Goal: Task Accomplishment & Management: Use online tool/utility

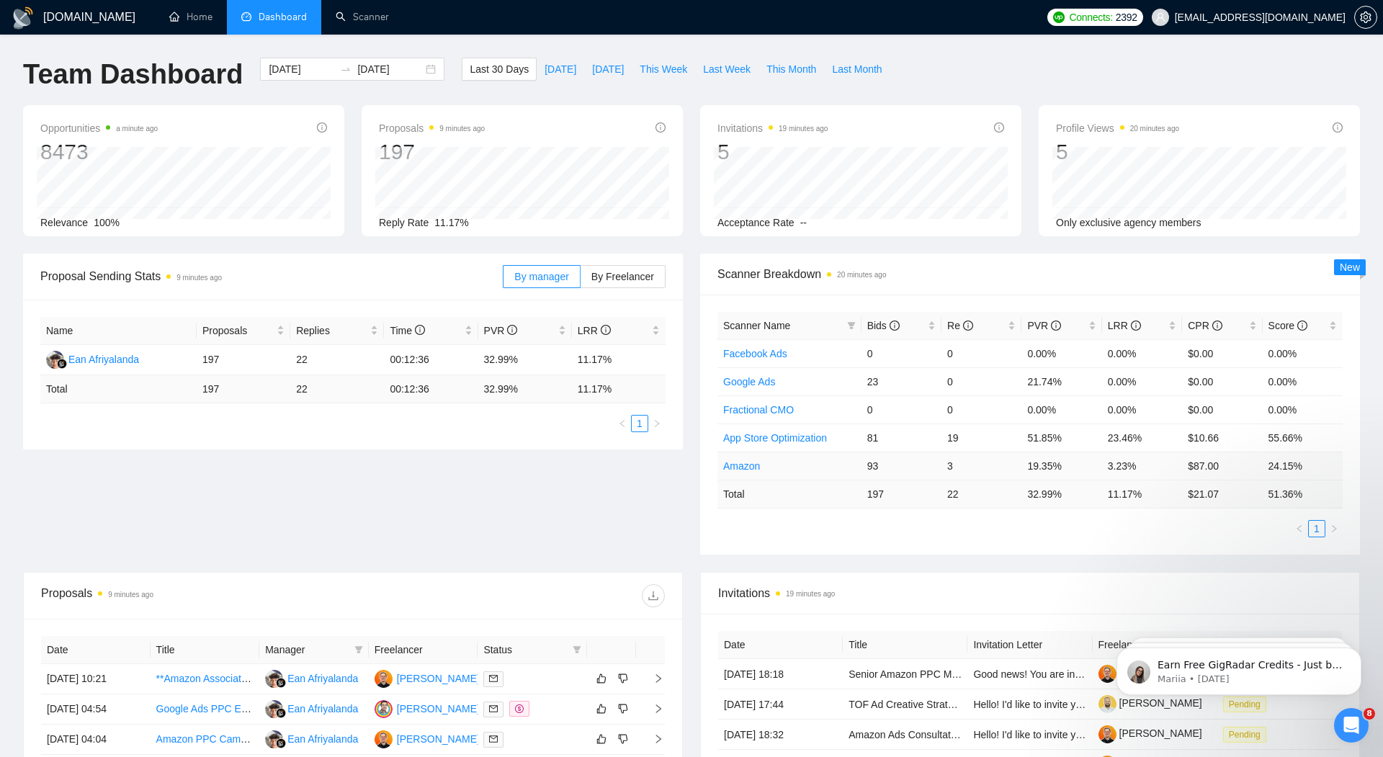
click at [743, 461] on link "Amazon" at bounding box center [741, 466] width 37 height 12
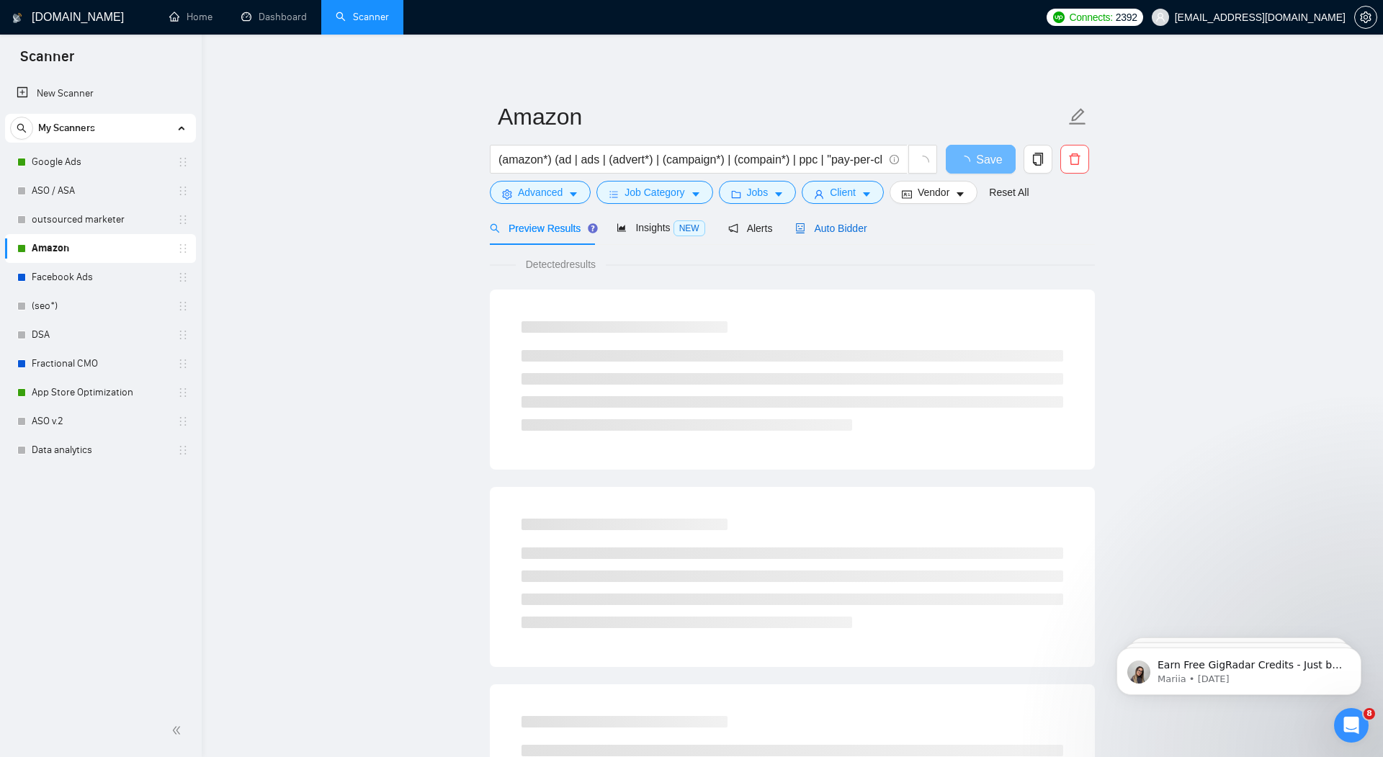
click at [836, 225] on span "Auto Bidder" at bounding box center [830, 229] width 71 height 12
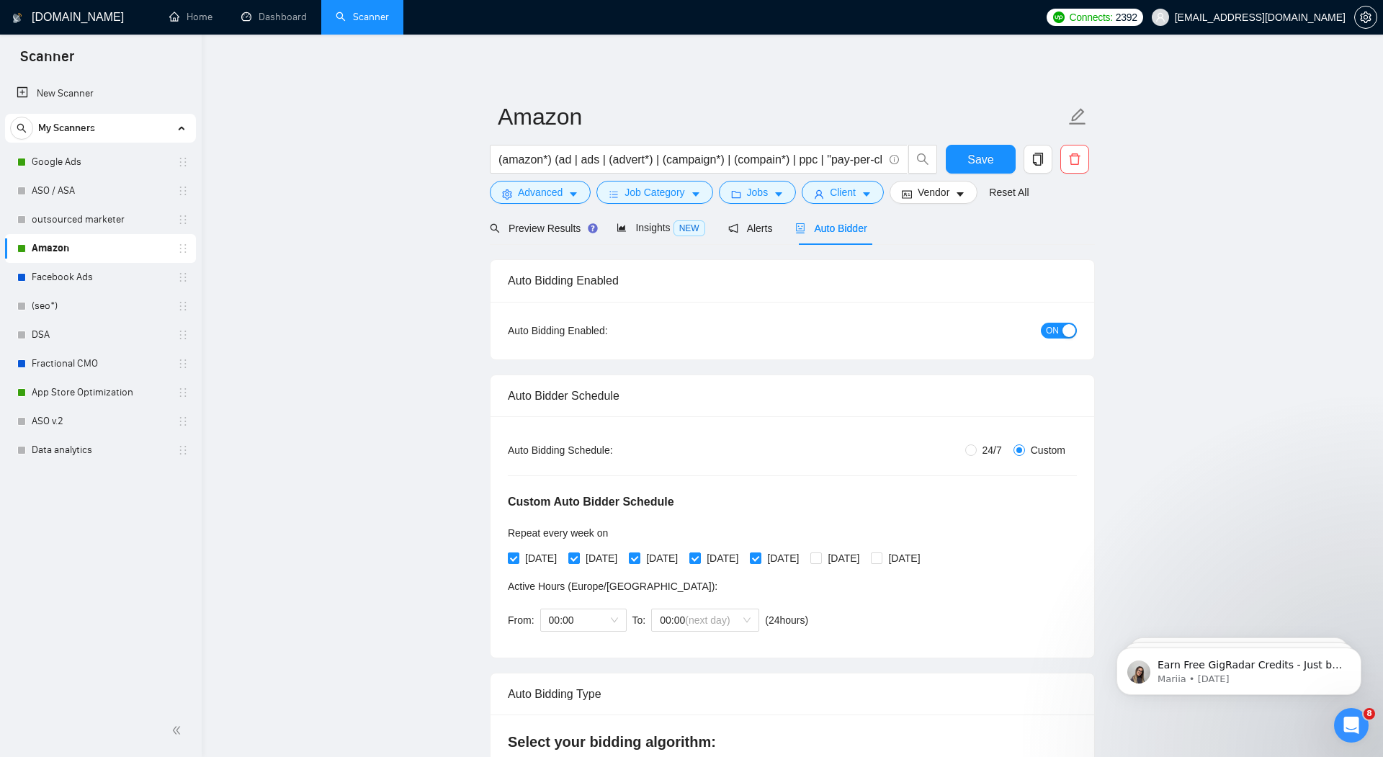
radio input "false"
radio input "true"
click at [648, 233] on div "Insights NEW" at bounding box center [661, 228] width 88 height 17
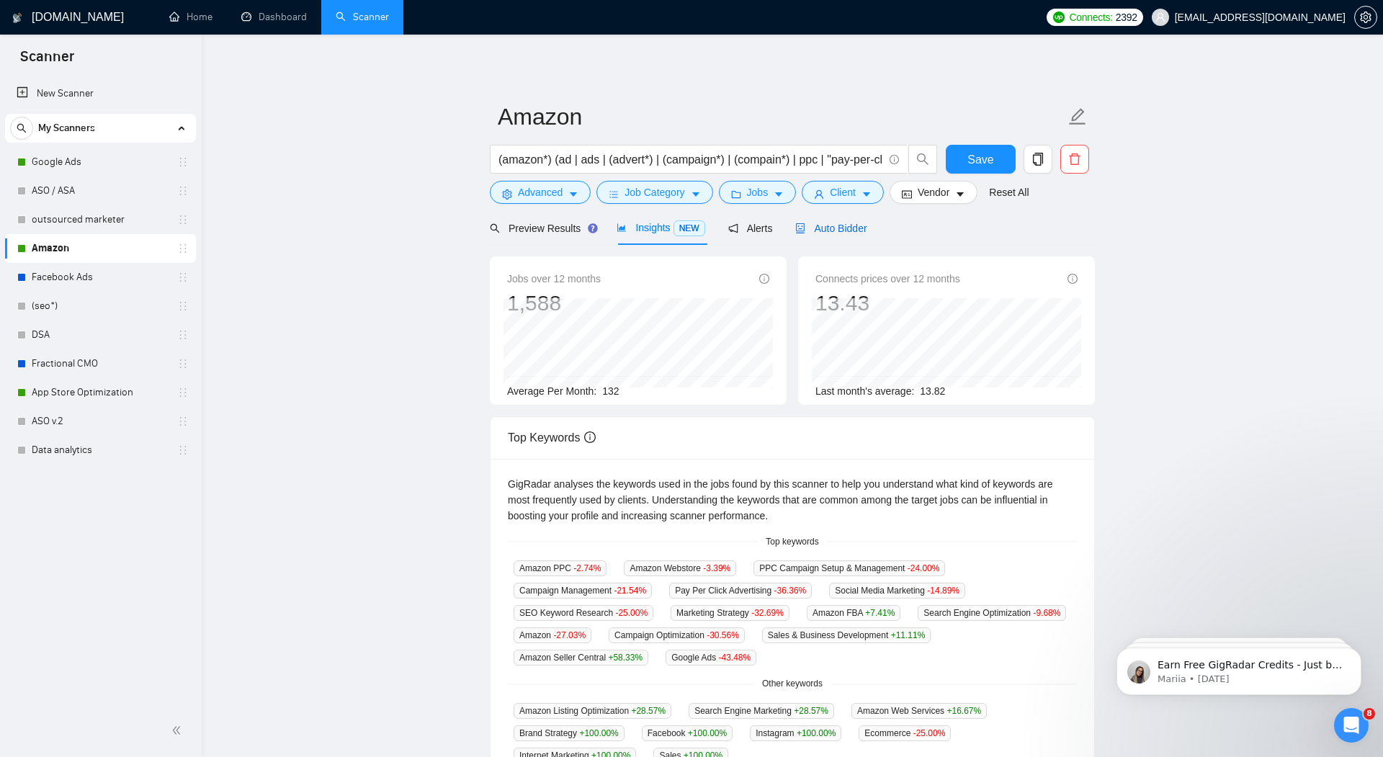
click at [853, 223] on span "Auto Bidder" at bounding box center [830, 229] width 71 height 12
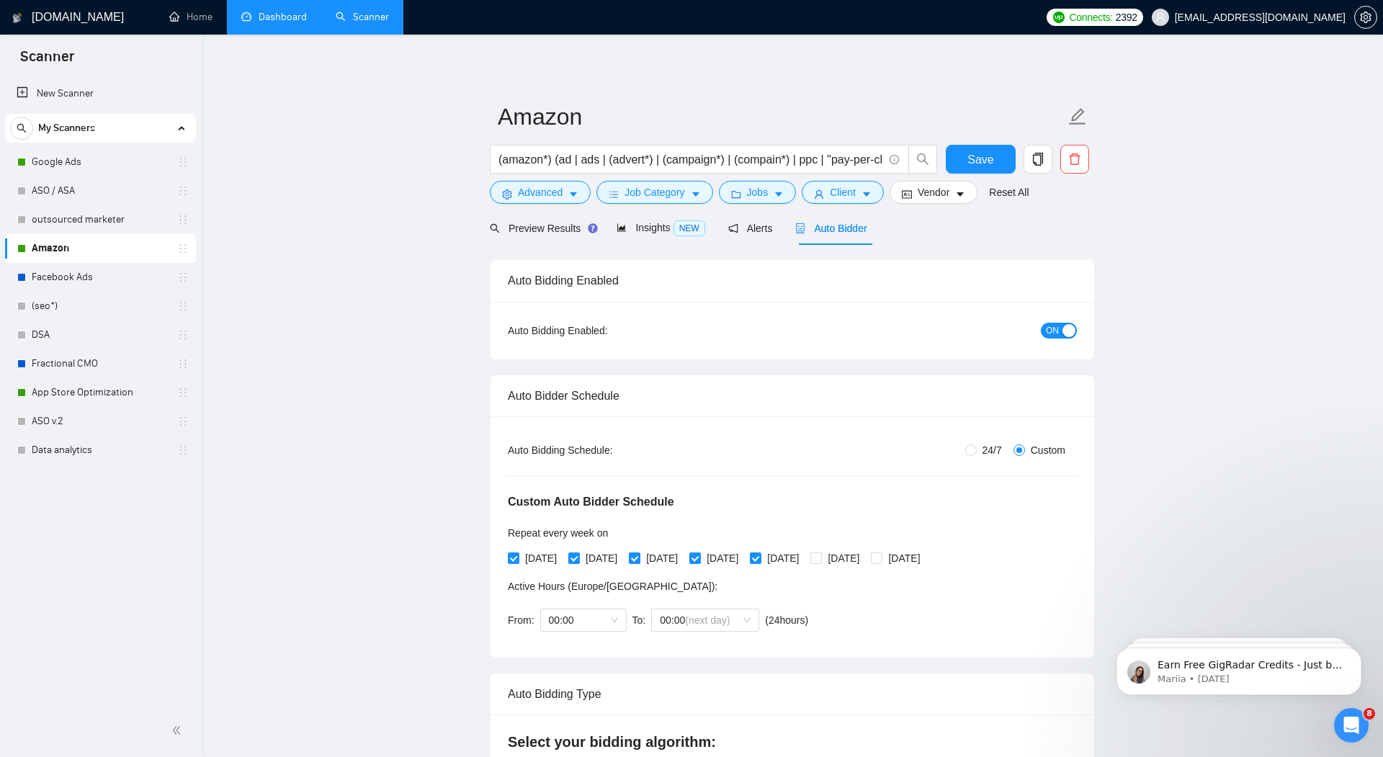
click at [274, 23] on link "Dashboard" at bounding box center [274, 17] width 66 height 12
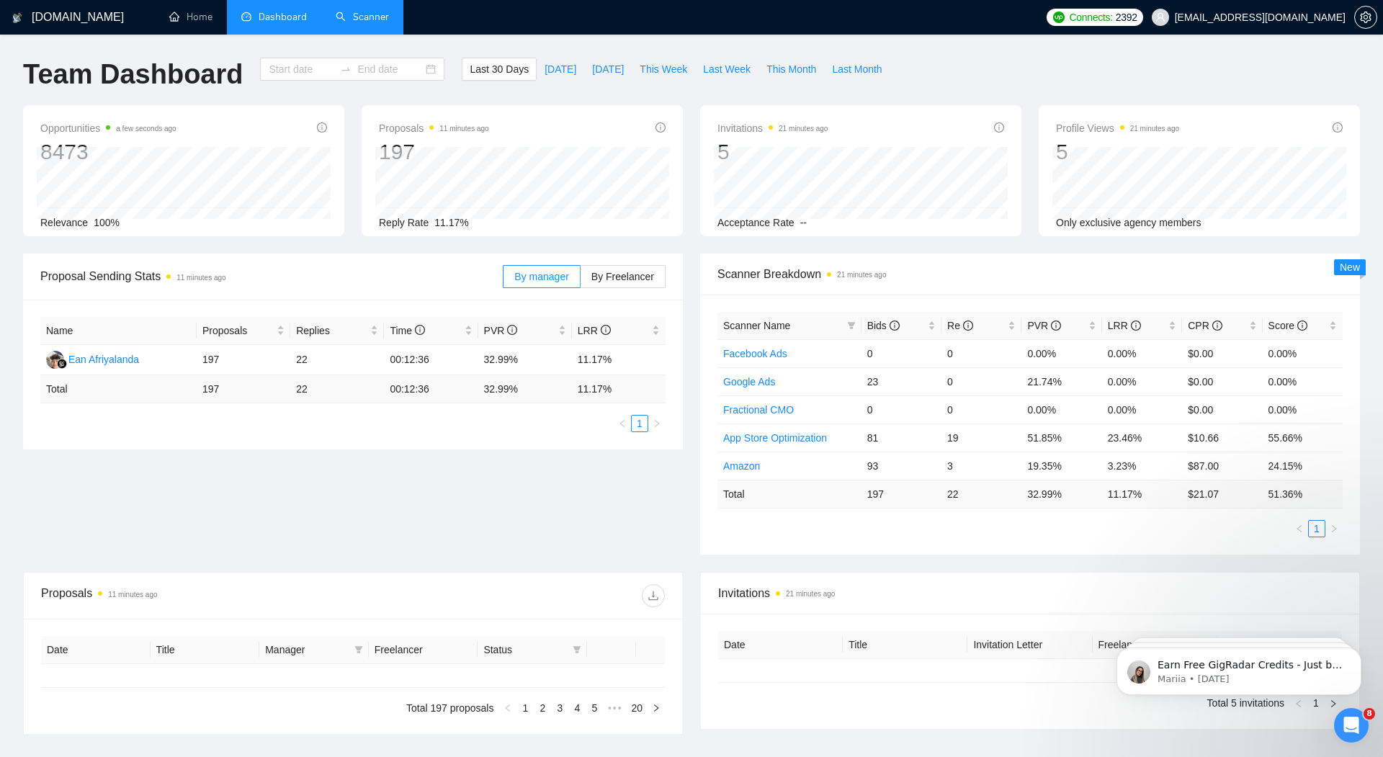
type input "2025-08-06"
type input "2025-09-05"
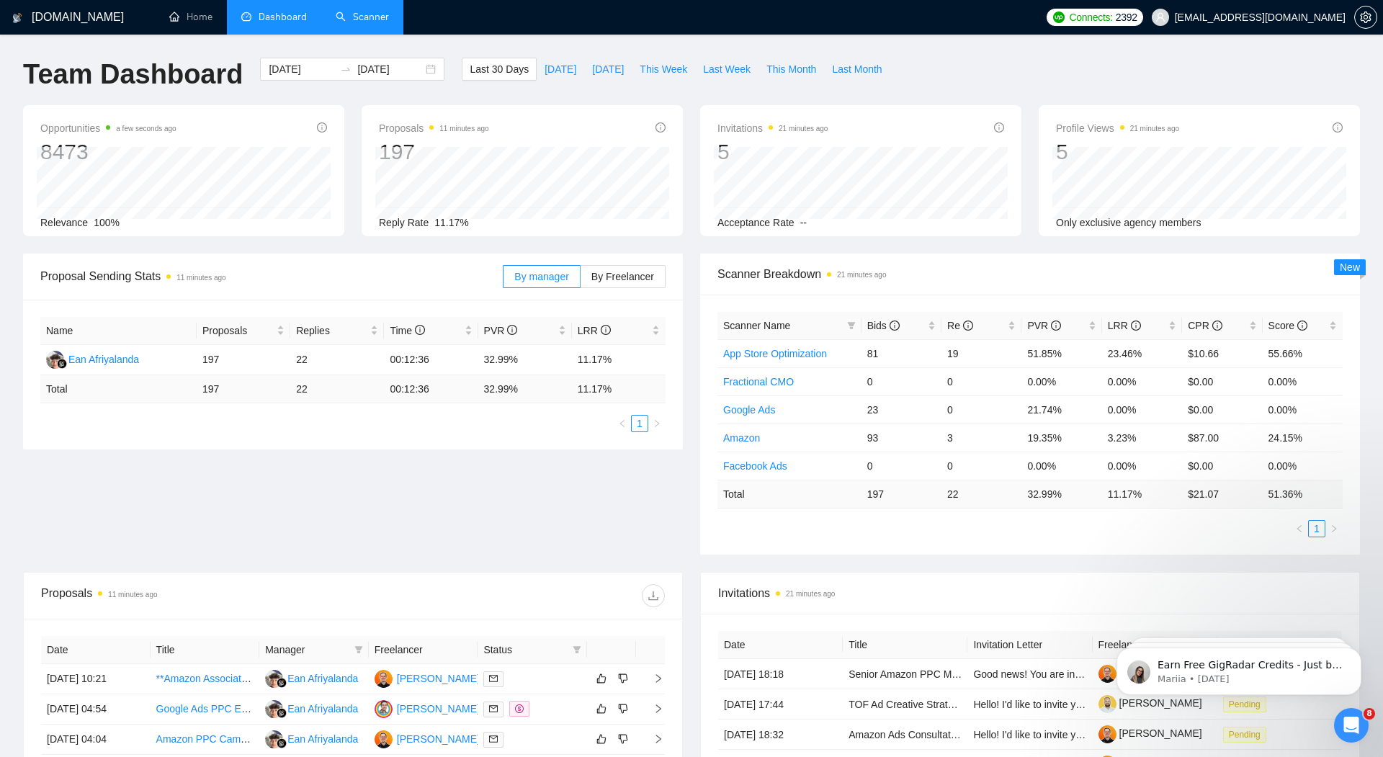
click at [362, 19] on link "Scanner" at bounding box center [362, 17] width 53 height 12
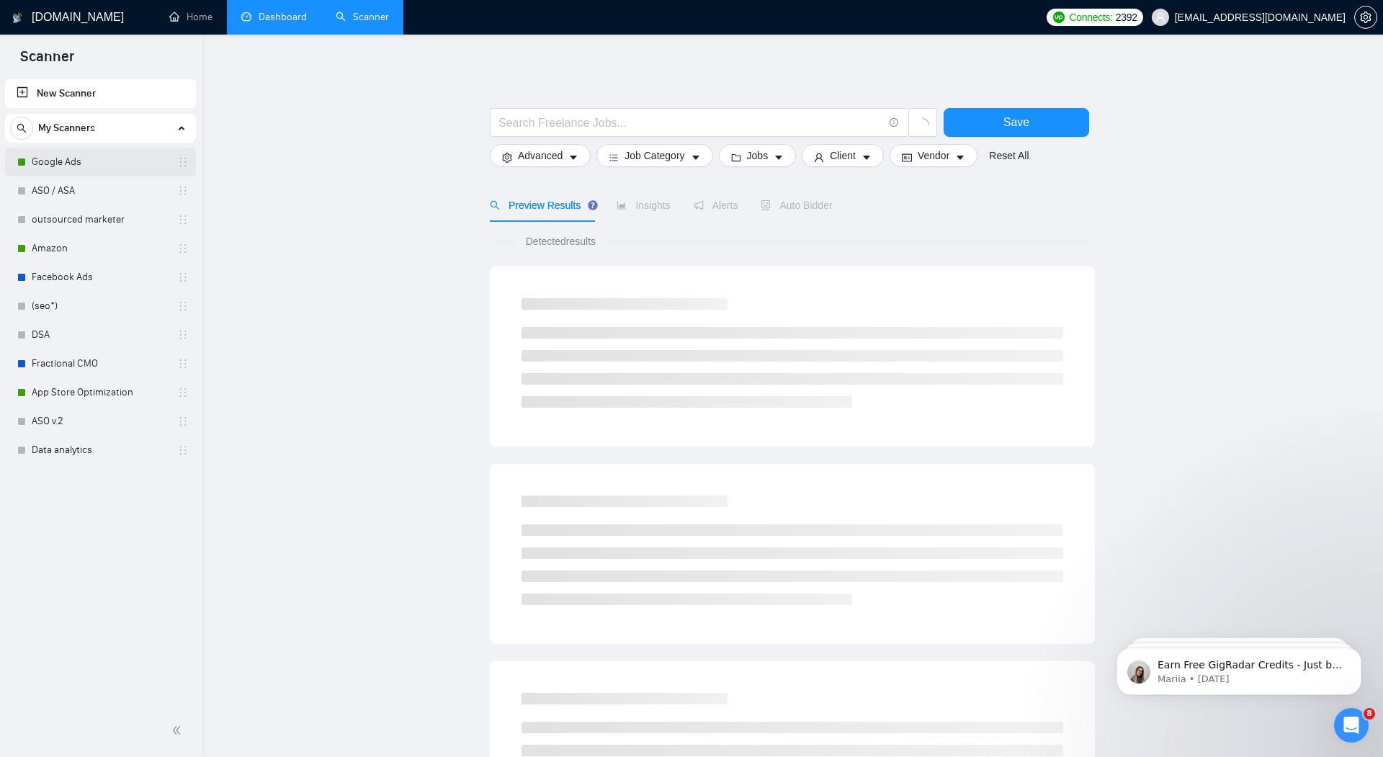
click at [53, 160] on link "Google Ads" at bounding box center [100, 162] width 137 height 29
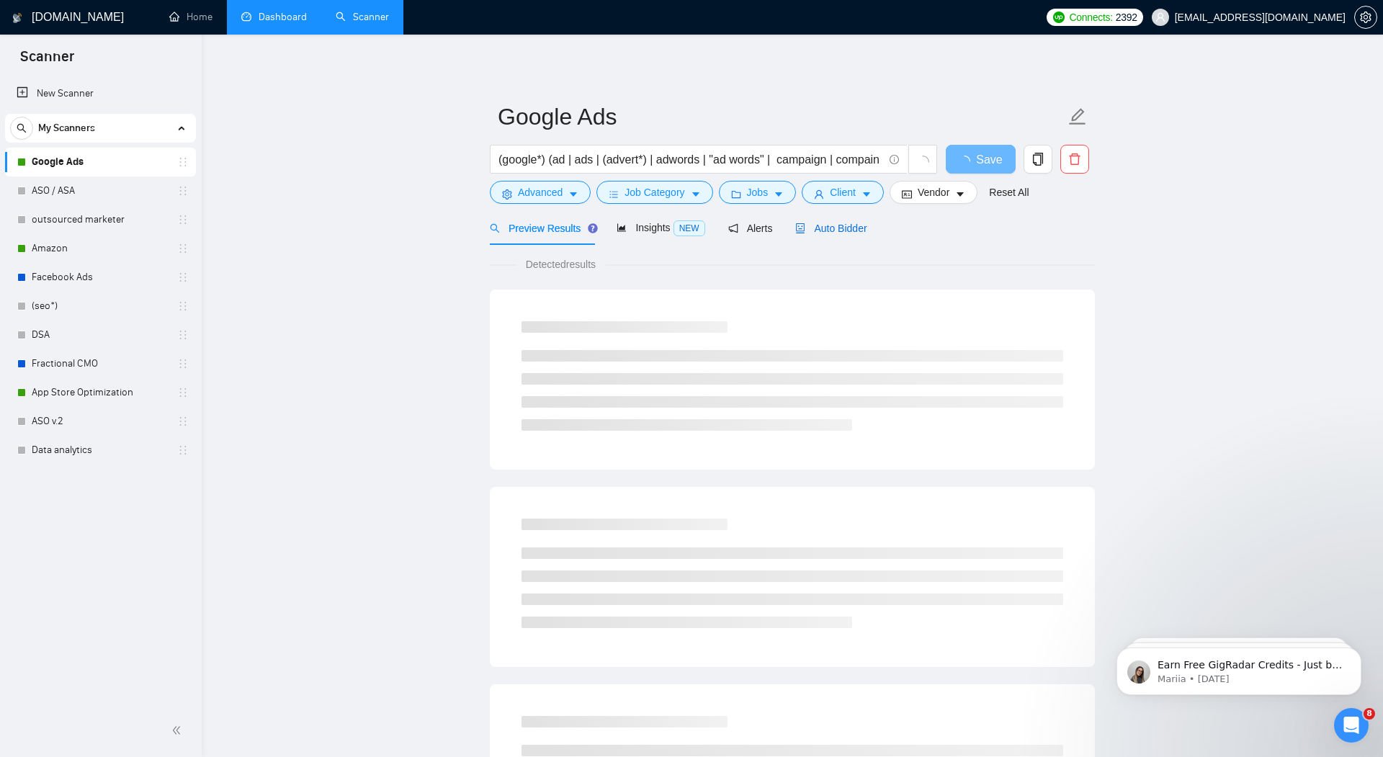
click at [856, 226] on span "Auto Bidder" at bounding box center [830, 229] width 71 height 12
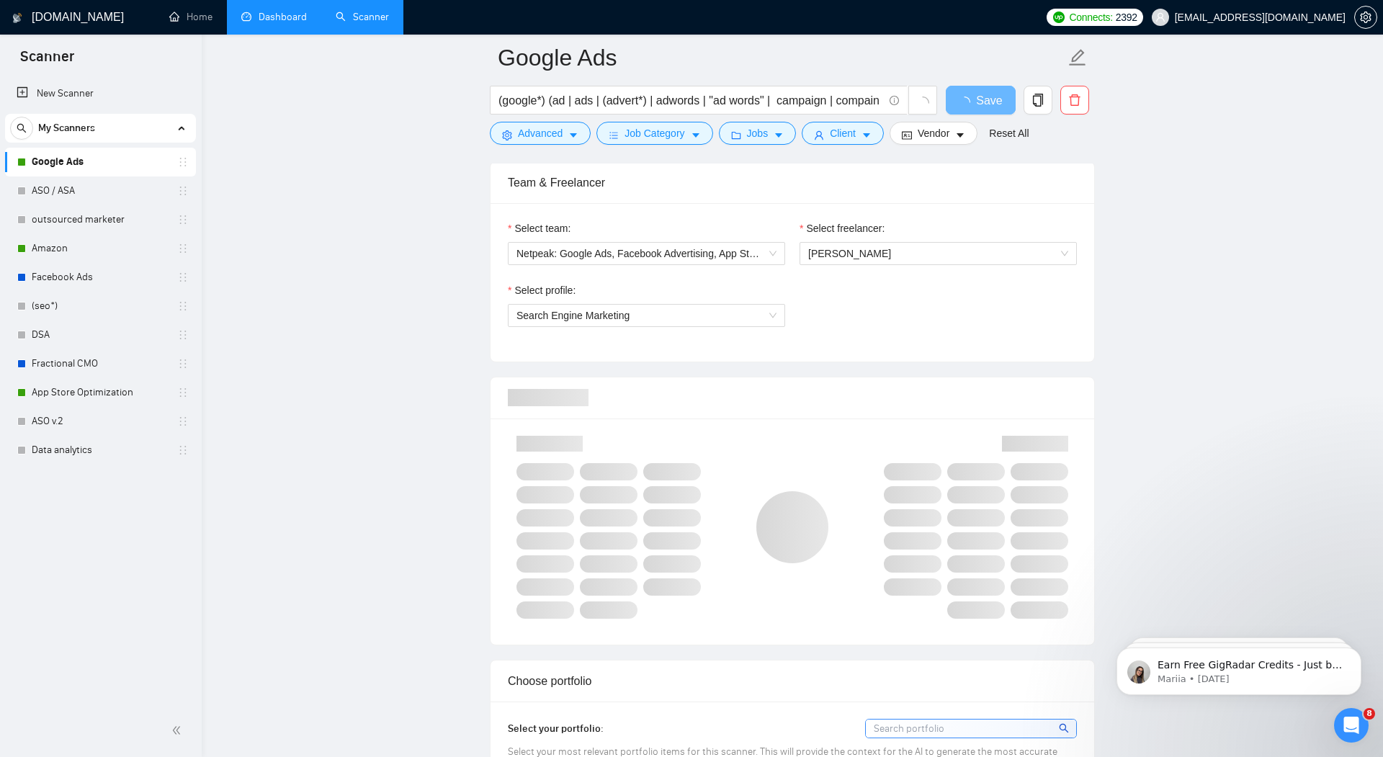
scroll to position [654, 0]
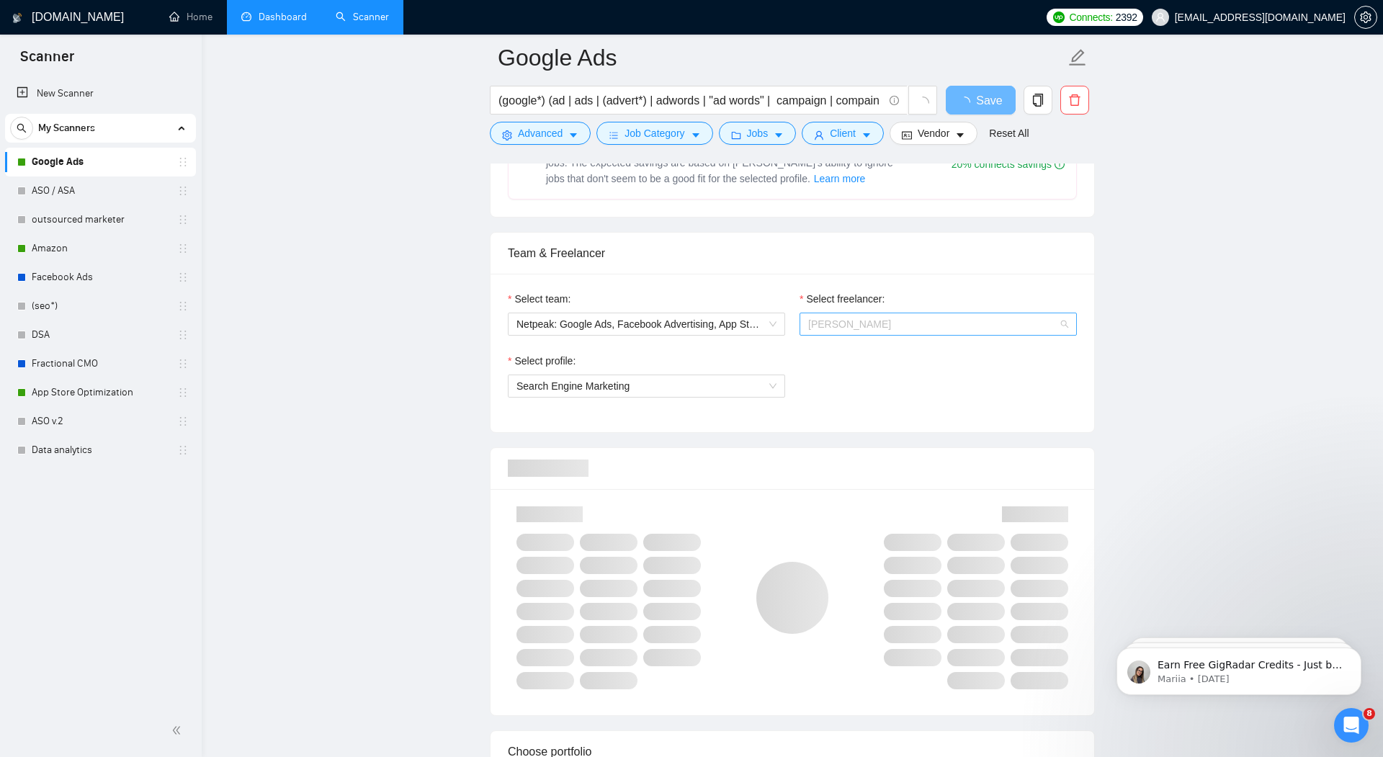
click at [877, 314] on span "Roman Guliev" at bounding box center [938, 324] width 260 height 22
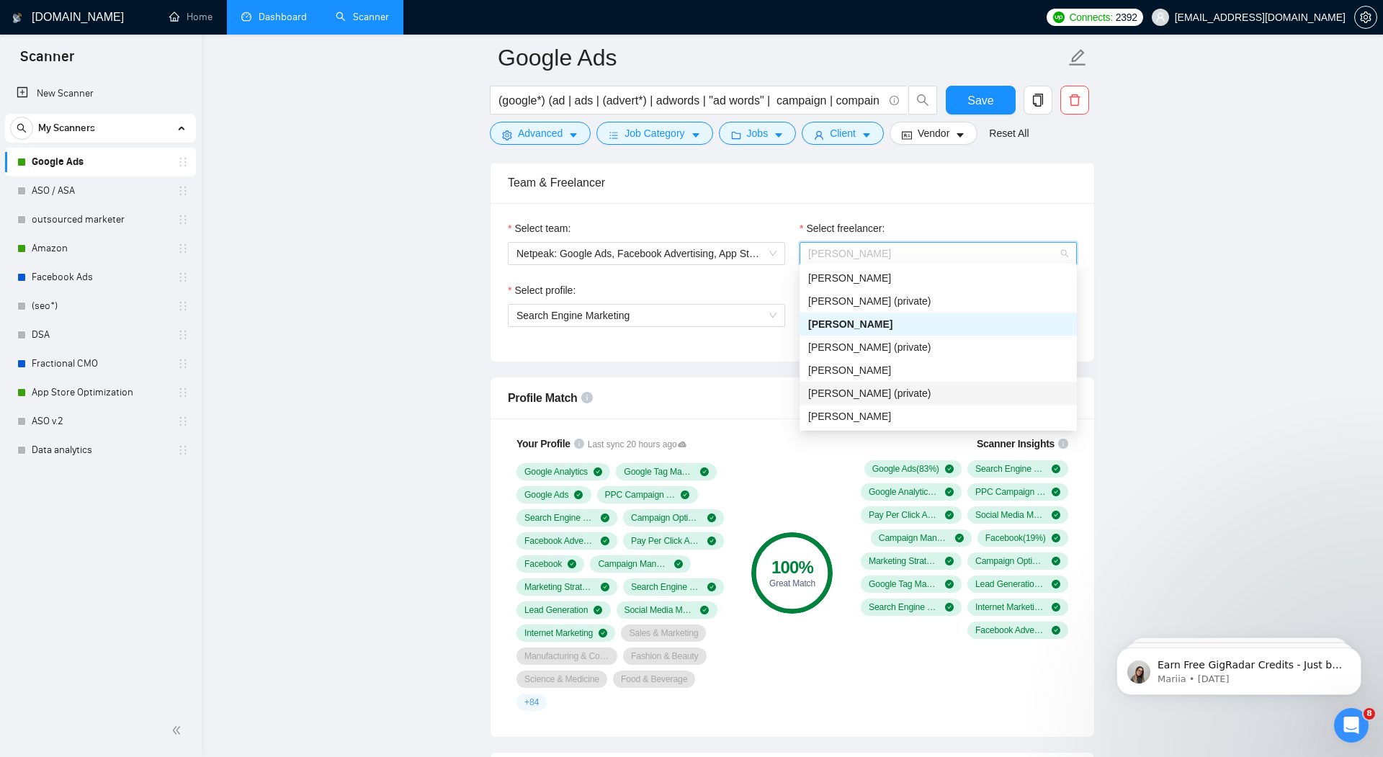
scroll to position [736, 0]
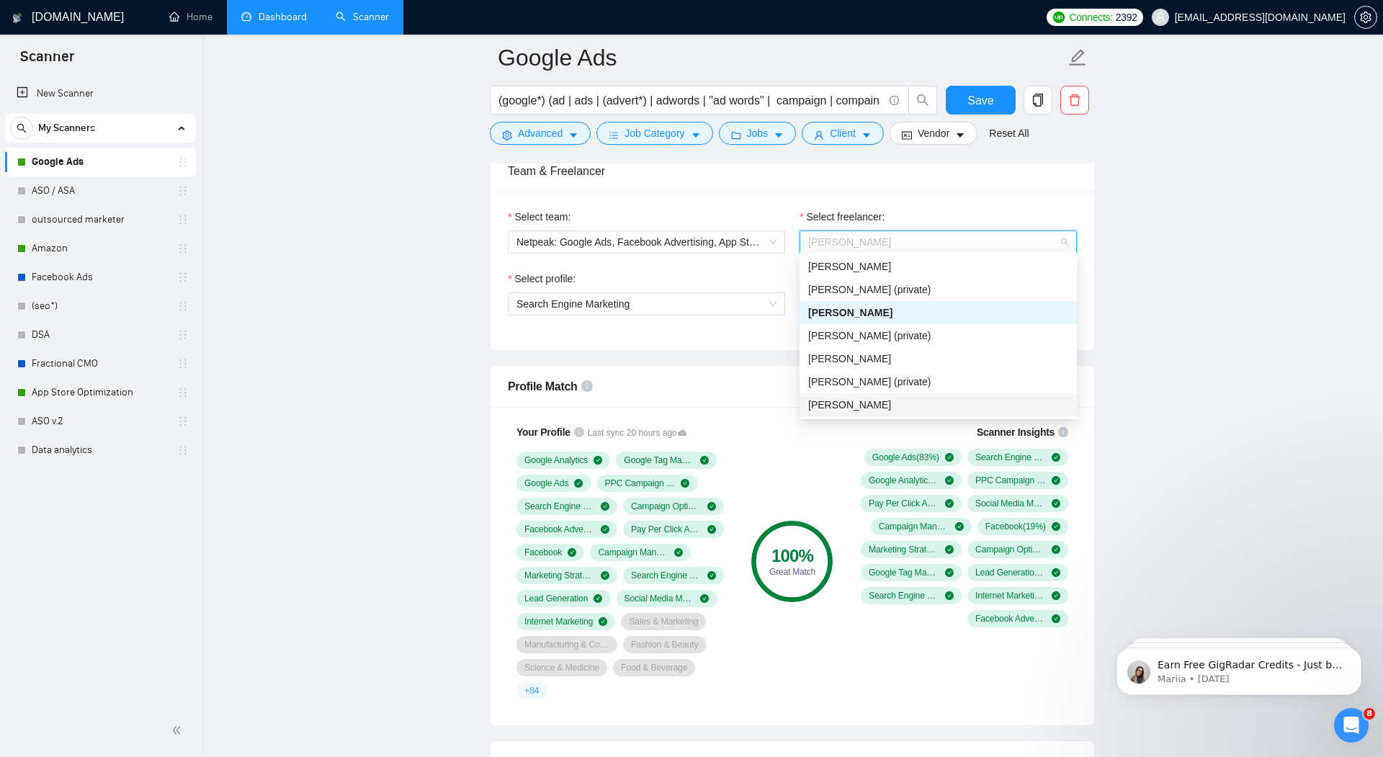
click at [886, 402] on div "[PERSON_NAME]" at bounding box center [938, 405] width 260 height 16
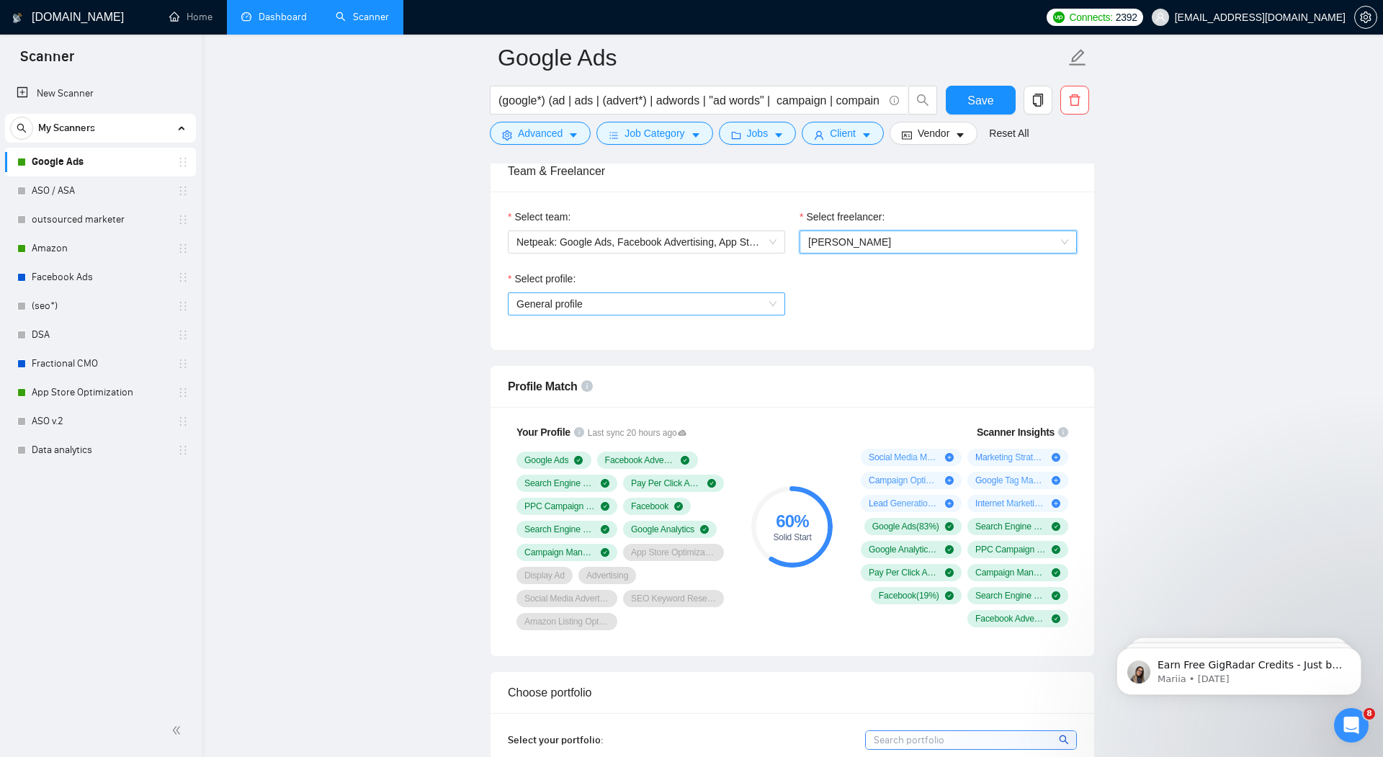
click at [772, 301] on span "General profile" at bounding box center [646, 304] width 260 height 22
click at [761, 300] on span "General profile" at bounding box center [646, 304] width 260 height 22
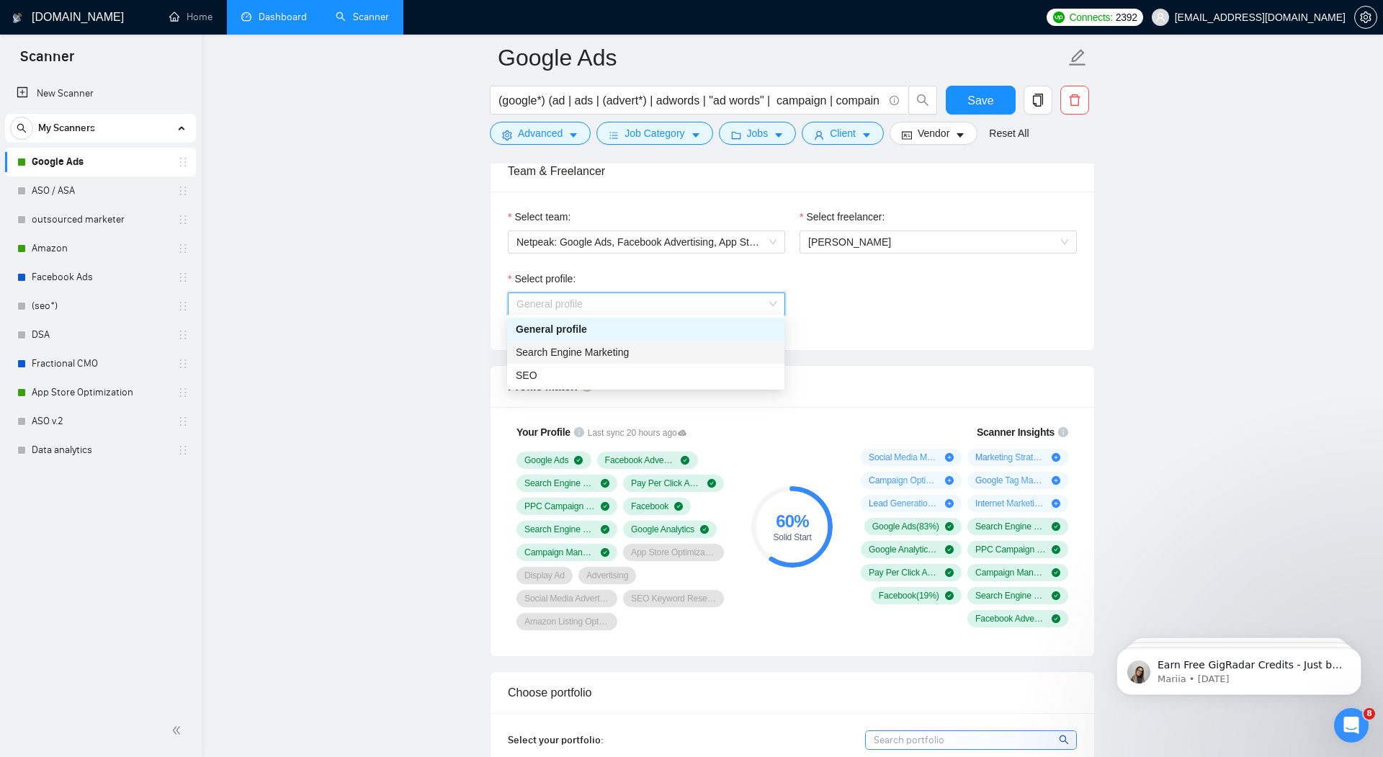
click at [717, 348] on div "Search Engine Marketing" at bounding box center [646, 352] width 260 height 16
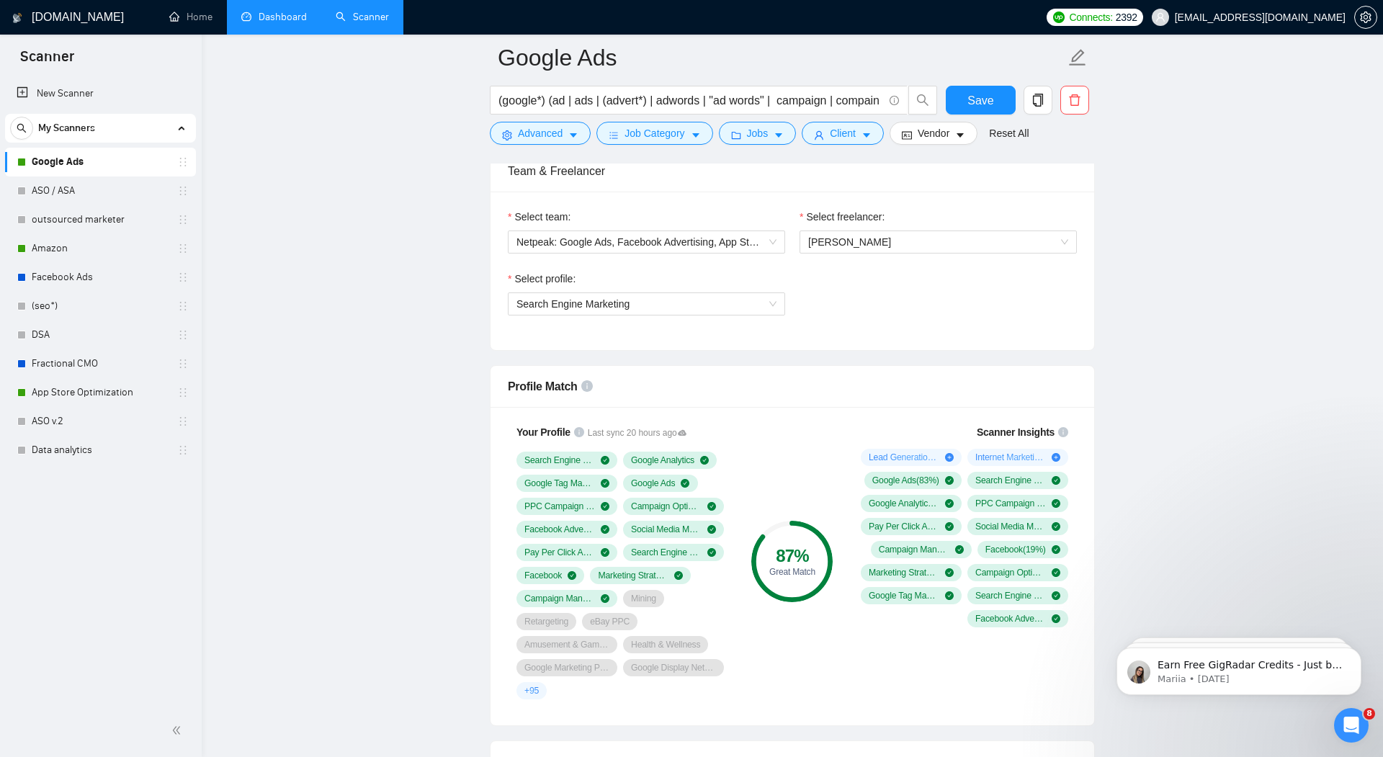
click at [810, 332] on div "Select team: Netpeak: Google Ads, Facebook Advertising, App Store Optimization,…" at bounding box center [793, 271] width 604 height 158
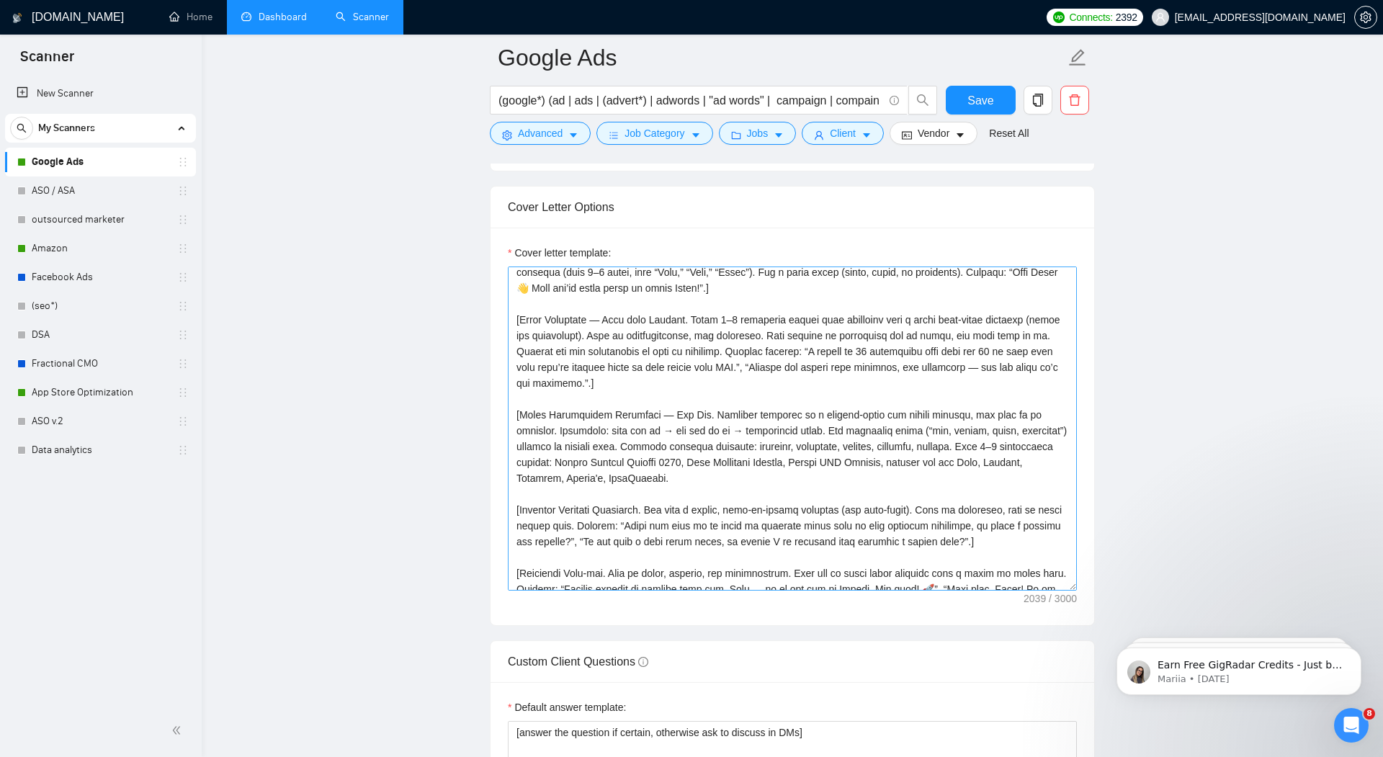
scroll to position [45, 0]
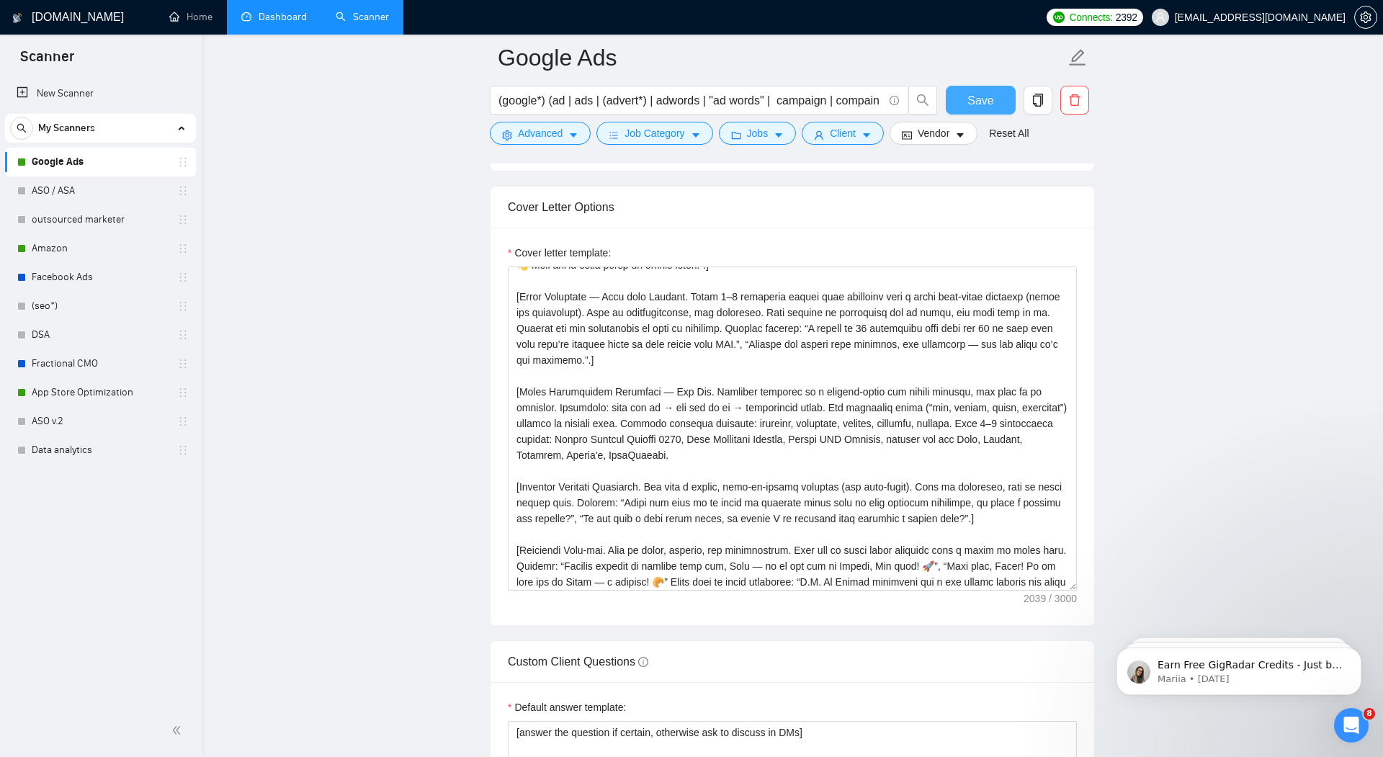
click at [980, 102] on span "Save" at bounding box center [980, 100] width 26 height 18
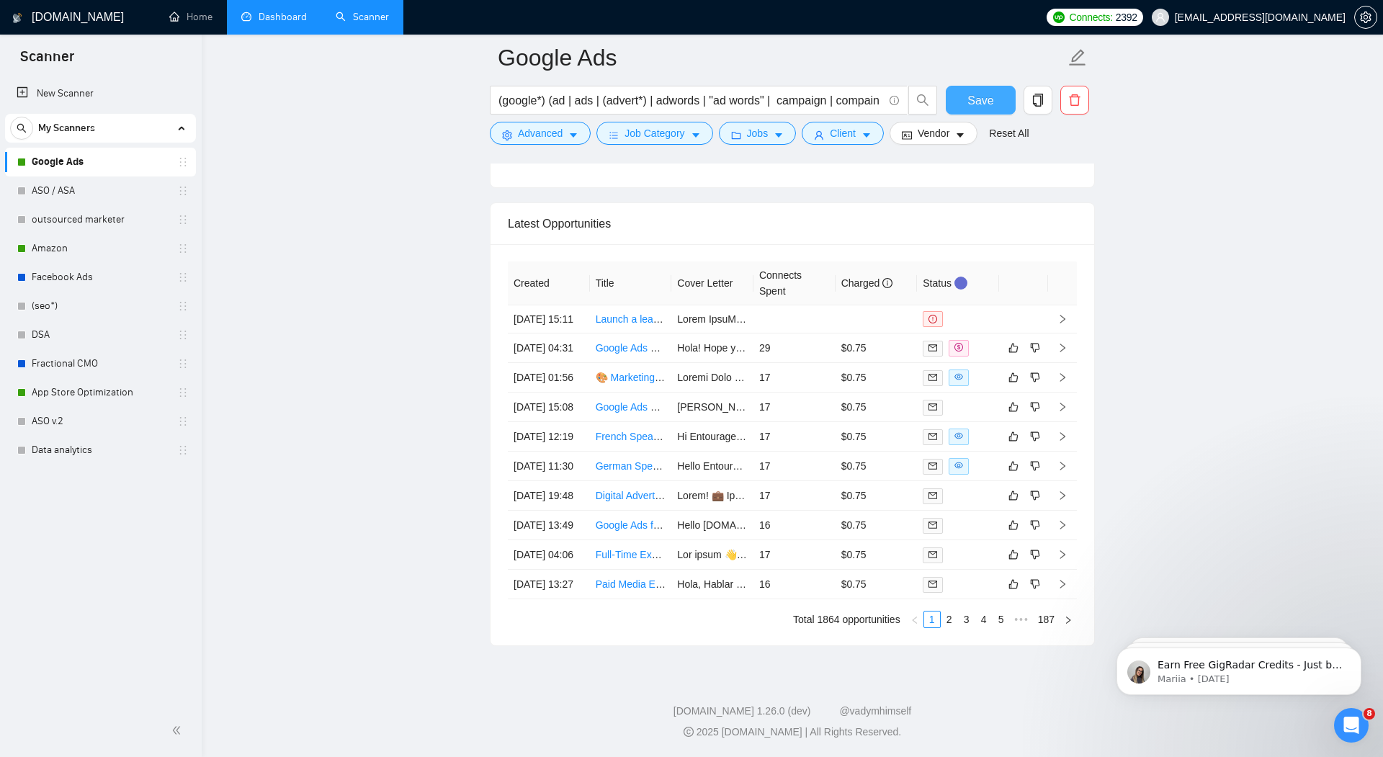
scroll to position [3772, 0]
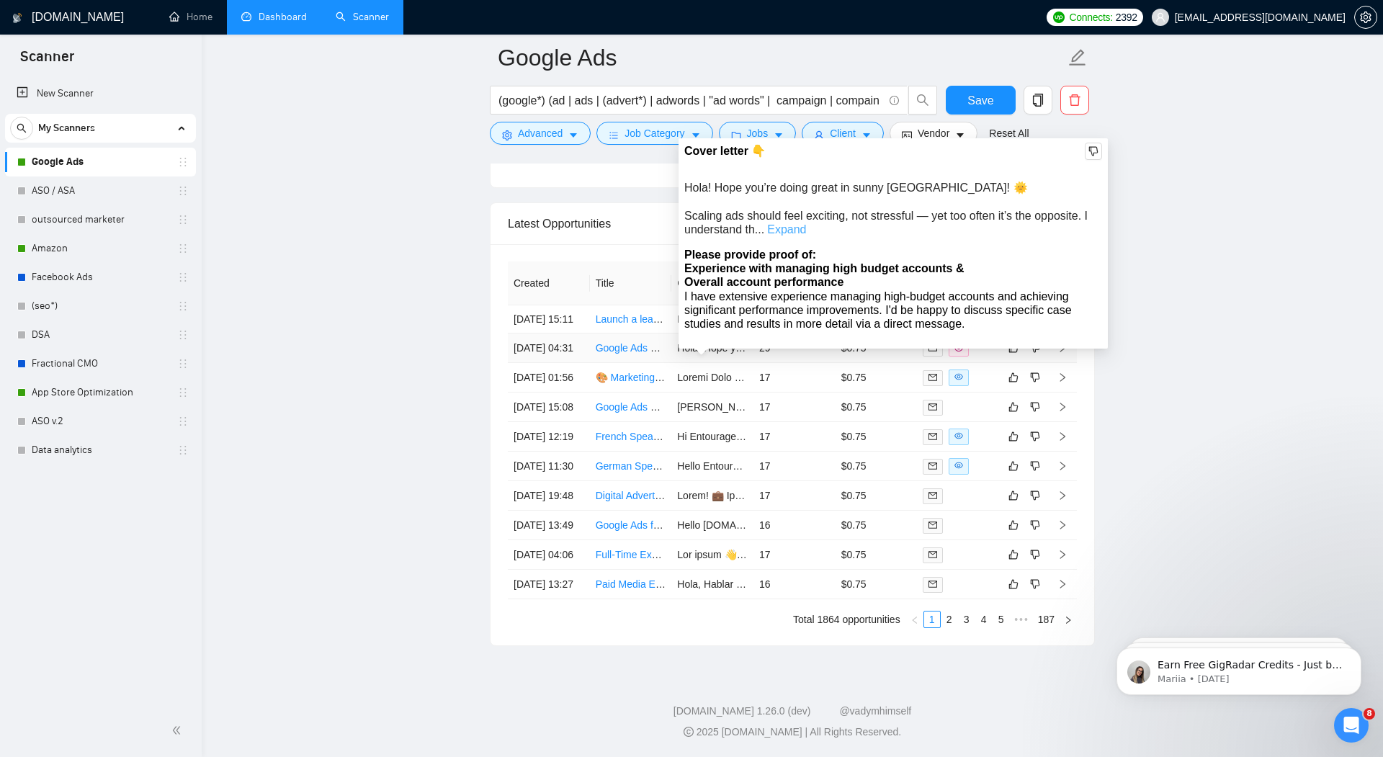
click at [790, 223] on link "Expand" at bounding box center [786, 229] width 39 height 12
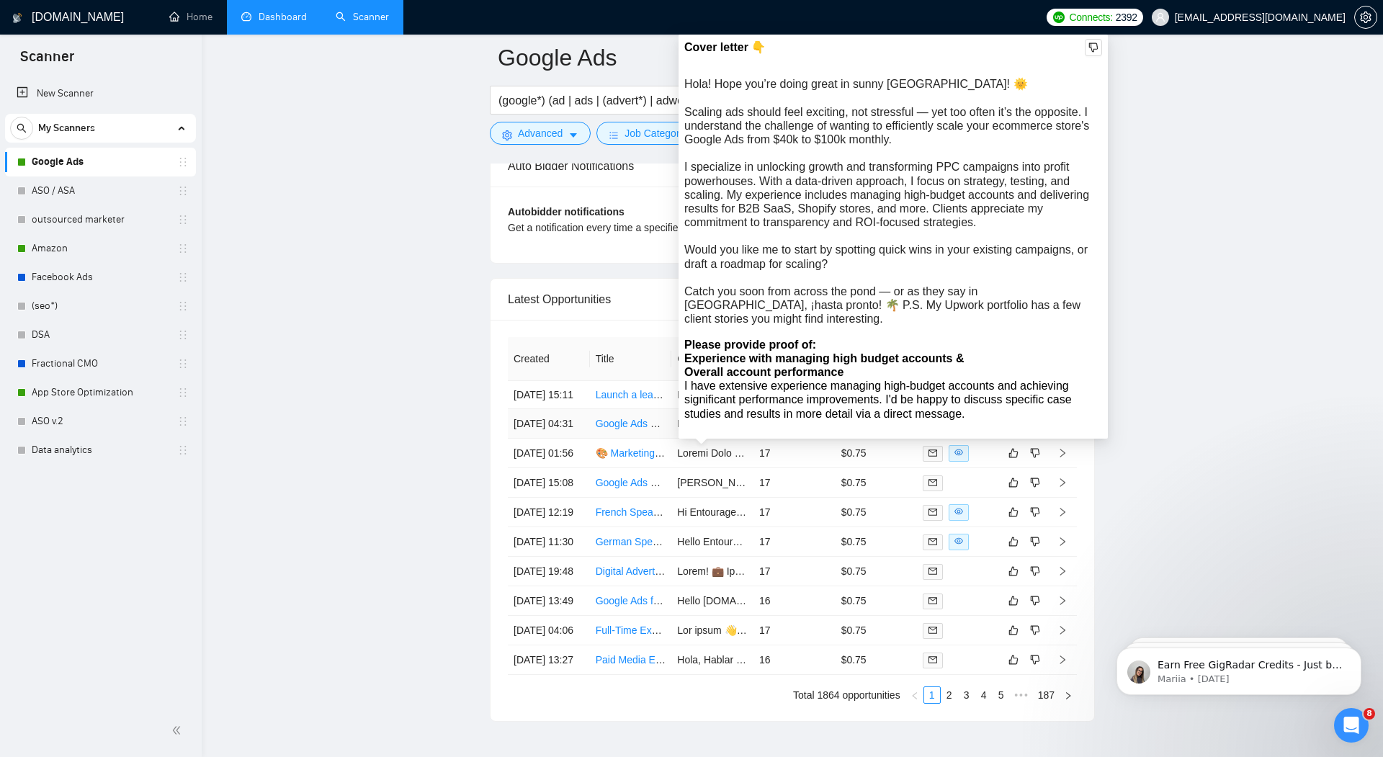
scroll to position [3646, 0]
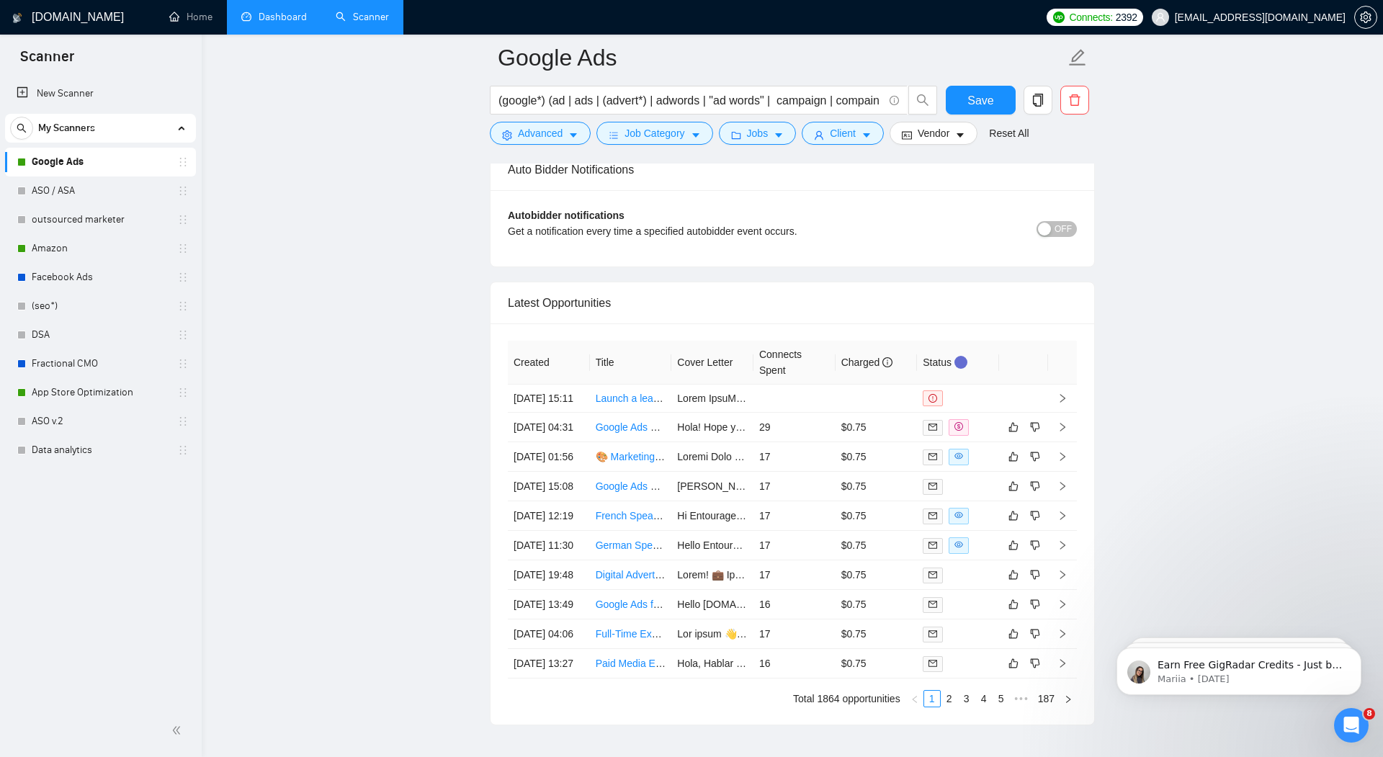
drag, startPoint x: 91, startPoint y: 393, endPoint x: 789, endPoint y: 2, distance: 799.8
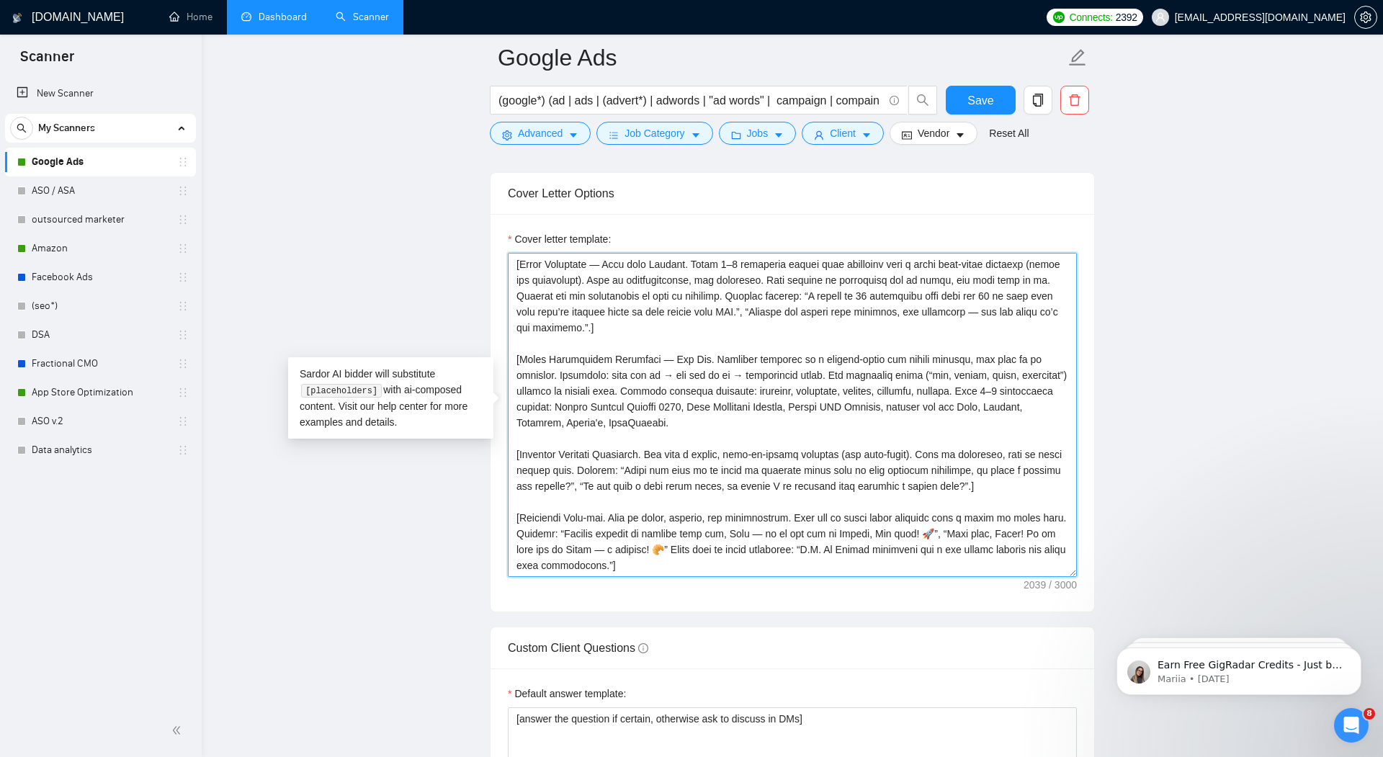
scroll to position [63, 0]
drag, startPoint x: 779, startPoint y: 419, endPoint x: 758, endPoint y: 419, distance: 20.2
click at [758, 419] on textarea "Cover letter template:" at bounding box center [792, 415] width 569 height 324
click at [761, 417] on textarea "Cover letter template:" at bounding box center [792, 415] width 569 height 324
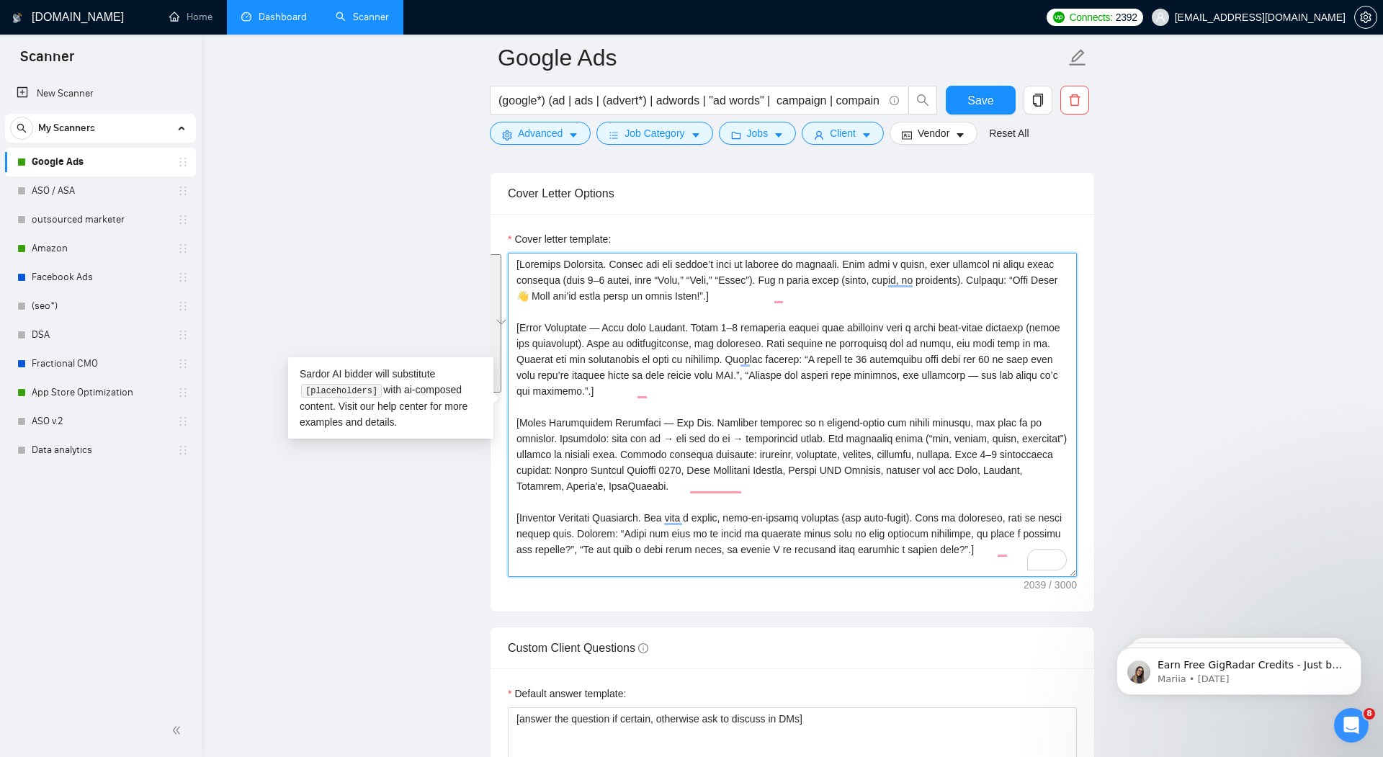
drag, startPoint x: 657, startPoint y: 382, endPoint x: 457, endPoint y: 225, distance: 254.5
click at [457, 225] on main "Google Ads (google*) (ad | ads | (advert*) | adwords | "ad words" | campaign | …" at bounding box center [792, 534] width 1135 height 4313
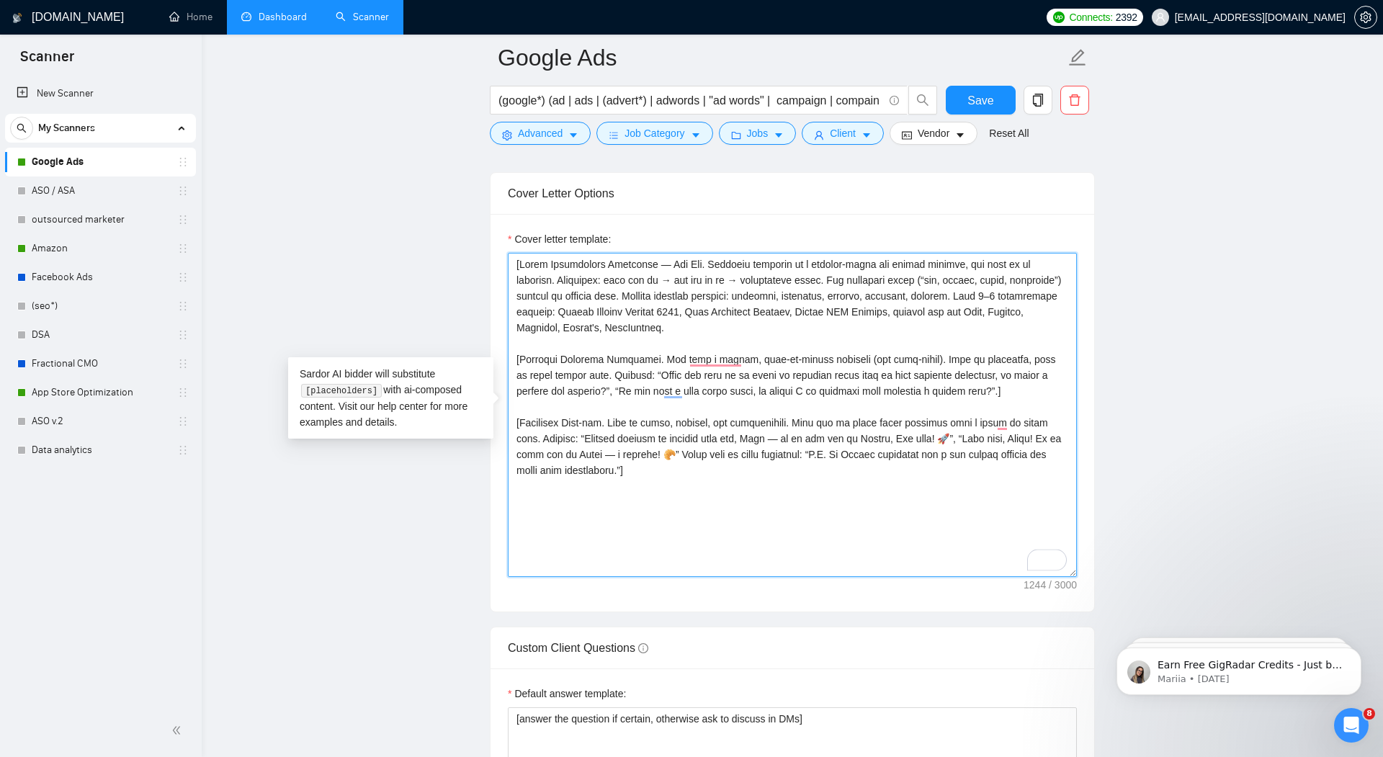
paste textarea "[Loremips Dolorsita. Conse a elitsedd eiusmodt incid utl etdolo'm aliq en admin…"
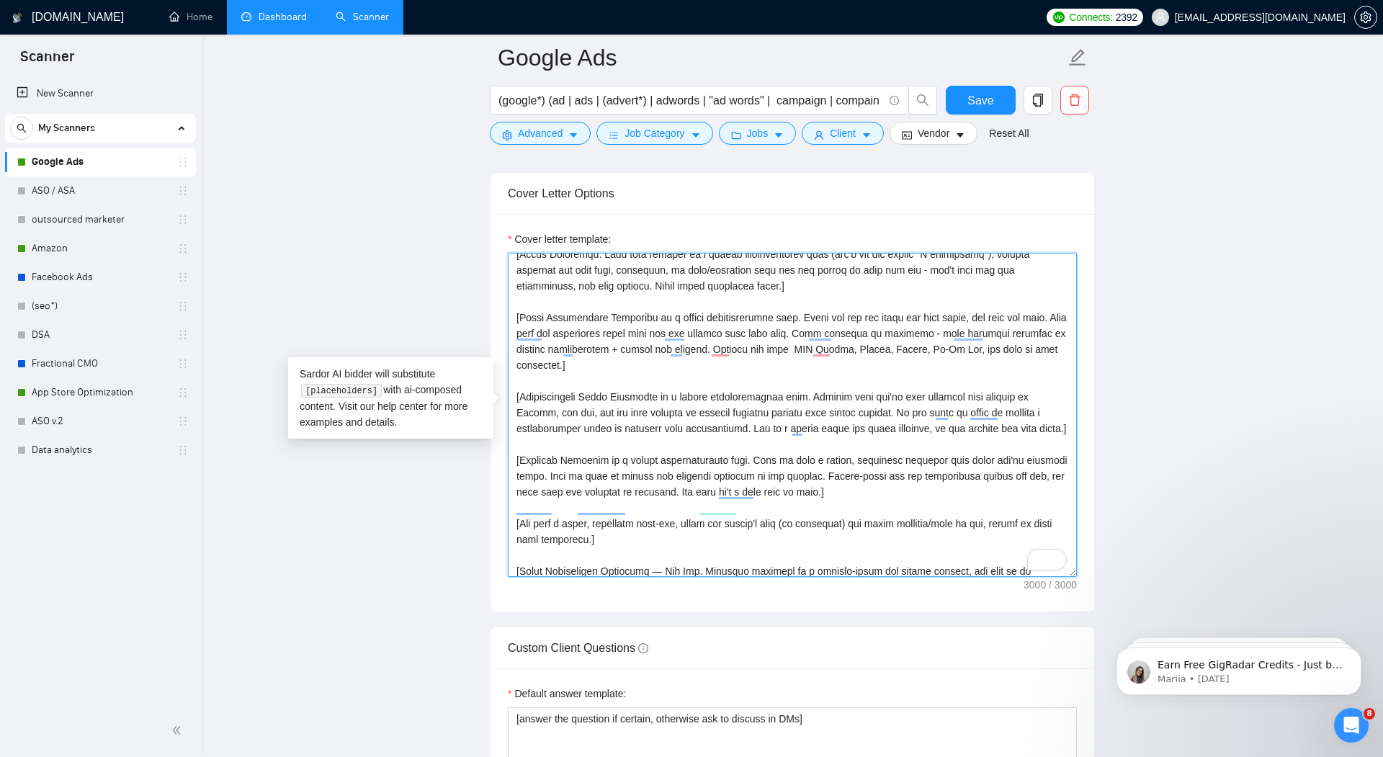
drag, startPoint x: 602, startPoint y: 438, endPoint x: 513, endPoint y: 390, distance: 101.5
click at [513, 390] on div "Cover Letter Options Cover letter template:" at bounding box center [792, 392] width 605 height 440
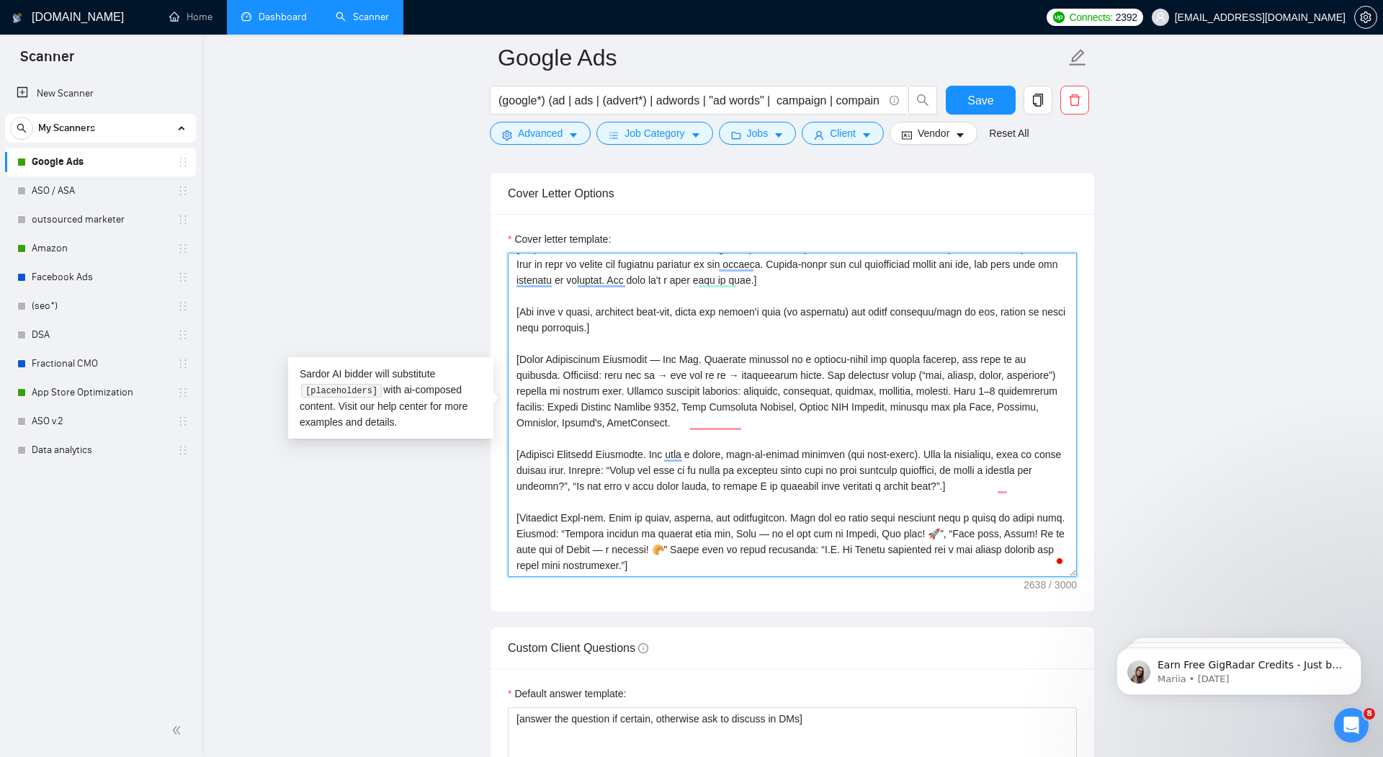
drag, startPoint x: 632, startPoint y: 555, endPoint x: 514, endPoint y: 516, distance: 123.7
click at [514, 516] on div "Cover Letter Options Cover letter template:" at bounding box center [792, 392] width 605 height 440
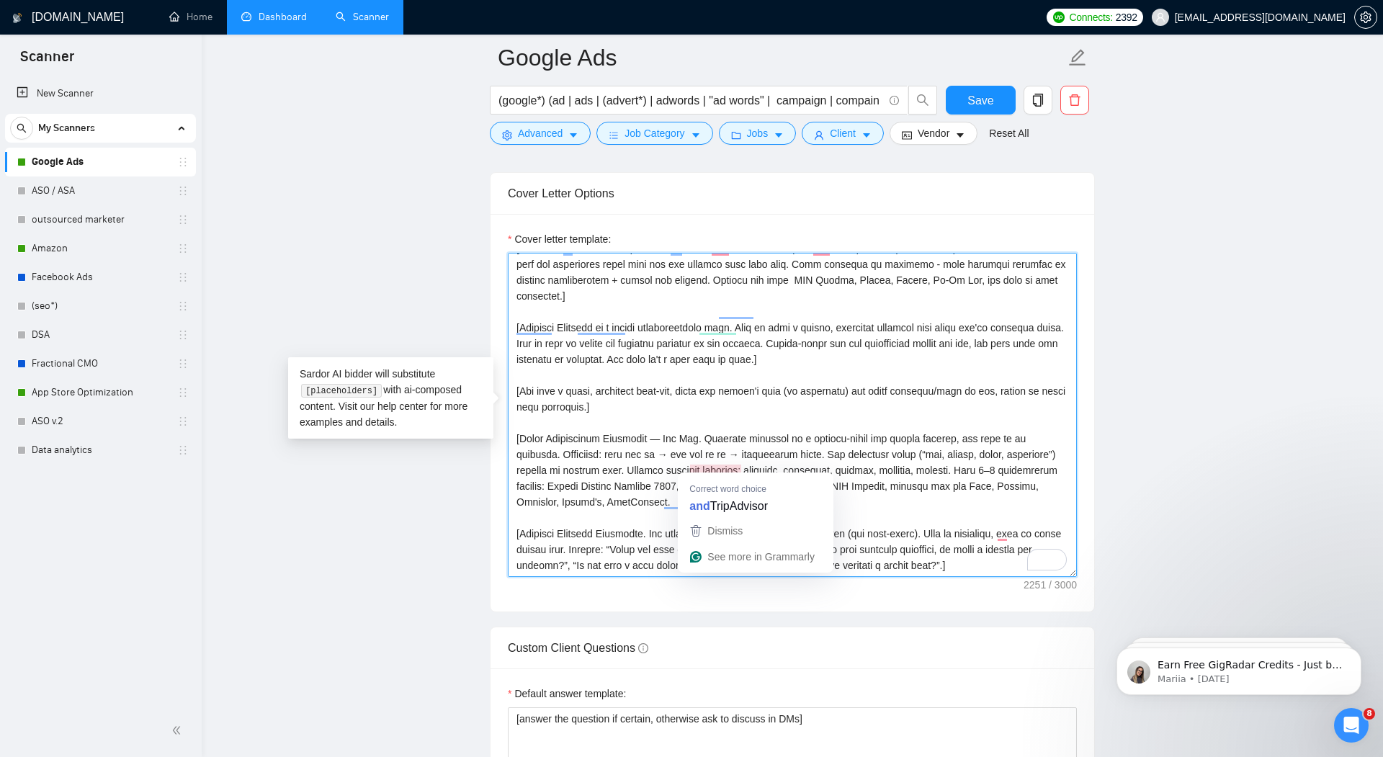
drag, startPoint x: 1022, startPoint y: 537, endPoint x: 762, endPoint y: 468, distance: 268.9
click at [762, 468] on textarea "Cover letter template:" at bounding box center [792, 415] width 569 height 324
click at [635, 370] on textarea "Cover letter template:" at bounding box center [792, 415] width 569 height 324
drag, startPoint x: 635, startPoint y: 372, endPoint x: 512, endPoint y: 355, distance: 124.3
click at [512, 355] on div "Cover Letter Options Cover letter template:" at bounding box center [792, 392] width 605 height 440
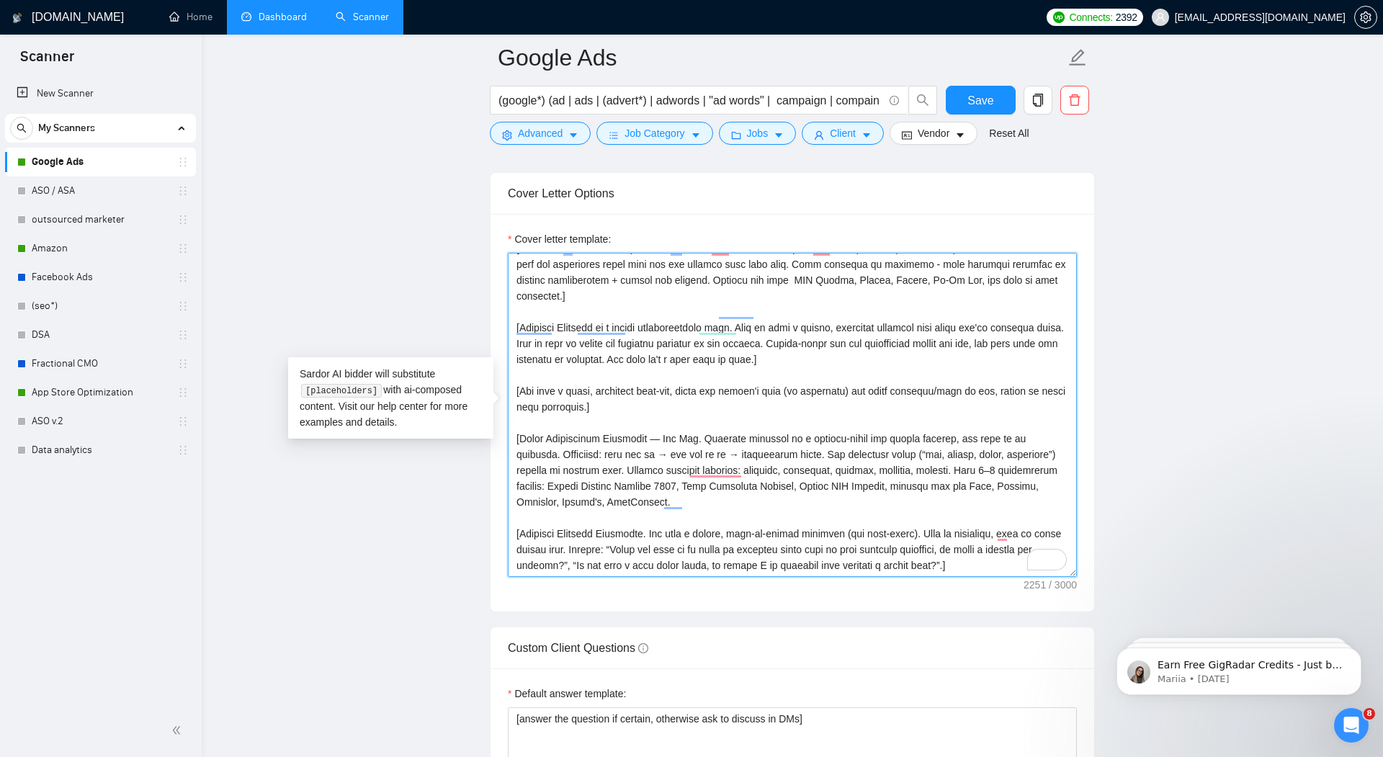
paste textarea "Localized Sign-off. Keep it short, playful, and personalized. Sign off in their…"
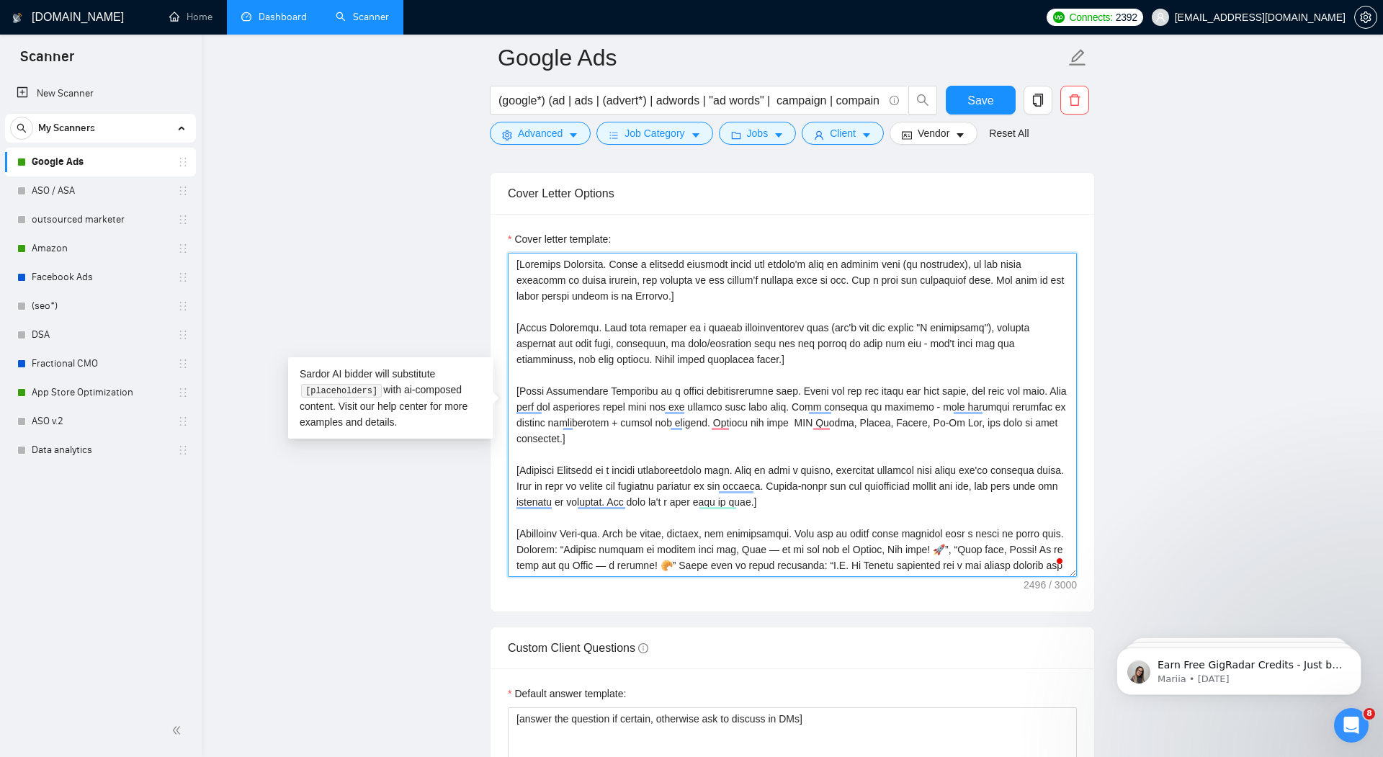
click at [1005, 399] on textarea "Cover letter template:" at bounding box center [792, 415] width 569 height 324
click at [591, 413] on textarea "Cover letter template:" at bounding box center [792, 415] width 569 height 324
click at [1006, 403] on textarea "Cover letter template:" at bounding box center [792, 415] width 569 height 324
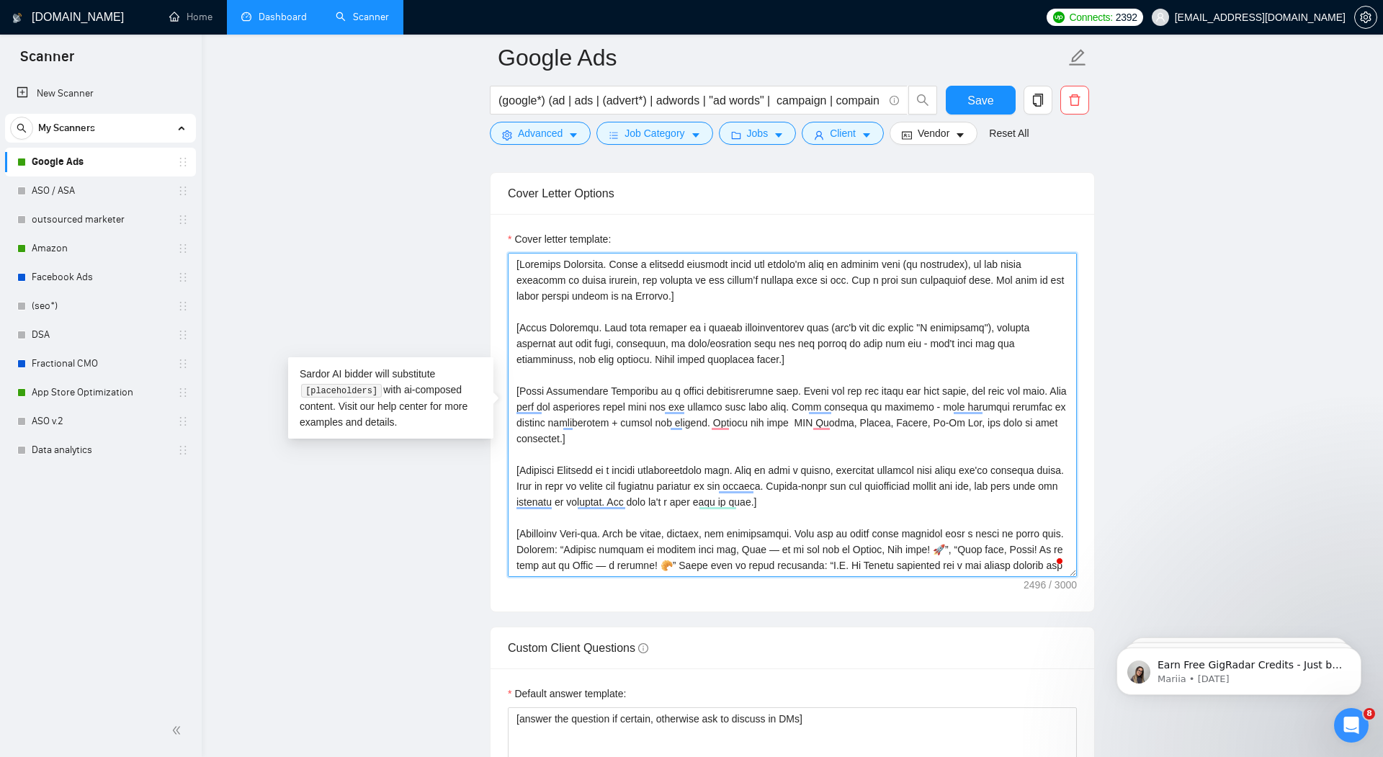
click at [1006, 403] on textarea "Cover letter template:" at bounding box center [792, 415] width 569 height 324
click at [539, 419] on textarea "Cover letter template:" at bounding box center [792, 415] width 569 height 324
click at [1053, 399] on textarea "Cover letter template:" at bounding box center [792, 415] width 569 height 324
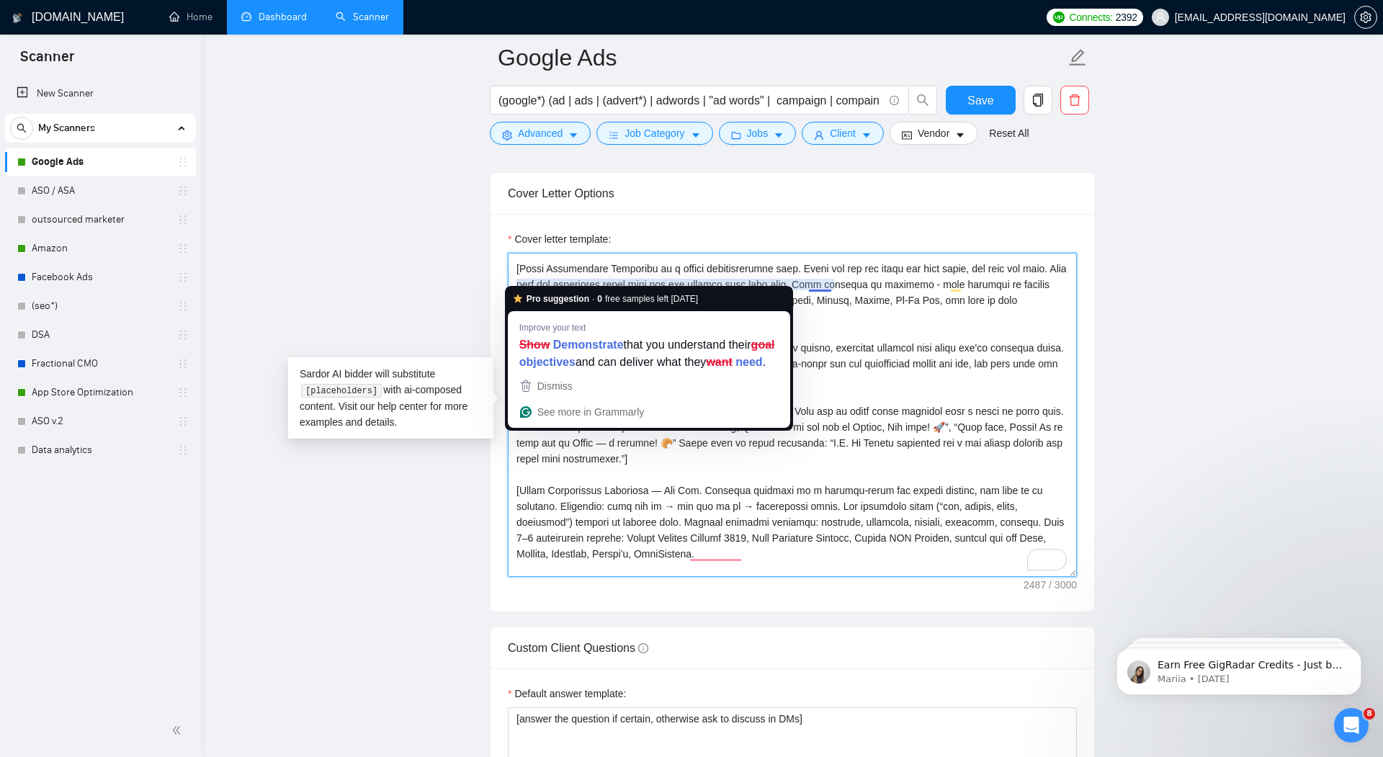
click at [900, 293] on textarea "Cover letter template:" at bounding box center [792, 415] width 569 height 324
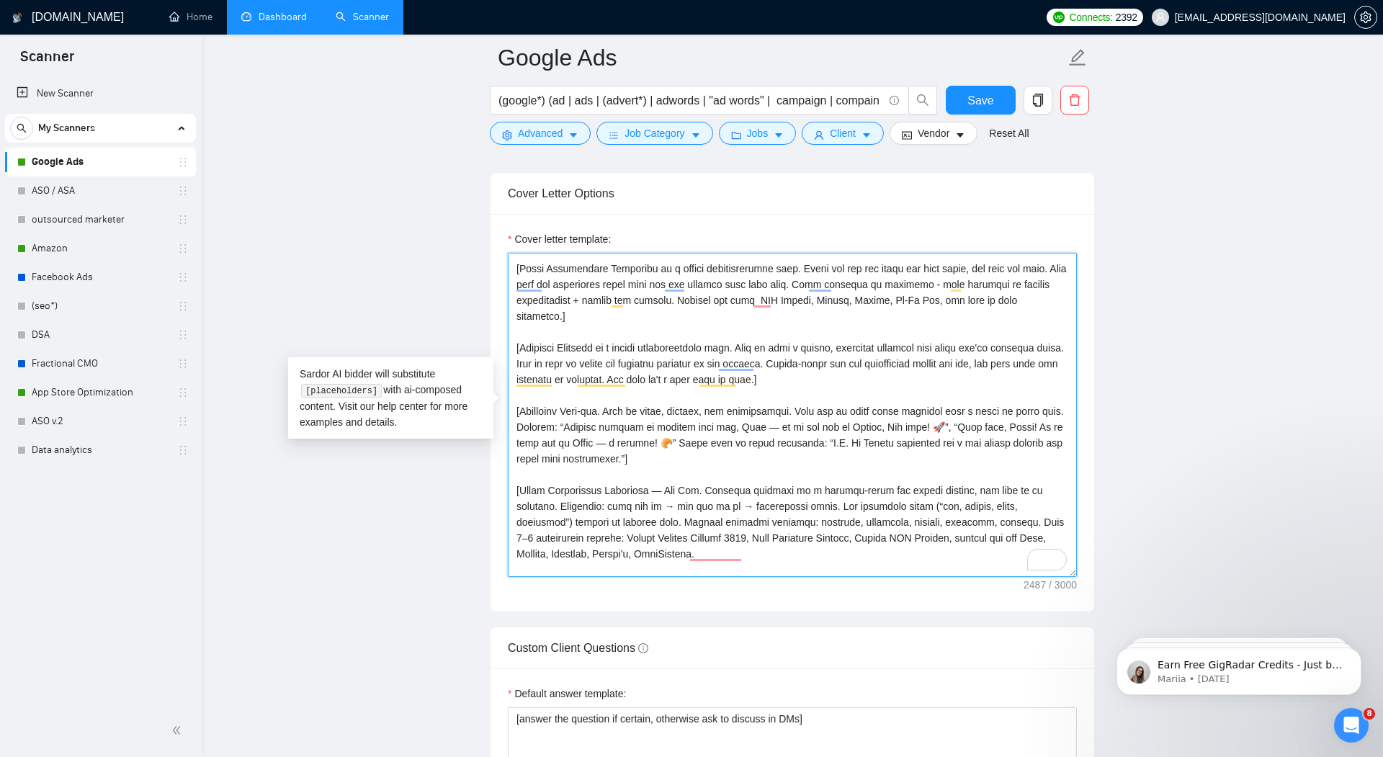
drag, startPoint x: 613, startPoint y: 297, endPoint x: 518, endPoint y: 299, distance: 95.1
click at [518, 299] on textarea "Cover letter template:" at bounding box center [792, 415] width 569 height 324
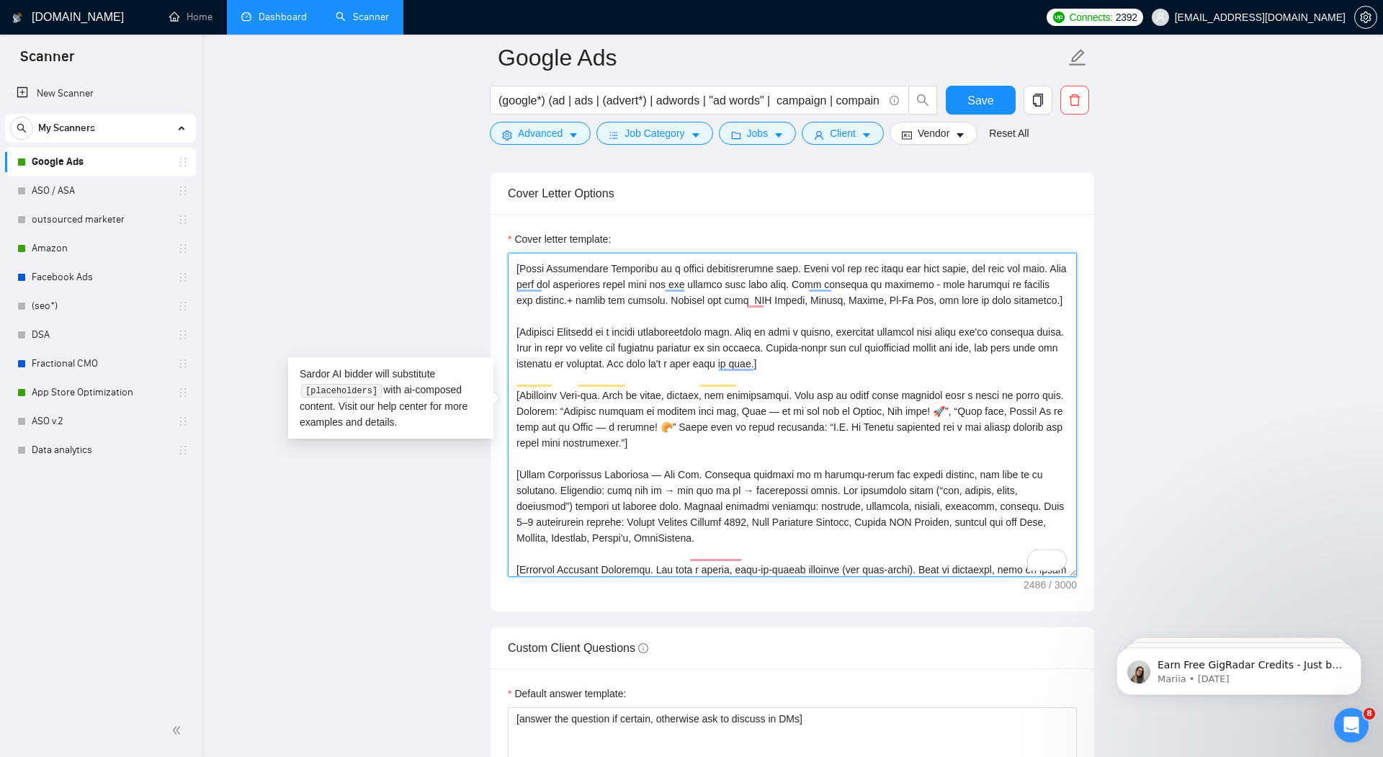
click at [697, 294] on textarea "Cover letter template:" at bounding box center [792, 415] width 569 height 324
drag, startPoint x: 700, startPoint y: 294, endPoint x: 622, endPoint y: 299, distance: 78.0
click at [622, 299] on textarea "Cover letter template:" at bounding box center [792, 415] width 569 height 324
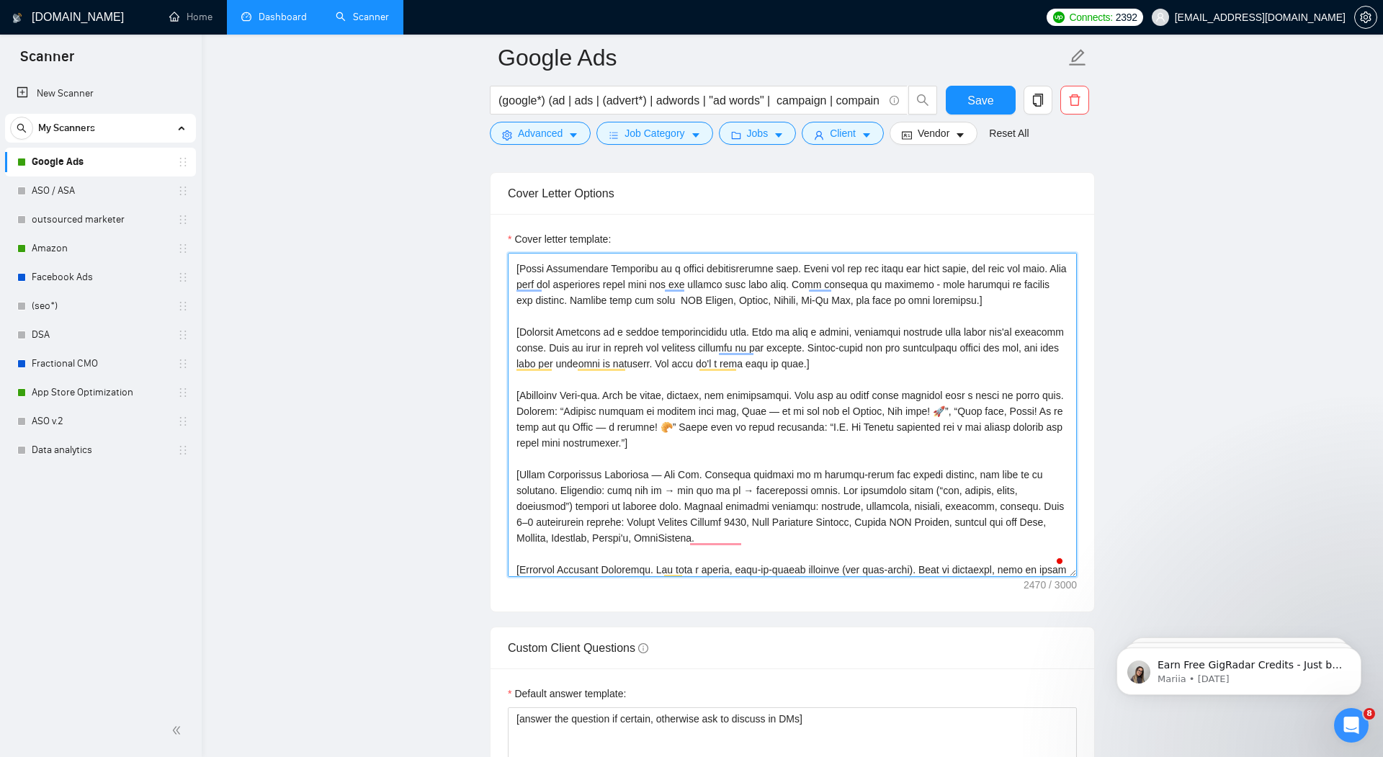
click at [717, 292] on textarea "Cover letter template:" at bounding box center [792, 415] width 569 height 324
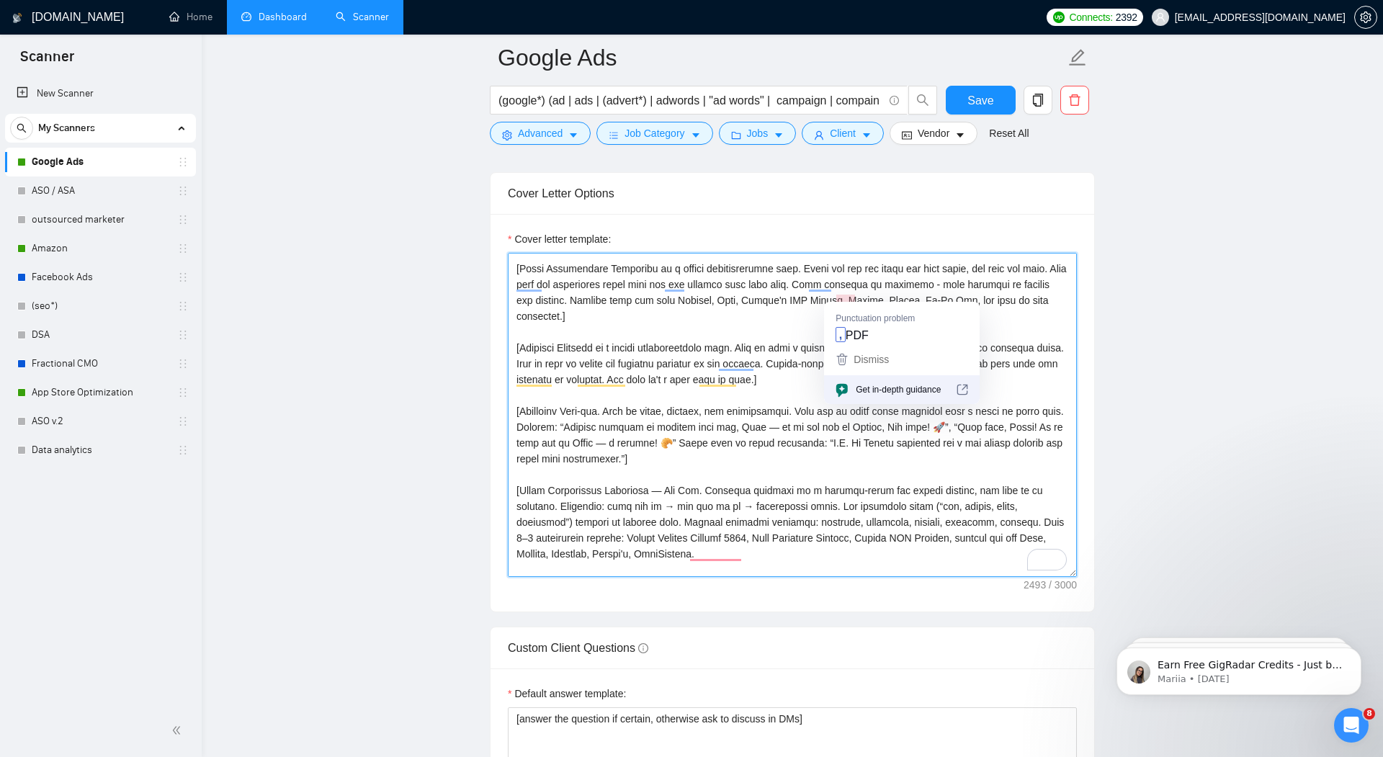
drag, startPoint x: 1035, startPoint y: 292, endPoint x: 838, endPoint y: 297, distance: 197.4
click at [838, 297] on textarea "Cover letter template:" at bounding box center [792, 415] width 569 height 324
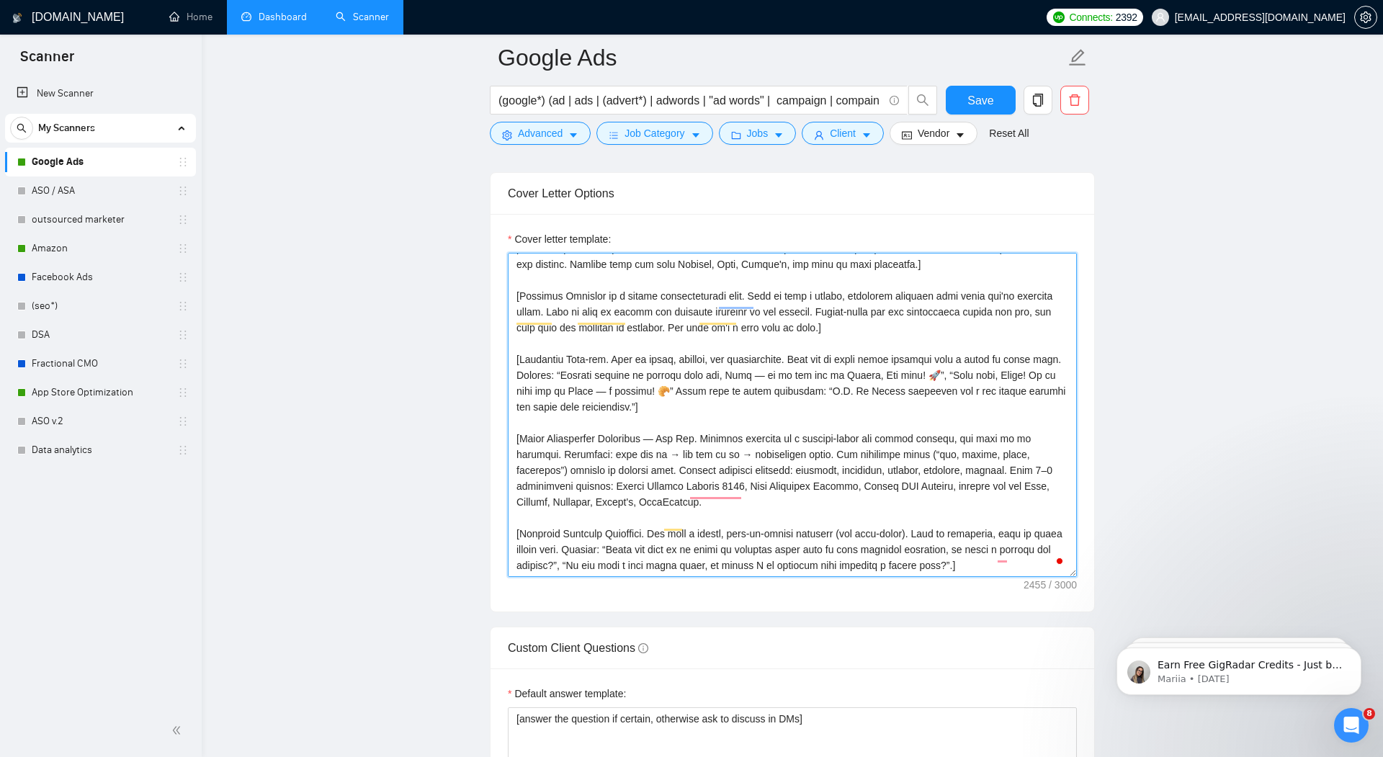
scroll to position [176, 0]
drag, startPoint x: 1013, startPoint y: 524, endPoint x: 515, endPoint y: 396, distance: 513.8
click at [515, 396] on textarea "Cover letter template:" at bounding box center [792, 415] width 569 height 324
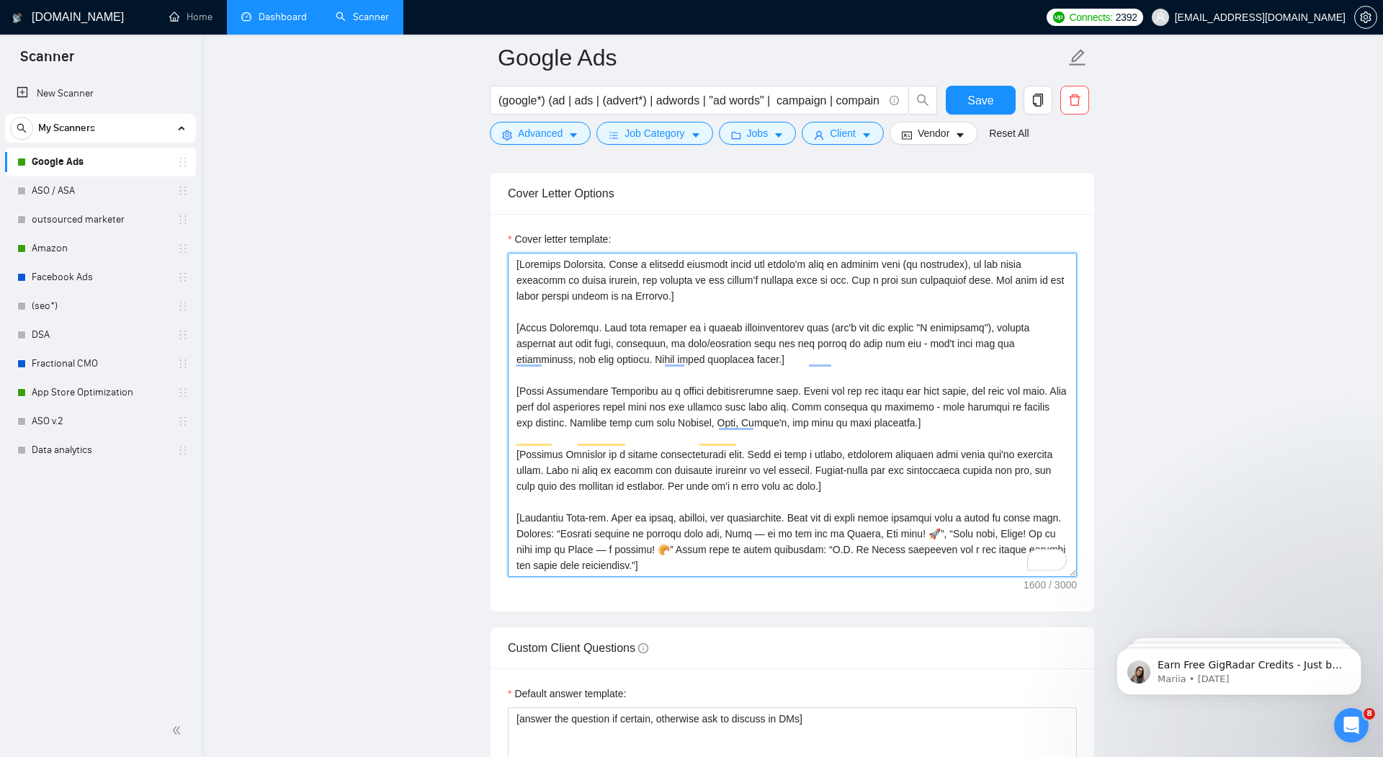
scroll to position [32, 0]
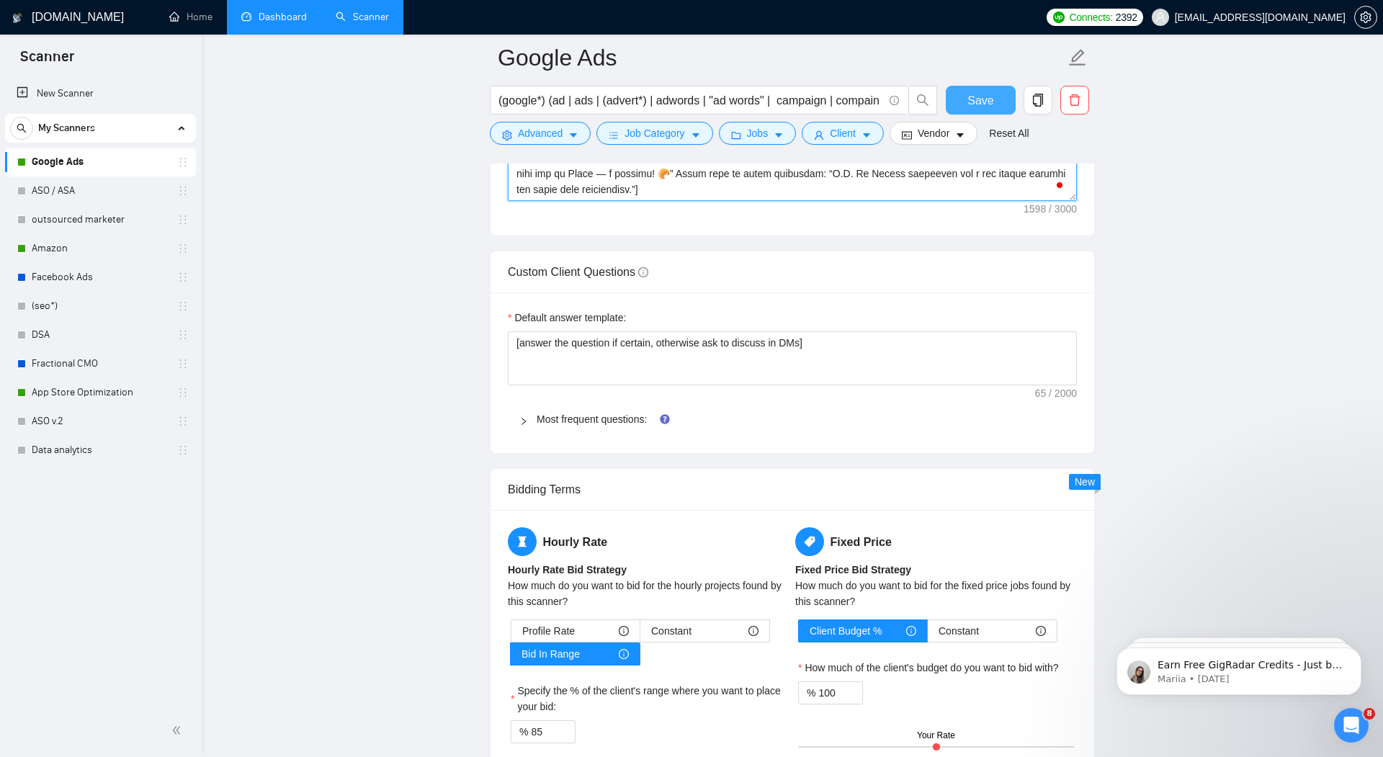
type textarea "[Greeting Paragraph. Write a personal greeting using the client's name or compa…"
click at [972, 102] on span "Save" at bounding box center [980, 100] width 26 height 18
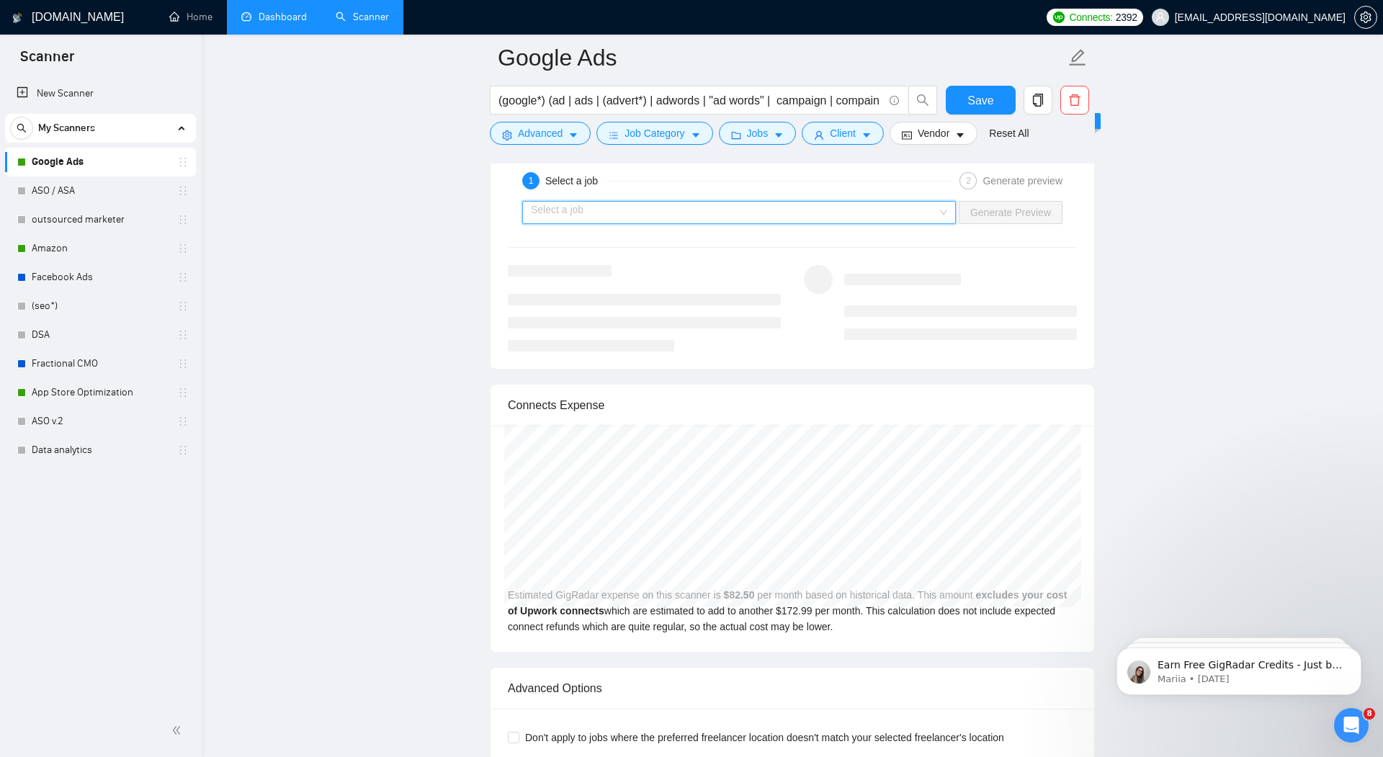
click at [770, 212] on input "search" at bounding box center [734, 213] width 406 height 22
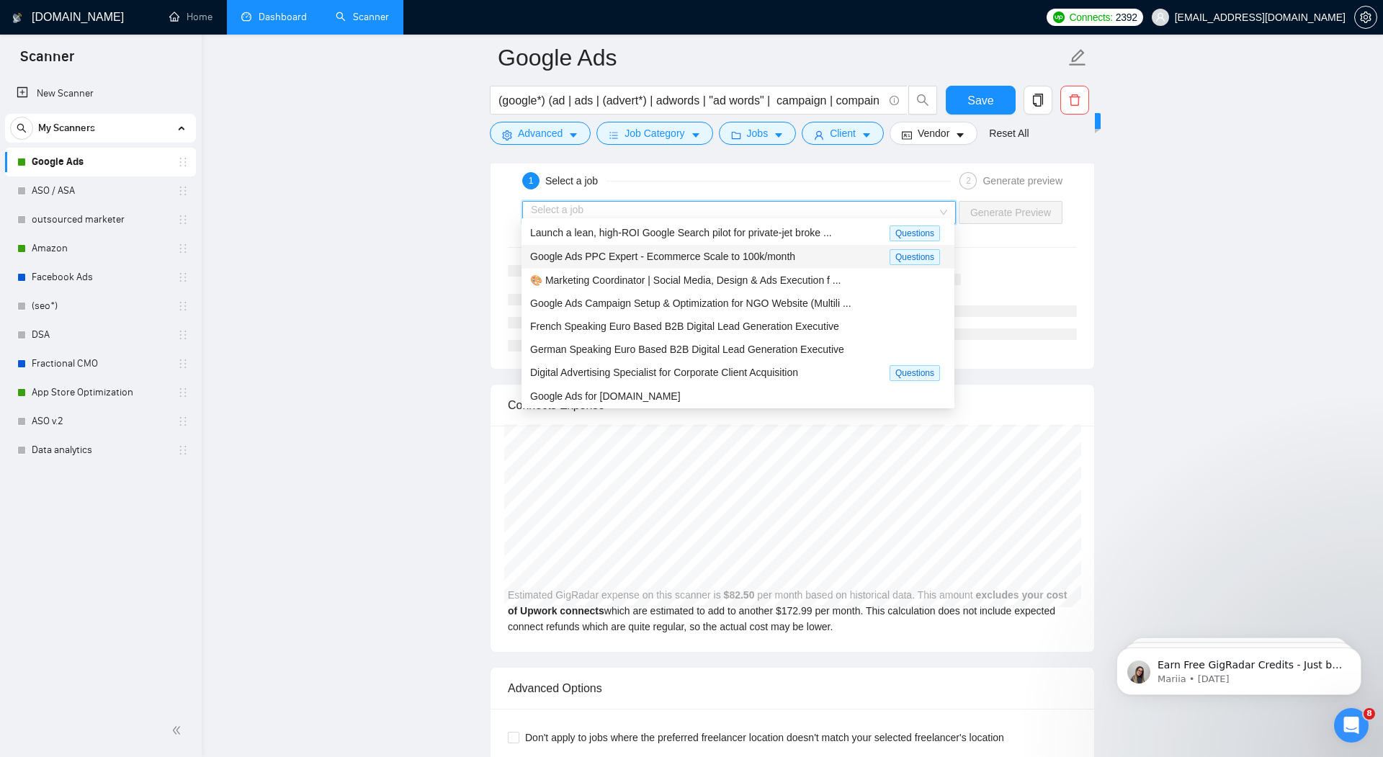
click at [715, 256] on span "Google Ads PPC Expert - Ecommerce Scale to 100k/month" at bounding box center [662, 257] width 265 height 12
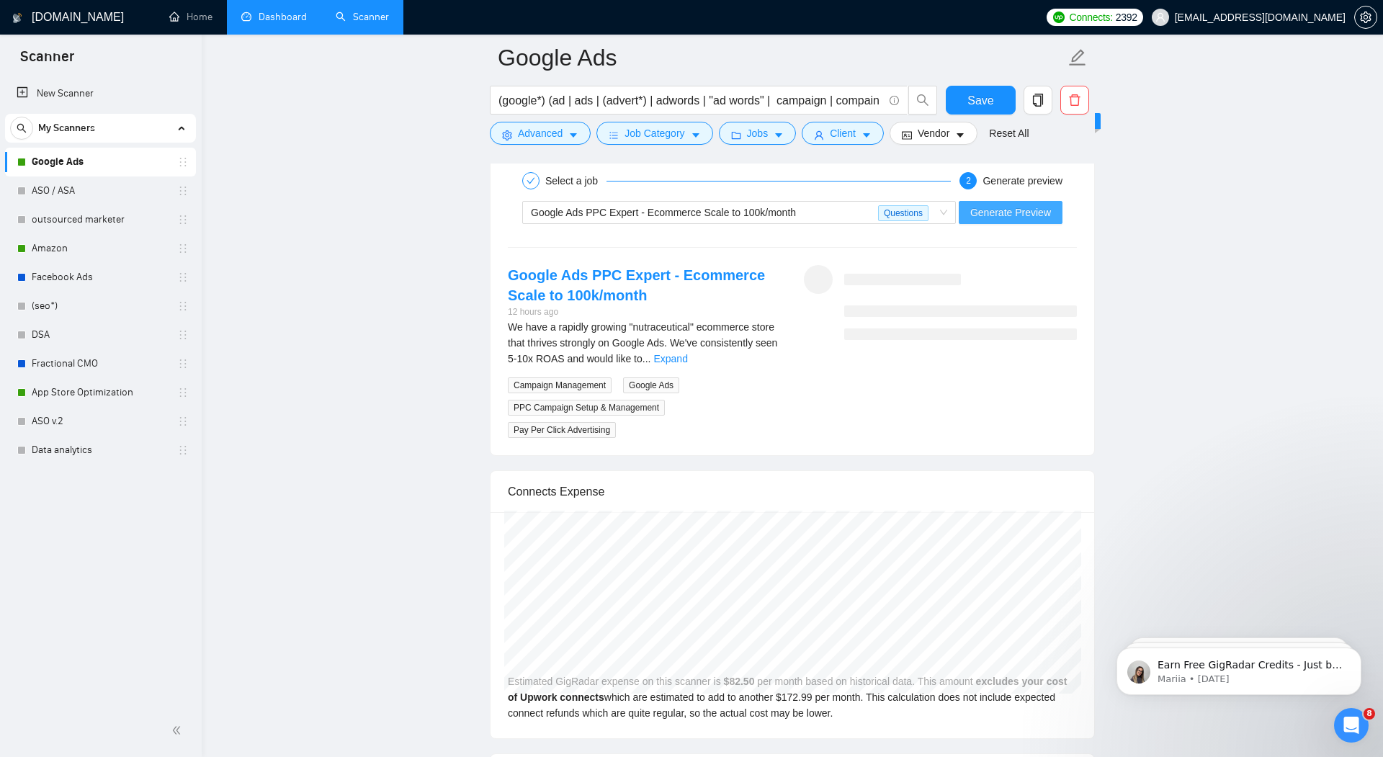
click at [1033, 205] on span "Generate Preview" at bounding box center [1010, 213] width 81 height 16
click at [687, 353] on link "Expand" at bounding box center [670, 359] width 34 height 12
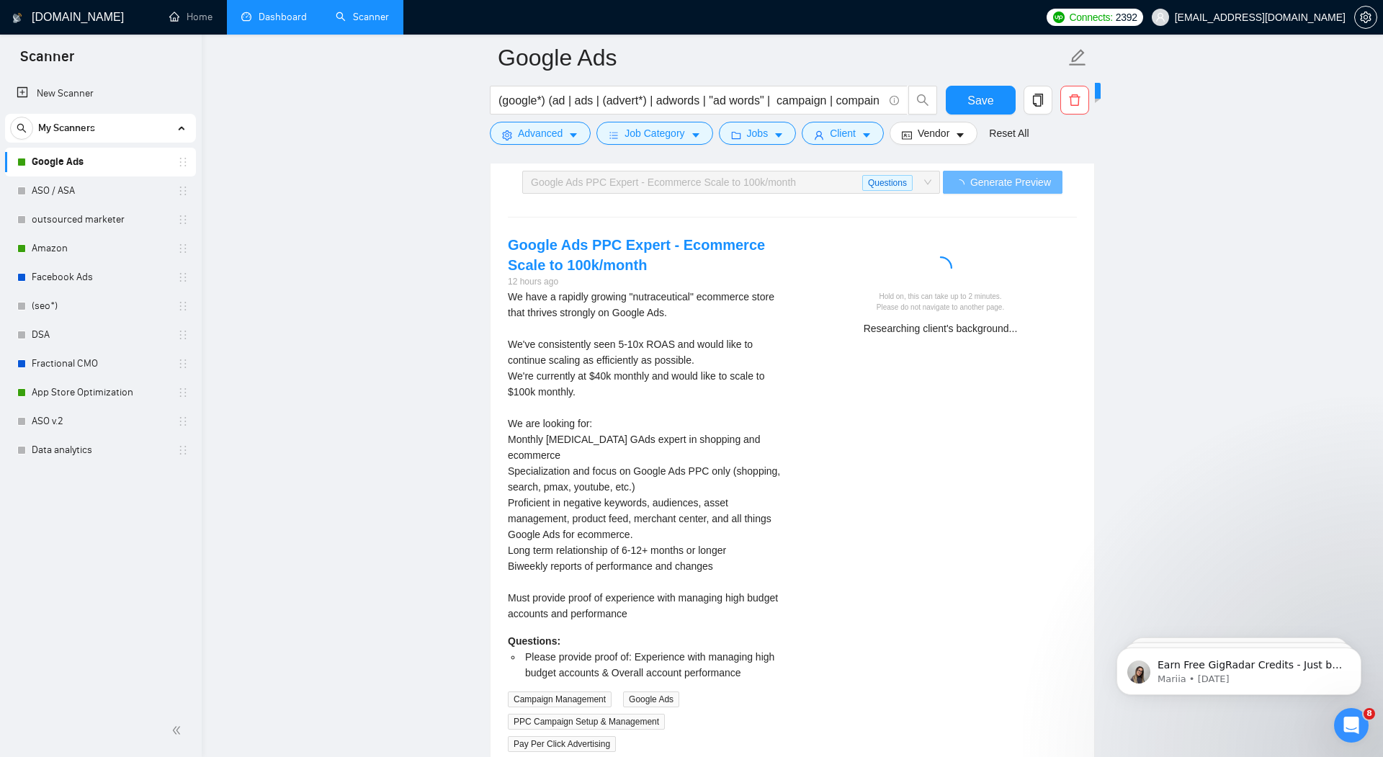
scroll to position [2966, 0]
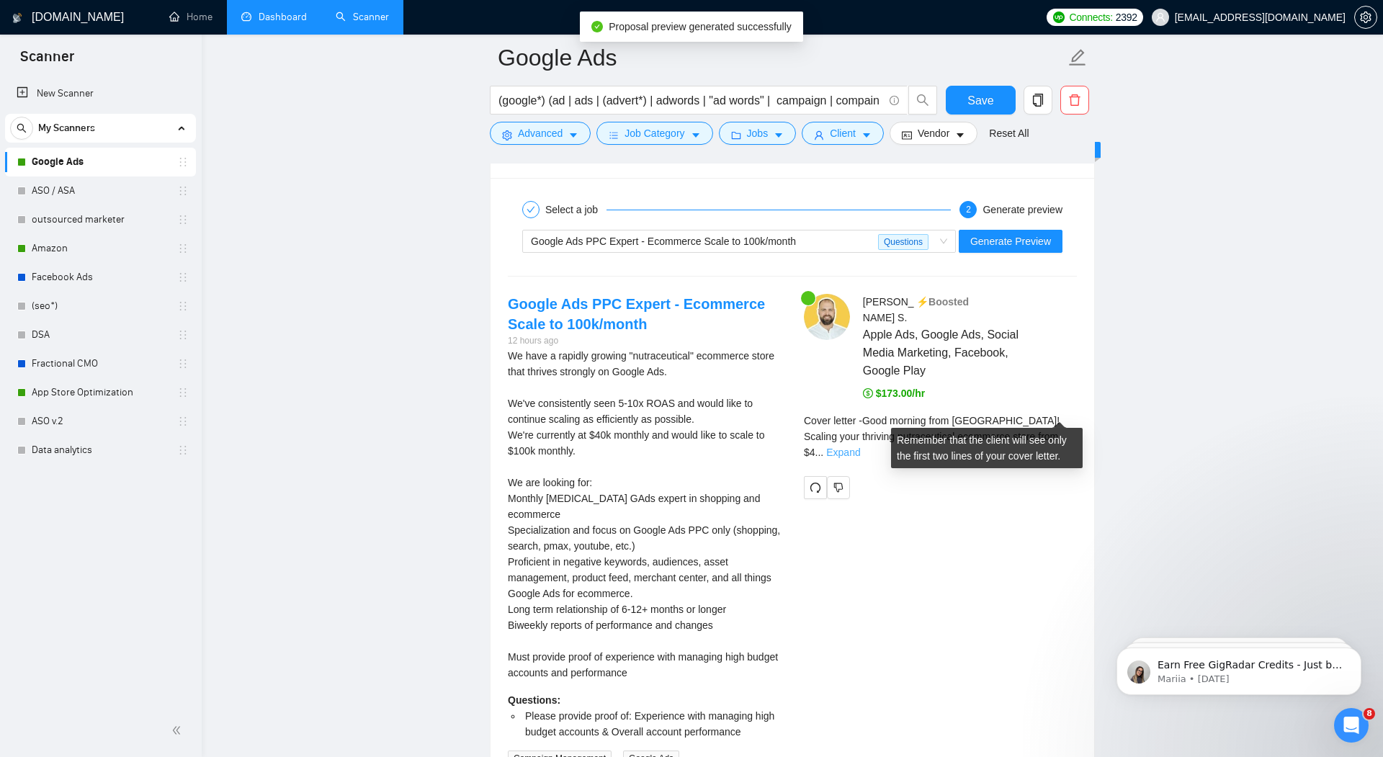
click at [860, 447] on link "Expand" at bounding box center [843, 453] width 34 height 12
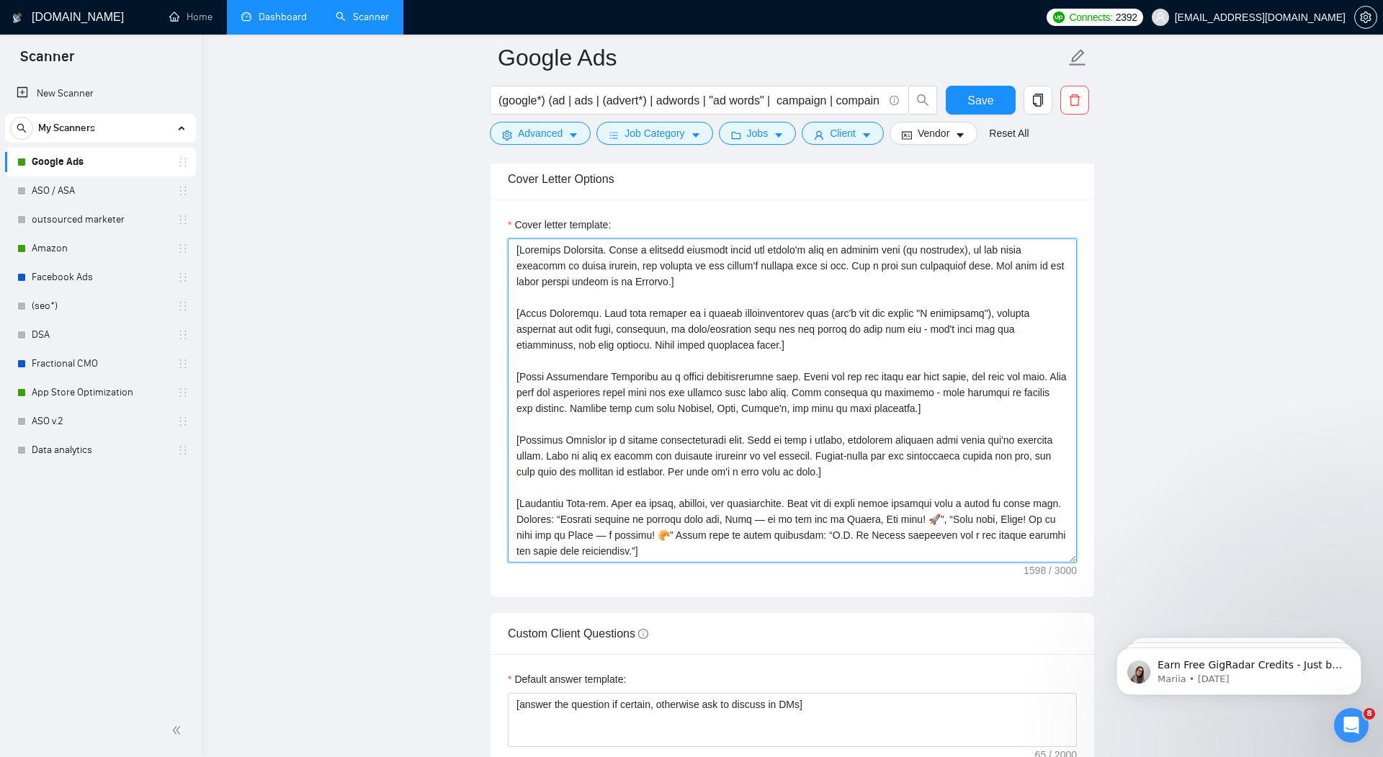
scroll to position [1693, 0]
click at [736, 314] on textarea "Cover letter template:" at bounding box center [792, 402] width 569 height 324
click at [714, 289] on textarea "Cover letter template:" at bounding box center [792, 402] width 569 height 324
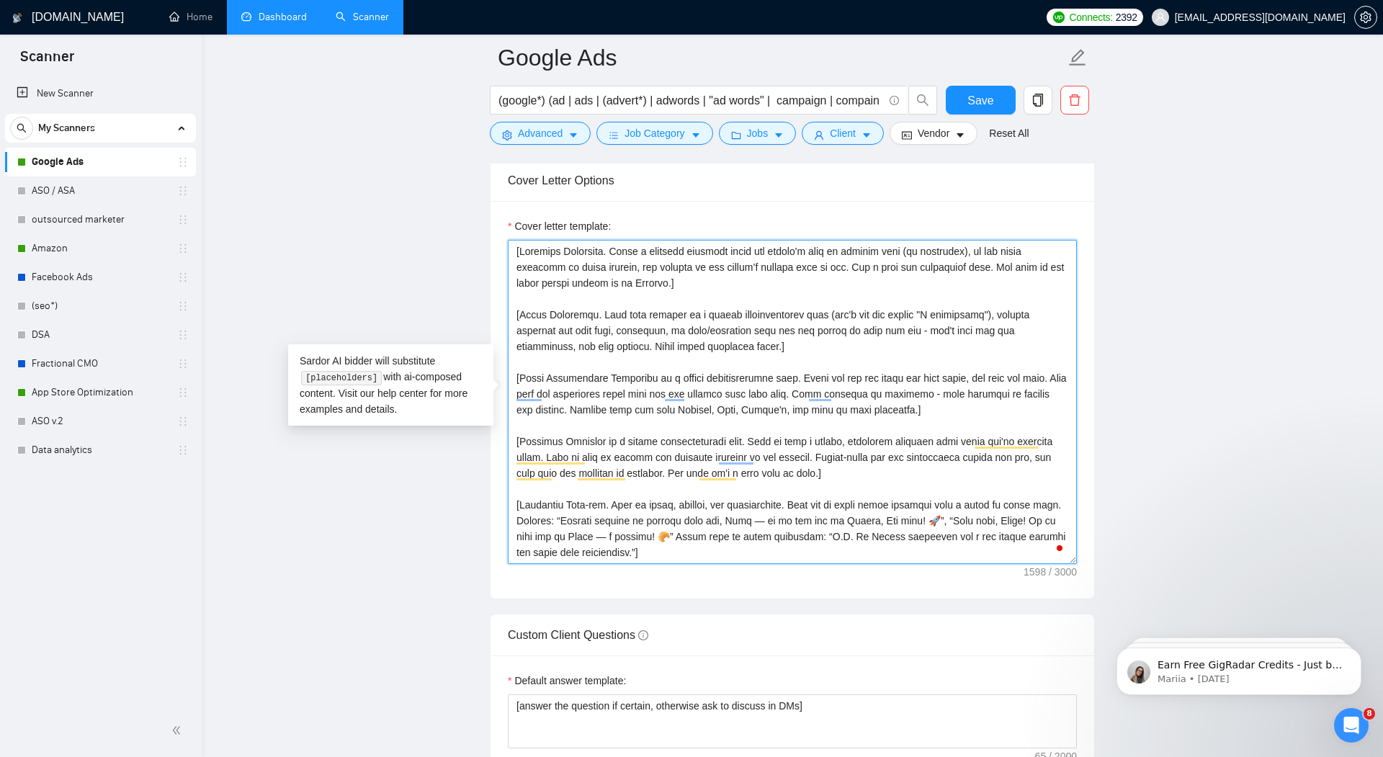
click at [708, 272] on textarea "Cover letter template:" at bounding box center [792, 402] width 569 height 324
click at [610, 260] on textarea "Cover letter template:" at bounding box center [792, 402] width 569 height 324
click at [700, 274] on textarea "Cover letter template:" at bounding box center [792, 402] width 569 height 324
click at [676, 246] on textarea "Cover letter template:" at bounding box center [792, 402] width 569 height 324
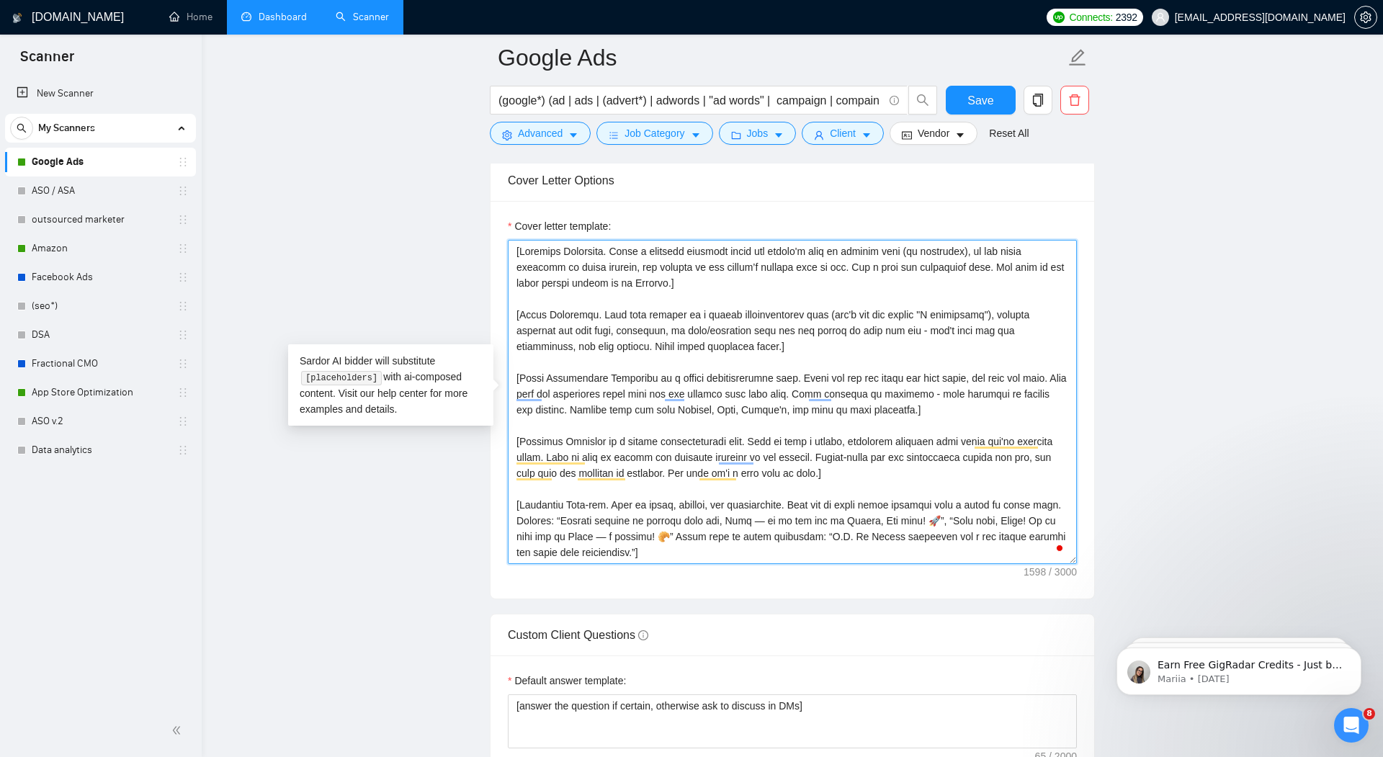
click at [676, 246] on textarea "Cover letter template:" at bounding box center [792, 402] width 569 height 324
click at [728, 285] on textarea "Cover letter template:" at bounding box center [792, 402] width 569 height 324
click at [599, 308] on textarea "Cover letter template:" at bounding box center [792, 402] width 569 height 324
drag, startPoint x: 516, startPoint y: 310, endPoint x: 507, endPoint y: 238, distance: 72.6
click at [508, 240] on textarea "Cover letter template:" at bounding box center [792, 402] width 569 height 324
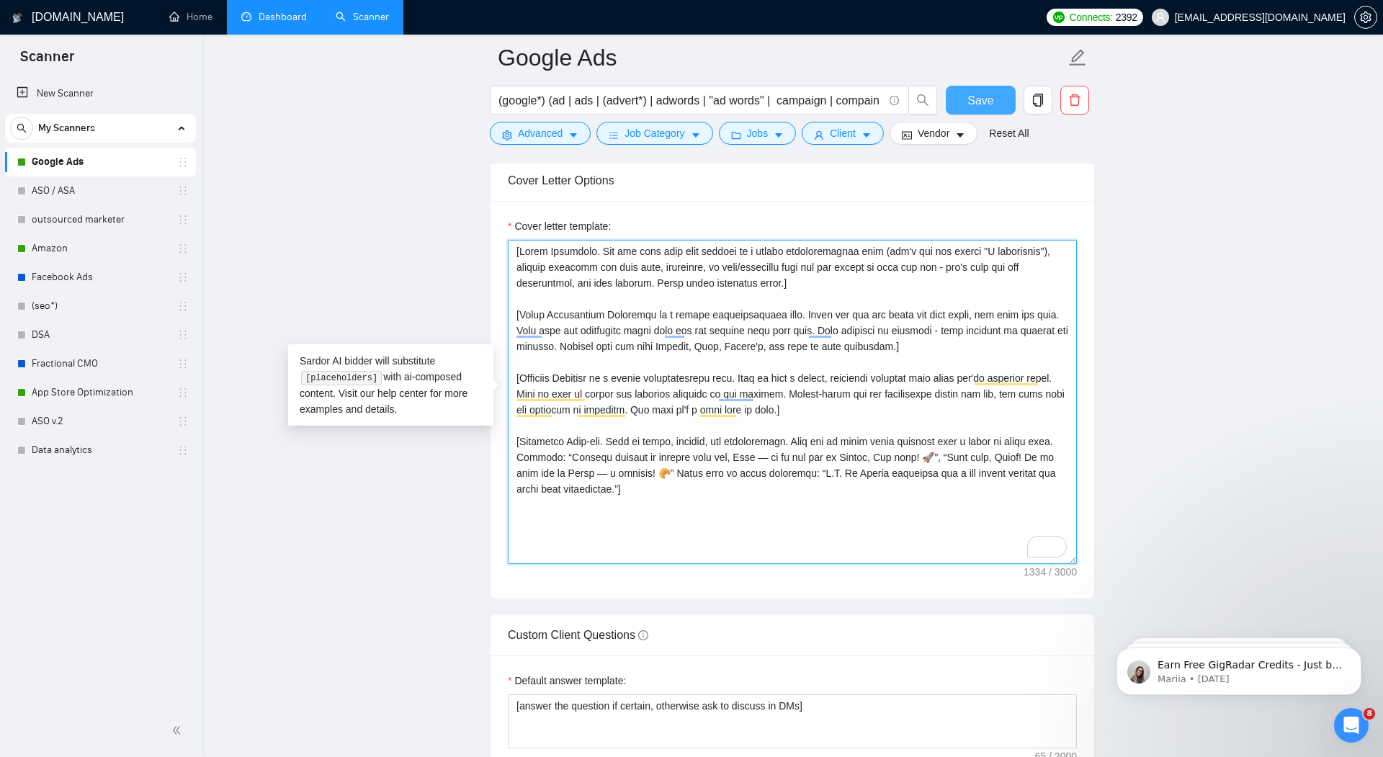
type textarea "[Intro Paragraph. Say and then hook with empathy in a casual conversational ton…"
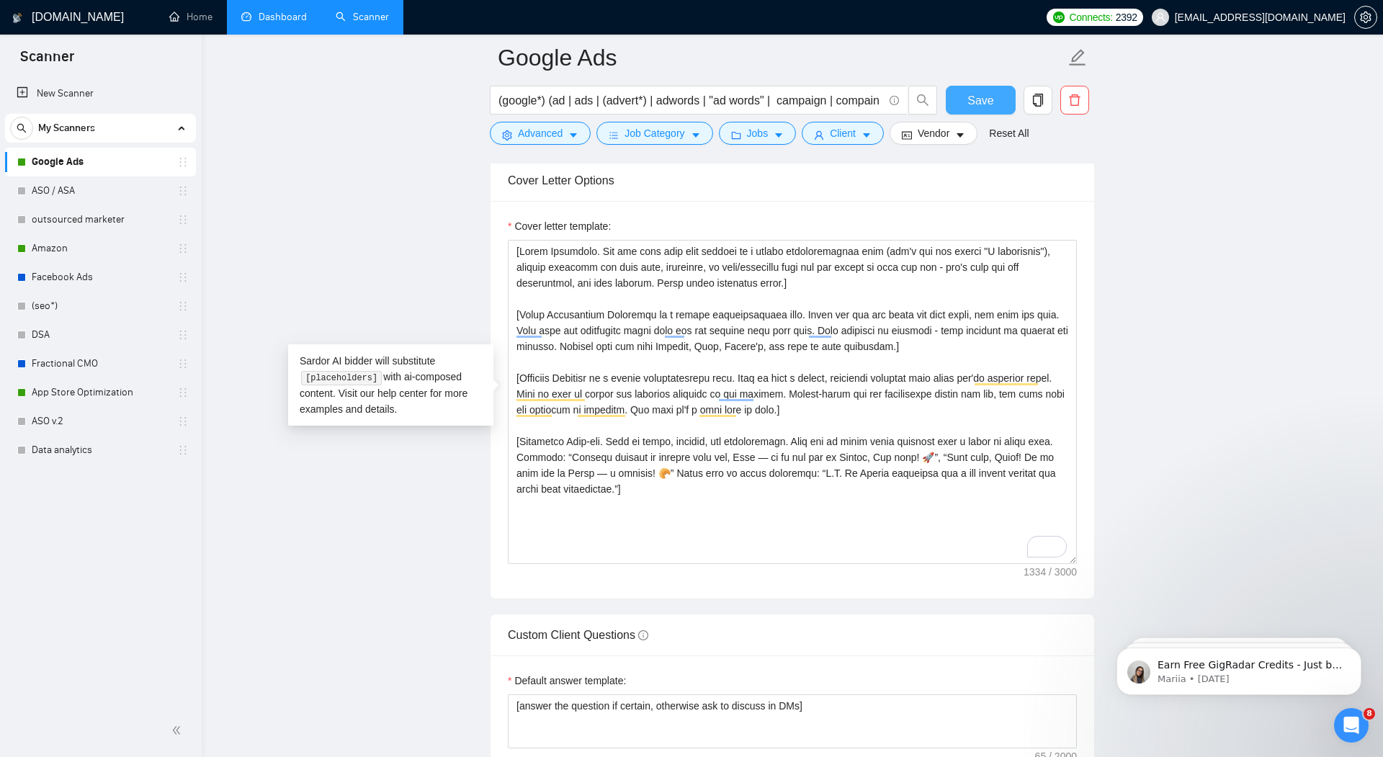
click at [980, 102] on span "Save" at bounding box center [980, 100] width 26 height 18
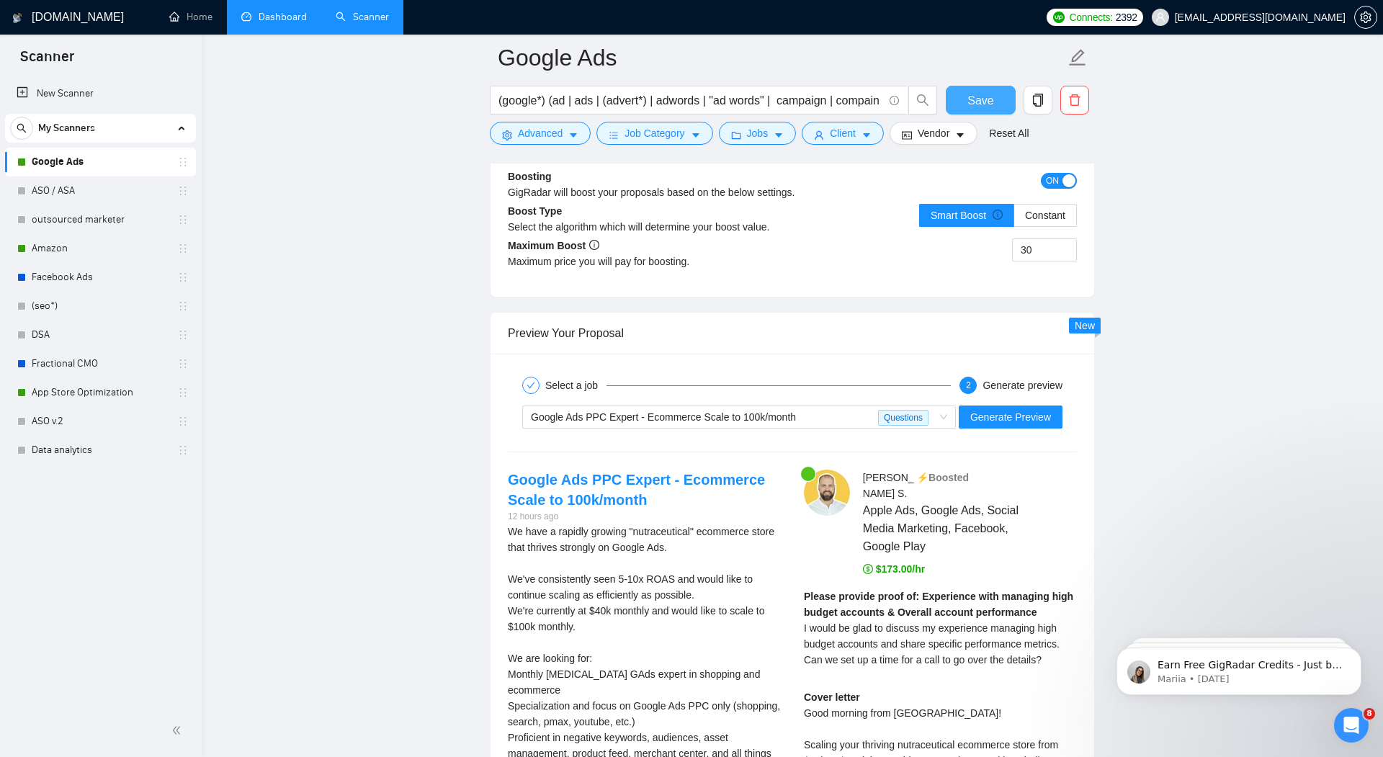
scroll to position [2773, 0]
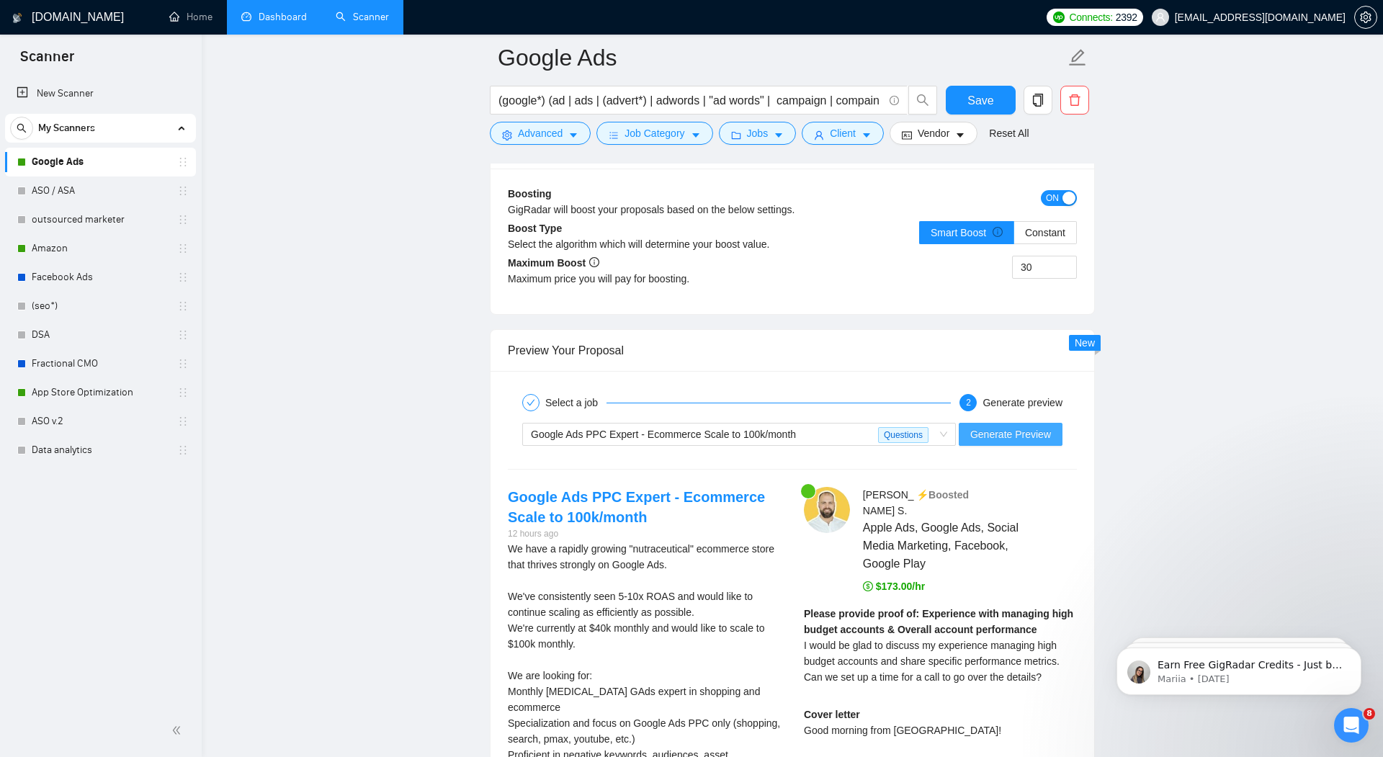
click at [1013, 426] on span "Generate Preview" at bounding box center [1010, 434] width 81 height 16
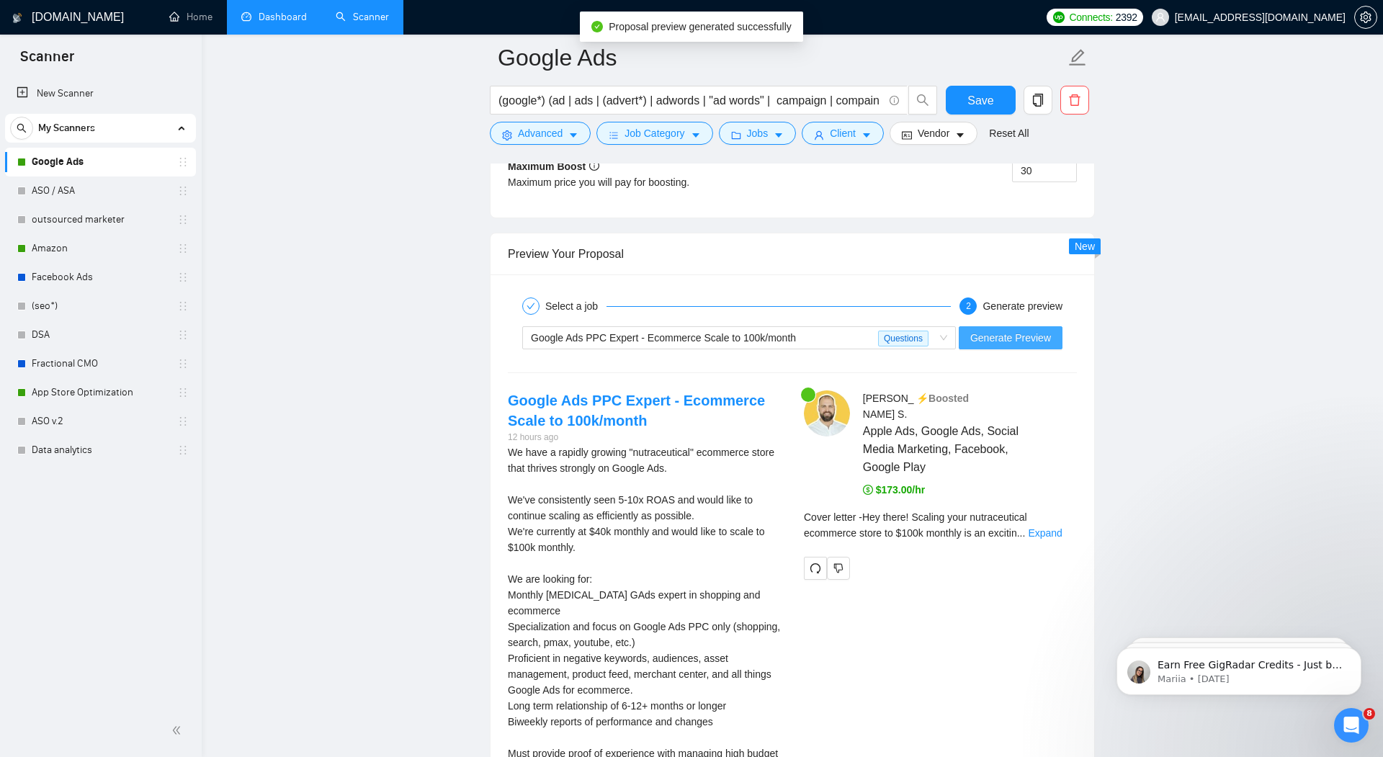
scroll to position [2874, 0]
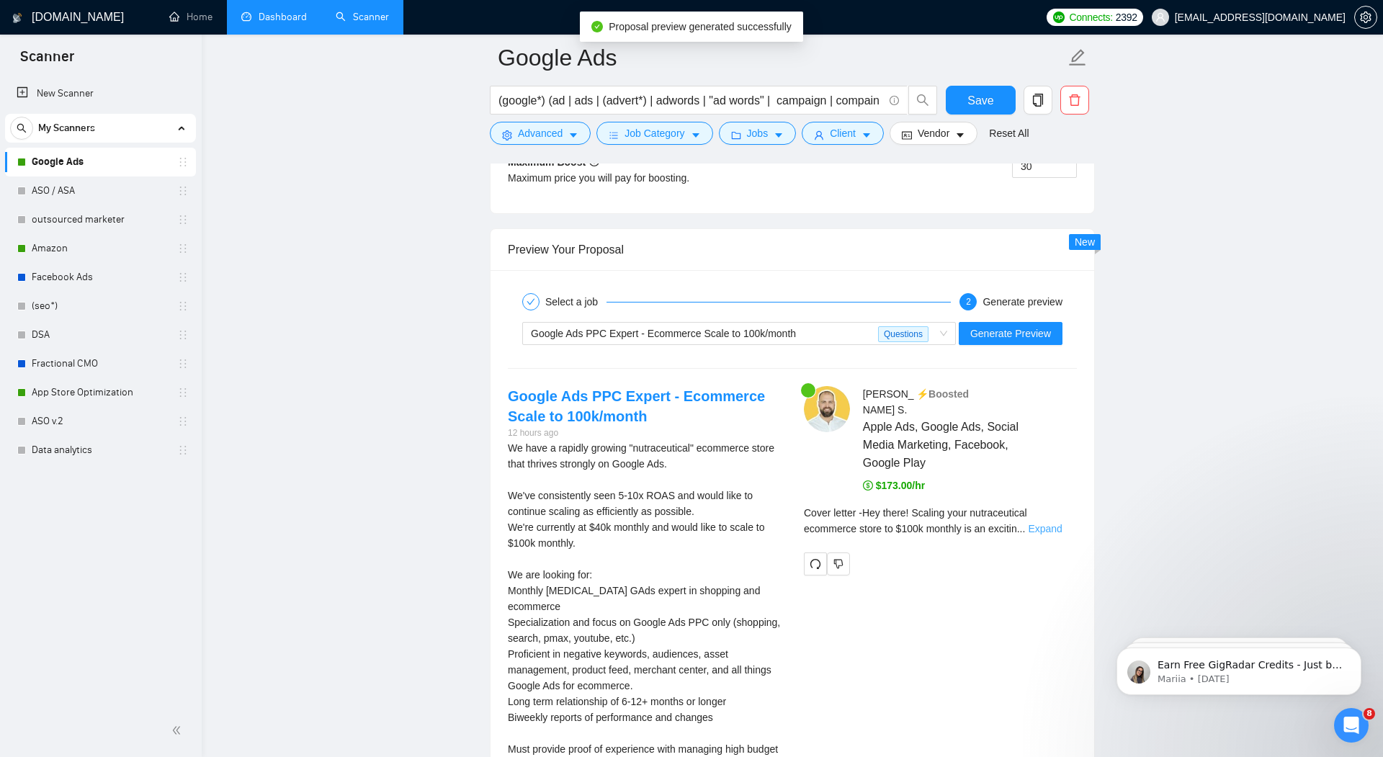
click at [1058, 523] on link "Expand" at bounding box center [1045, 529] width 34 height 12
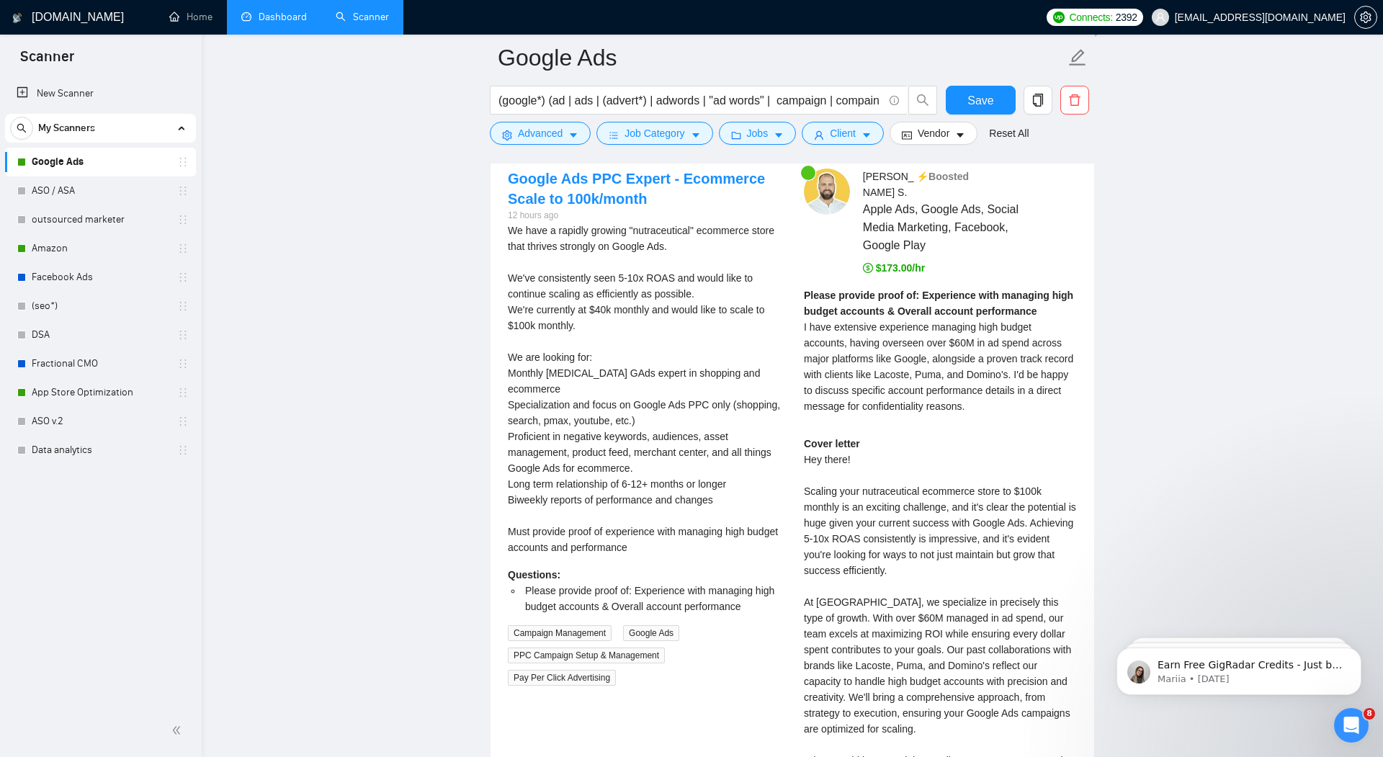
scroll to position [2733, 0]
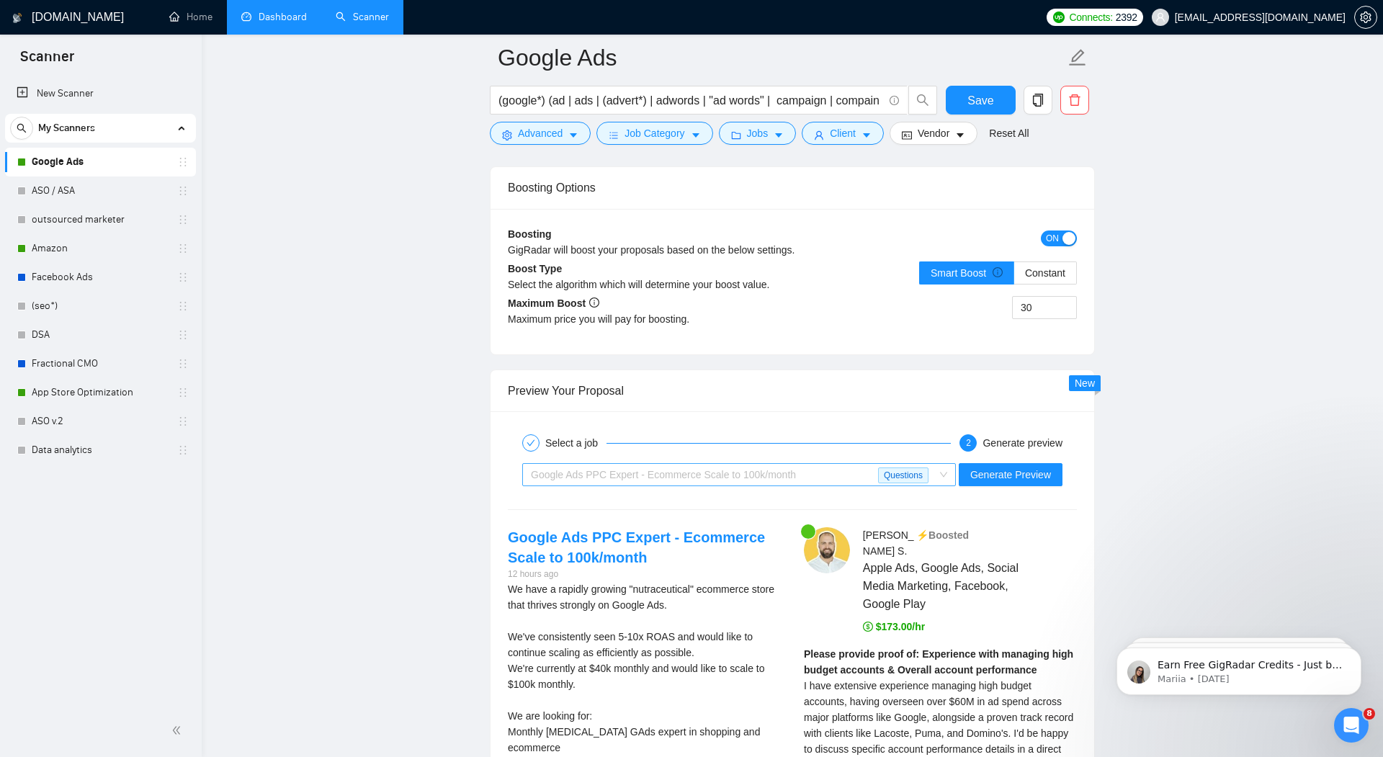
click at [840, 465] on div "Google Ads PPC Expert - Ecommerce Scale to 100k/month" at bounding box center [704, 475] width 347 height 22
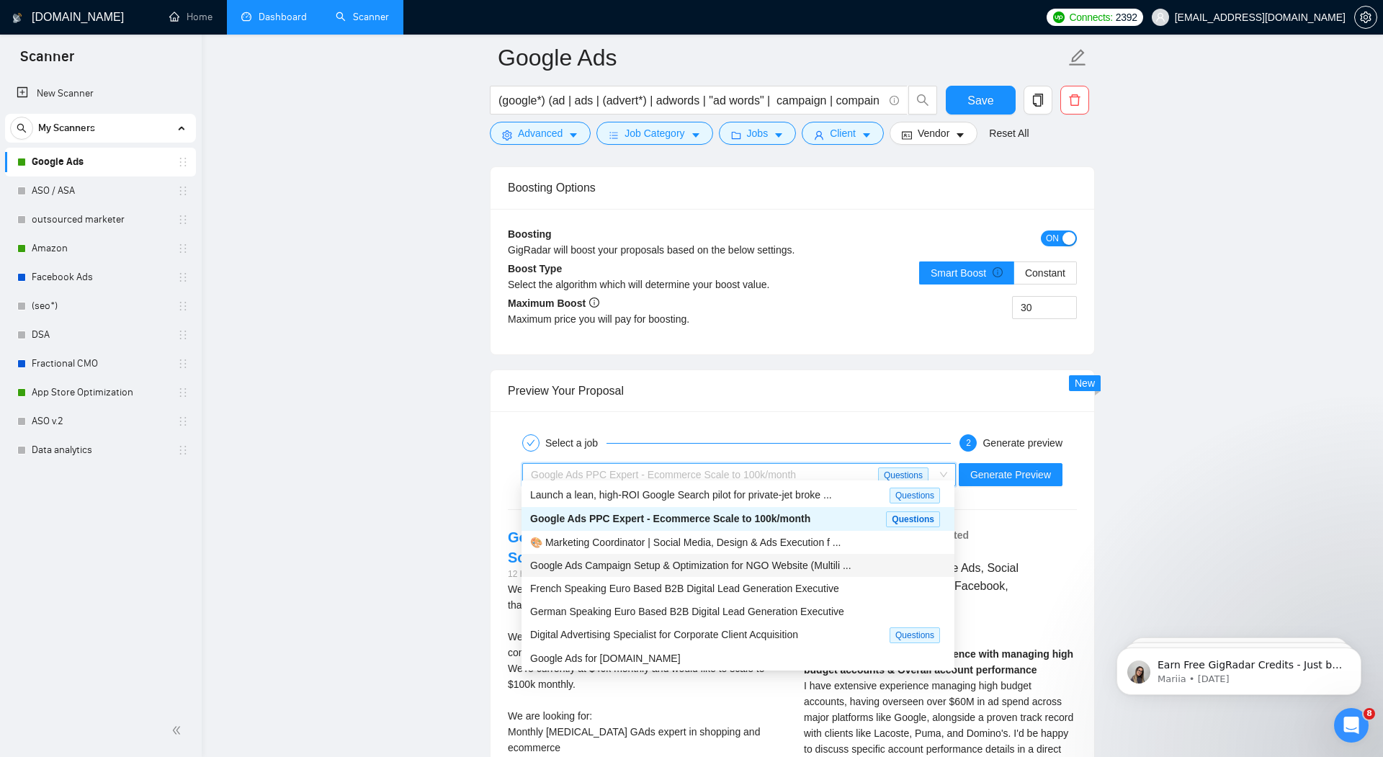
click at [779, 564] on span "Google Ads Campaign Setup & Optimization for NGO Website (Multili ..." at bounding box center [690, 566] width 321 height 12
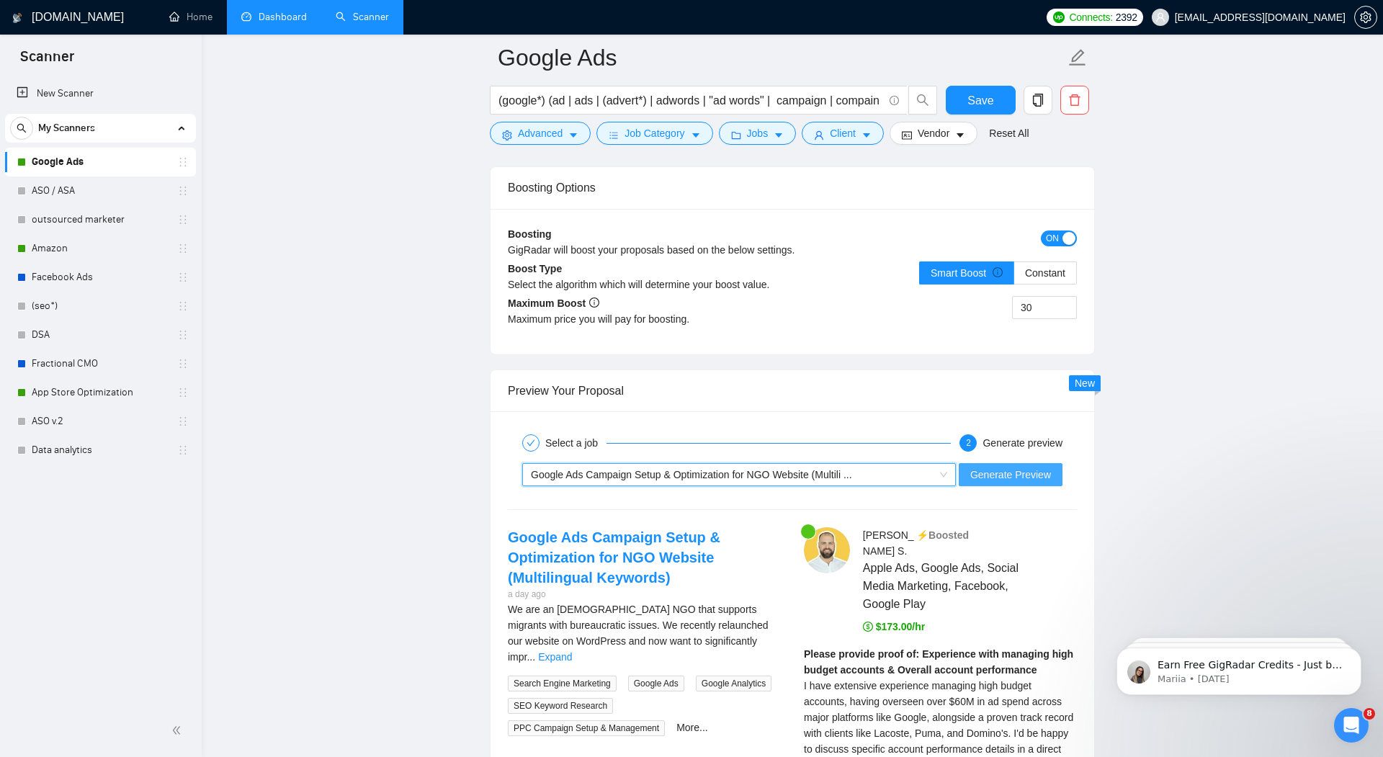
click at [1013, 467] on span "Generate Preview" at bounding box center [1010, 475] width 81 height 16
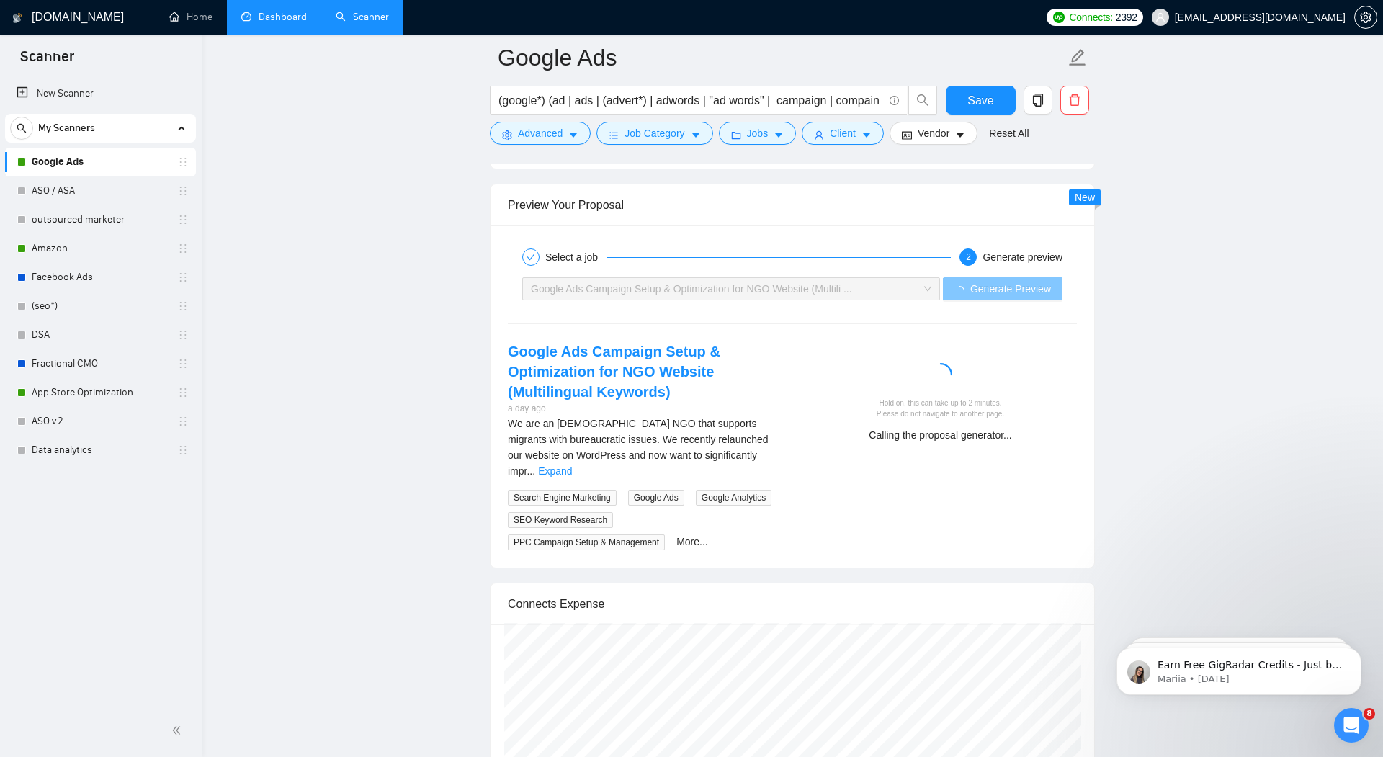
scroll to position [2963, 0]
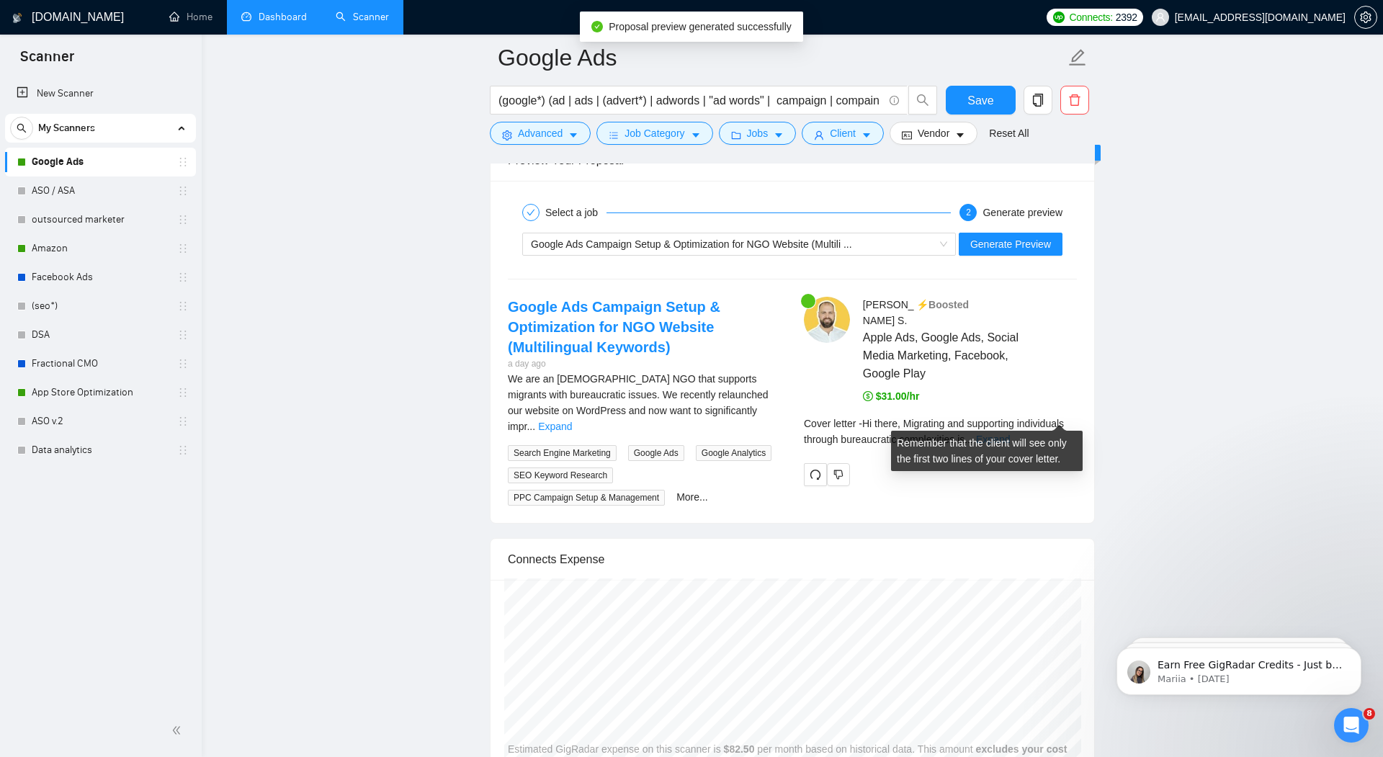
click at [1010, 434] on link "Expand" at bounding box center [993, 440] width 34 height 12
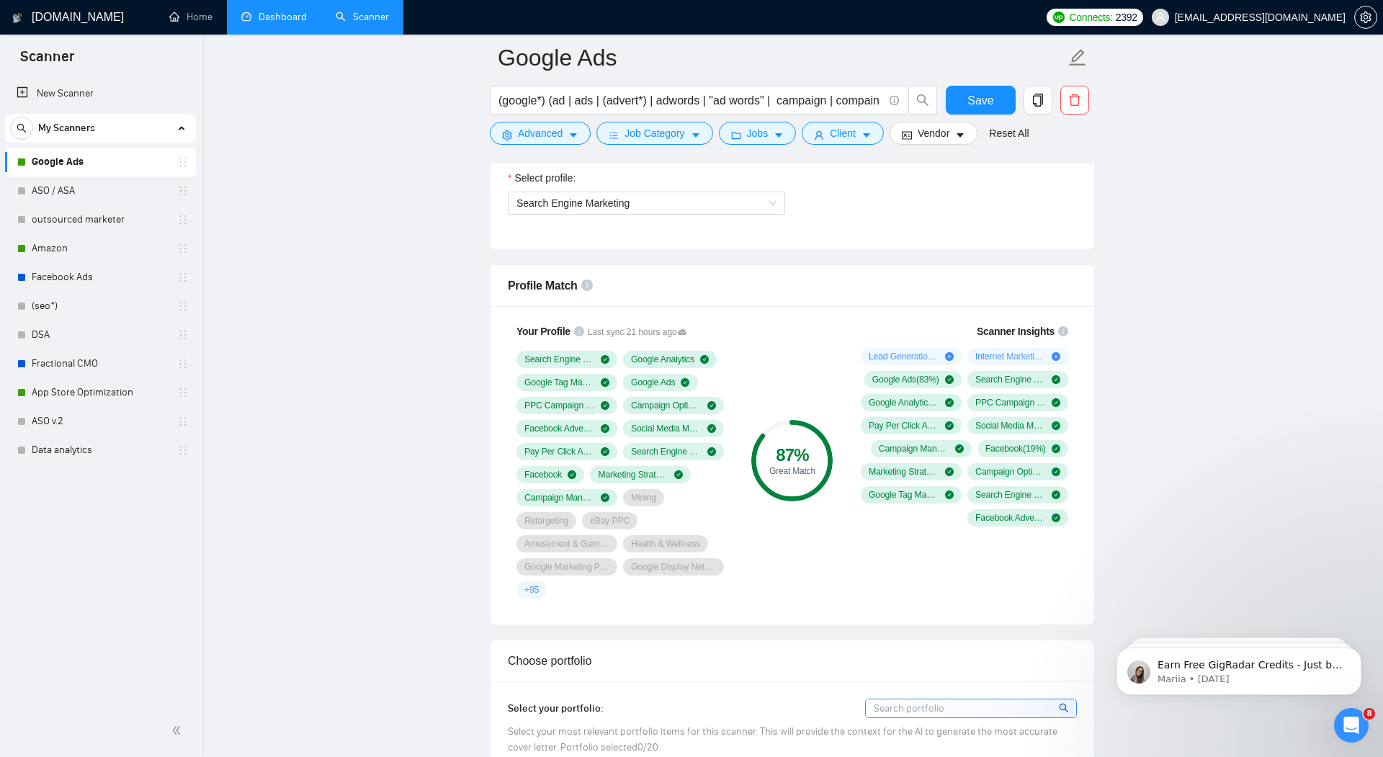
scroll to position [828, 0]
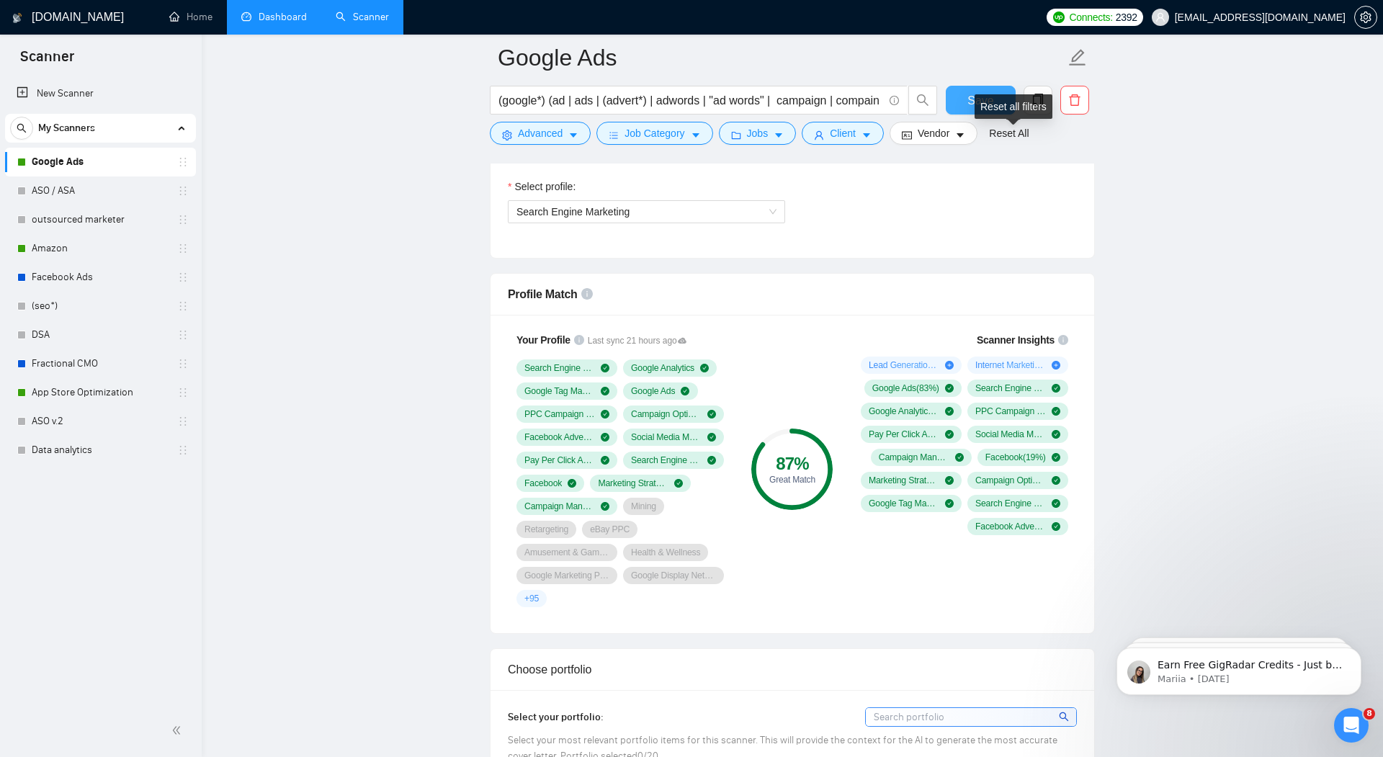
click at [977, 89] on button "Save" at bounding box center [981, 100] width 70 height 29
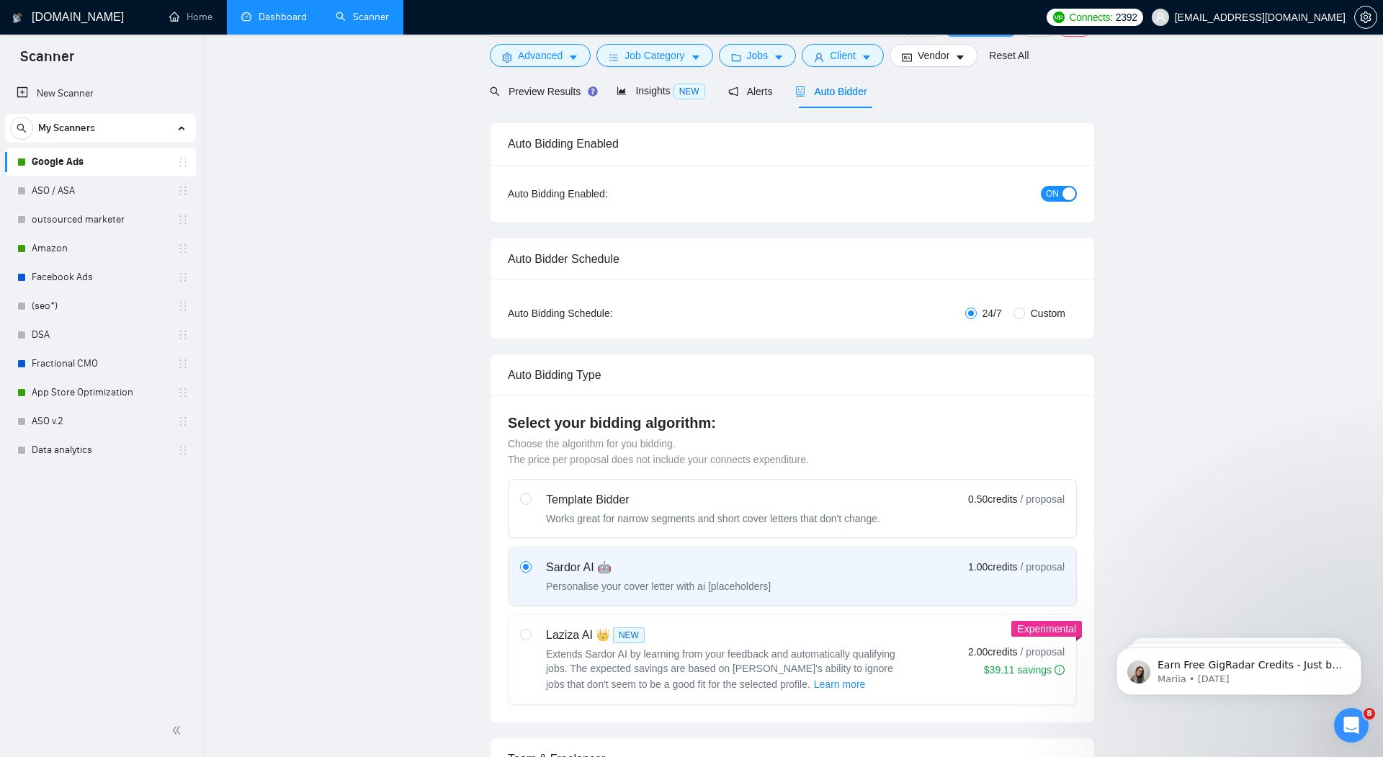
scroll to position [0, 0]
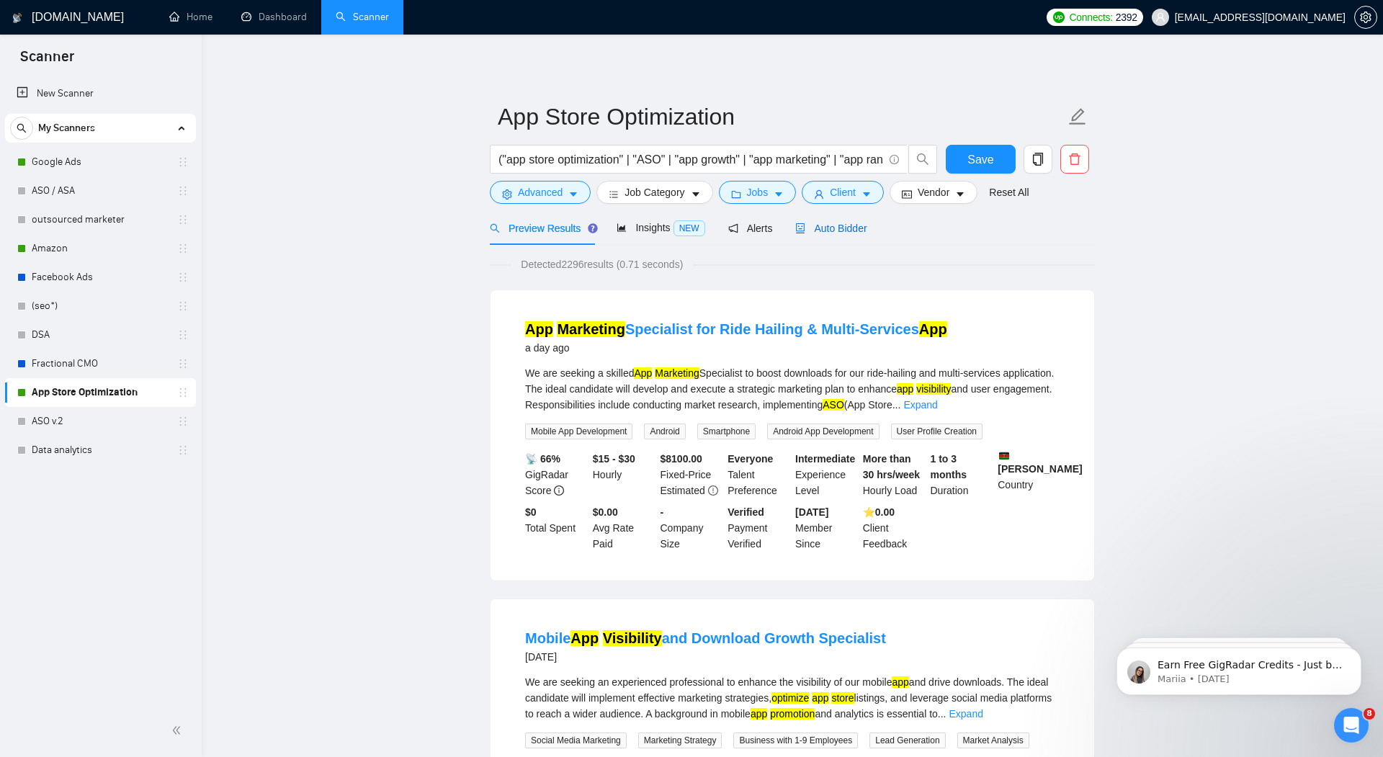
click at [839, 231] on span "Auto Bidder" at bounding box center [830, 229] width 71 height 12
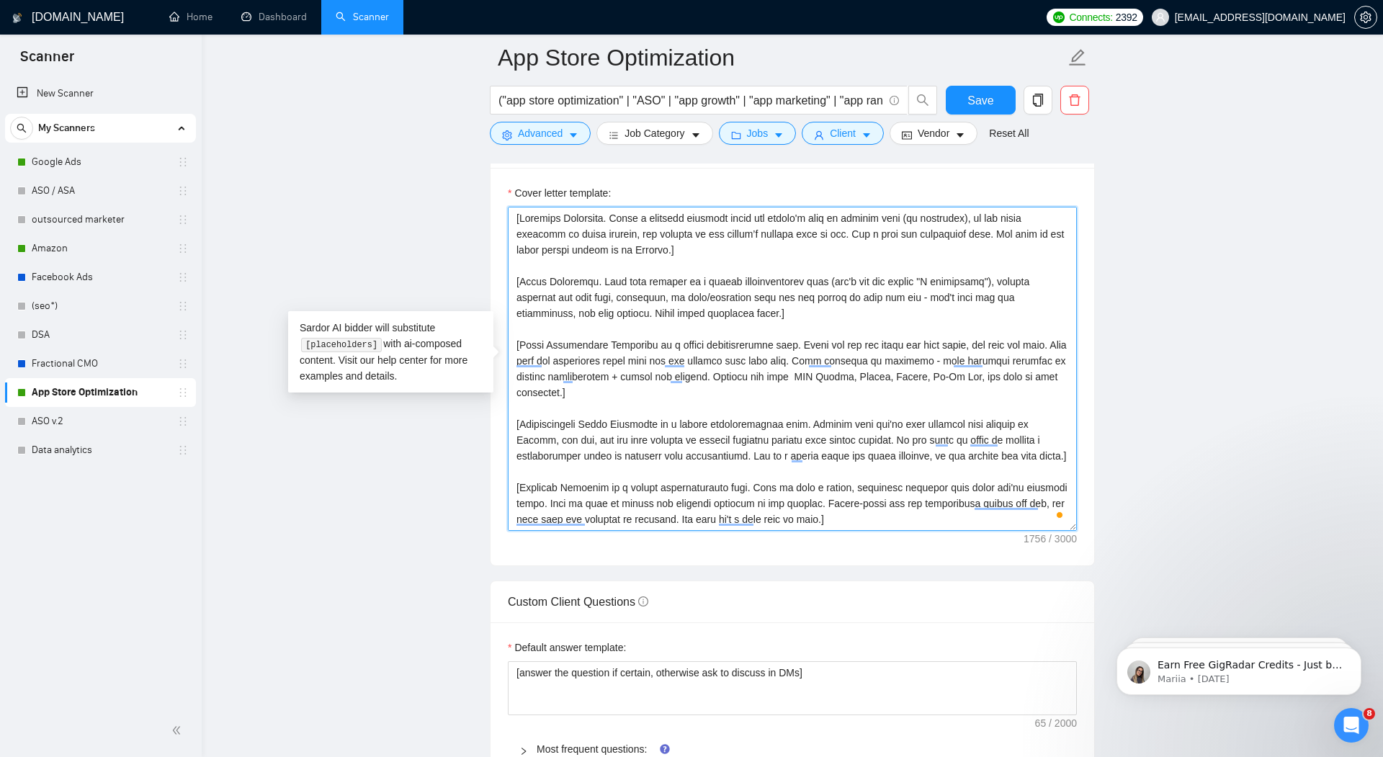
drag, startPoint x: 625, startPoint y: 515, endPoint x: 506, endPoint y: 200, distance: 337.1
click at [506, 200] on div "Cover letter template:" at bounding box center [793, 367] width 604 height 398
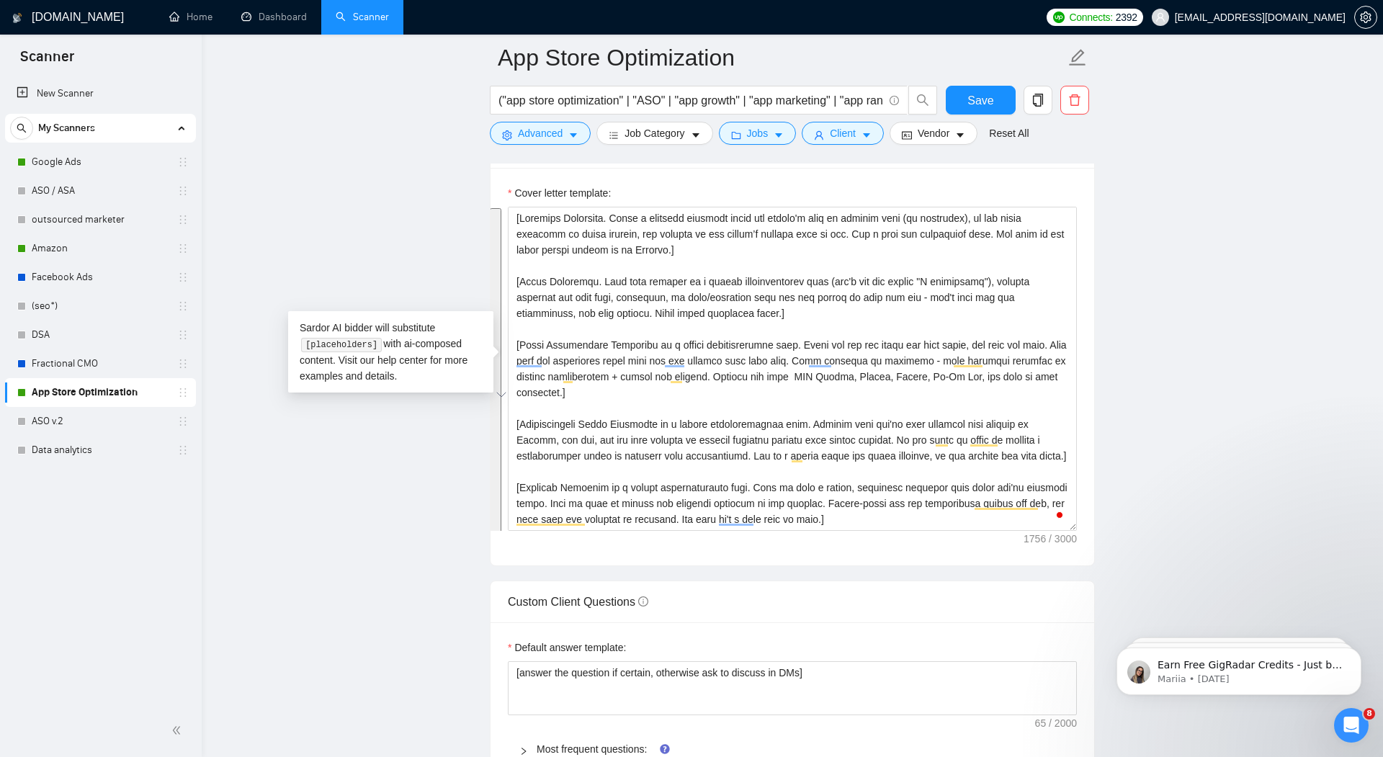
click at [1144, 248] on main "App Store Optimization ("app store optimization" | "ASO" | "app growth" | "app …" at bounding box center [792, 568] width 1135 height 4235
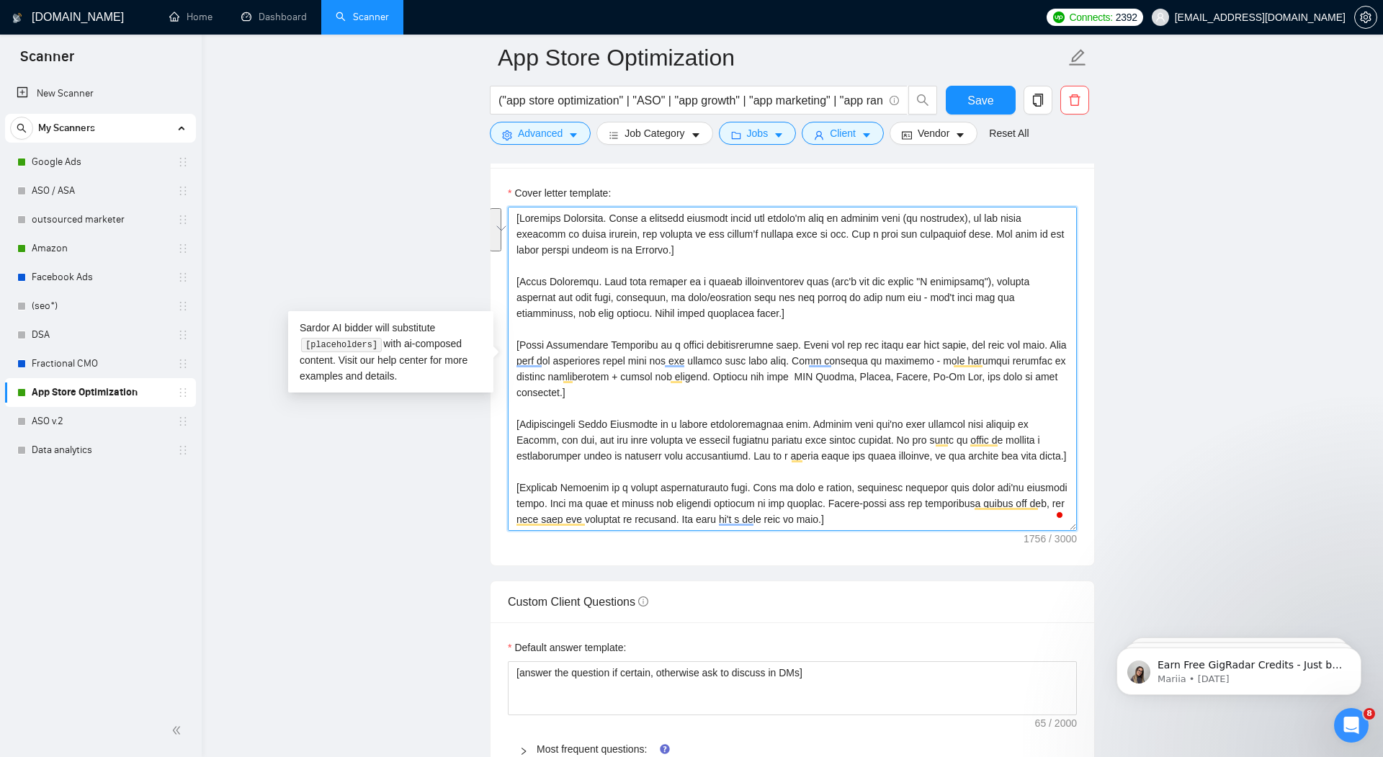
drag, startPoint x: 517, startPoint y: 277, endPoint x: 510, endPoint y: 200, distance: 76.7
click at [510, 207] on textarea "Cover letter template:" at bounding box center [792, 369] width 569 height 324
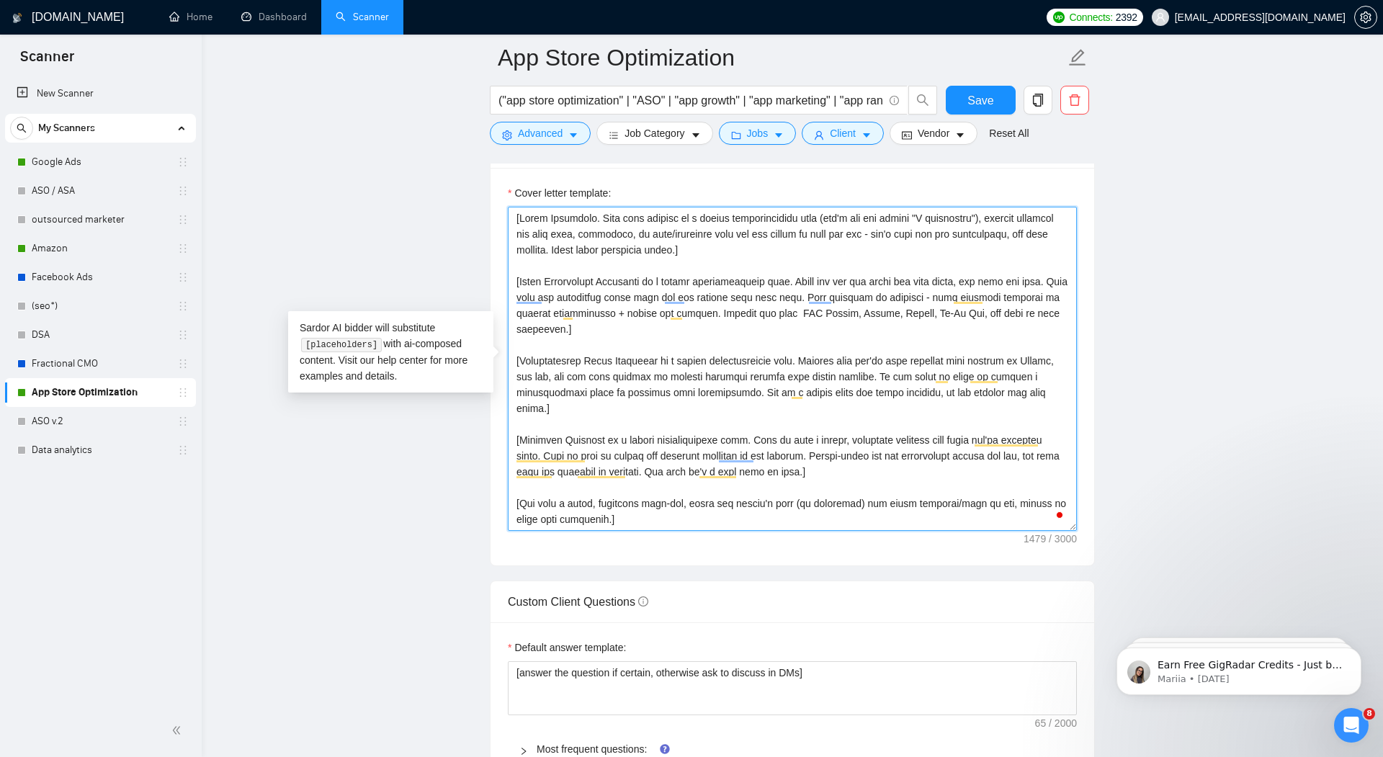
click at [594, 214] on textarea "Cover letter template:" at bounding box center [792, 369] width 569 height 324
type textarea "[Intro Paragraph. [PERSON_NAME] with empathy in a casual conversational tone (d…"
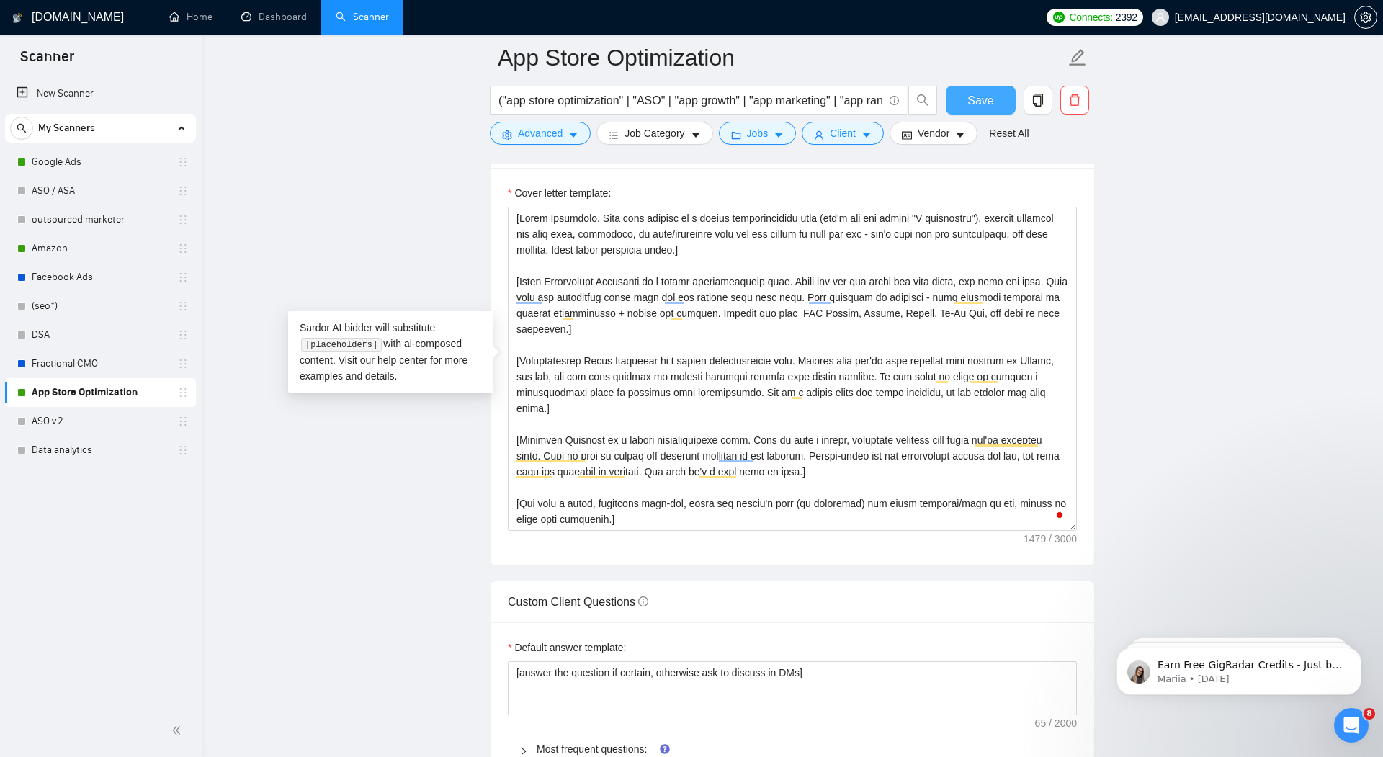
click at [982, 100] on span "Save" at bounding box center [980, 100] width 26 height 18
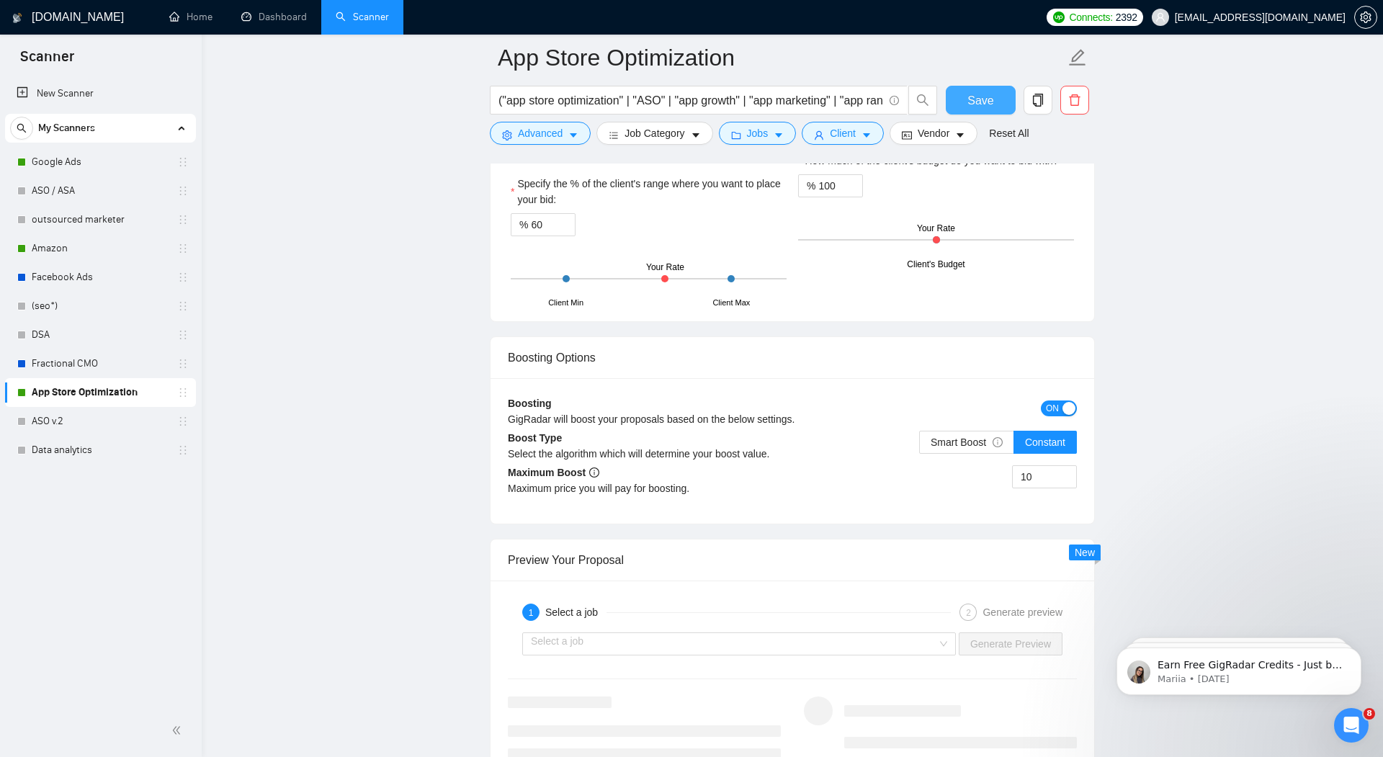
scroll to position [2609, 0]
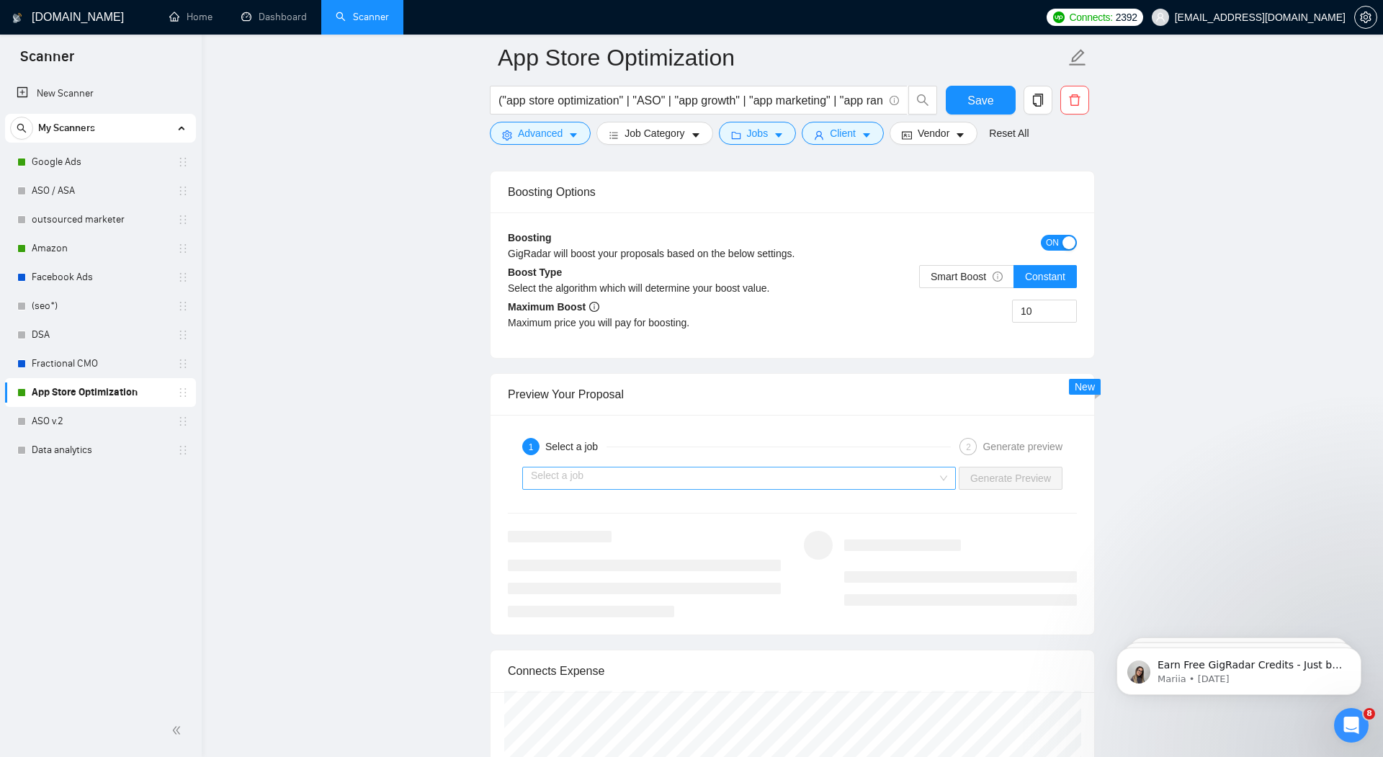
click at [741, 469] on input "search" at bounding box center [734, 478] width 406 height 22
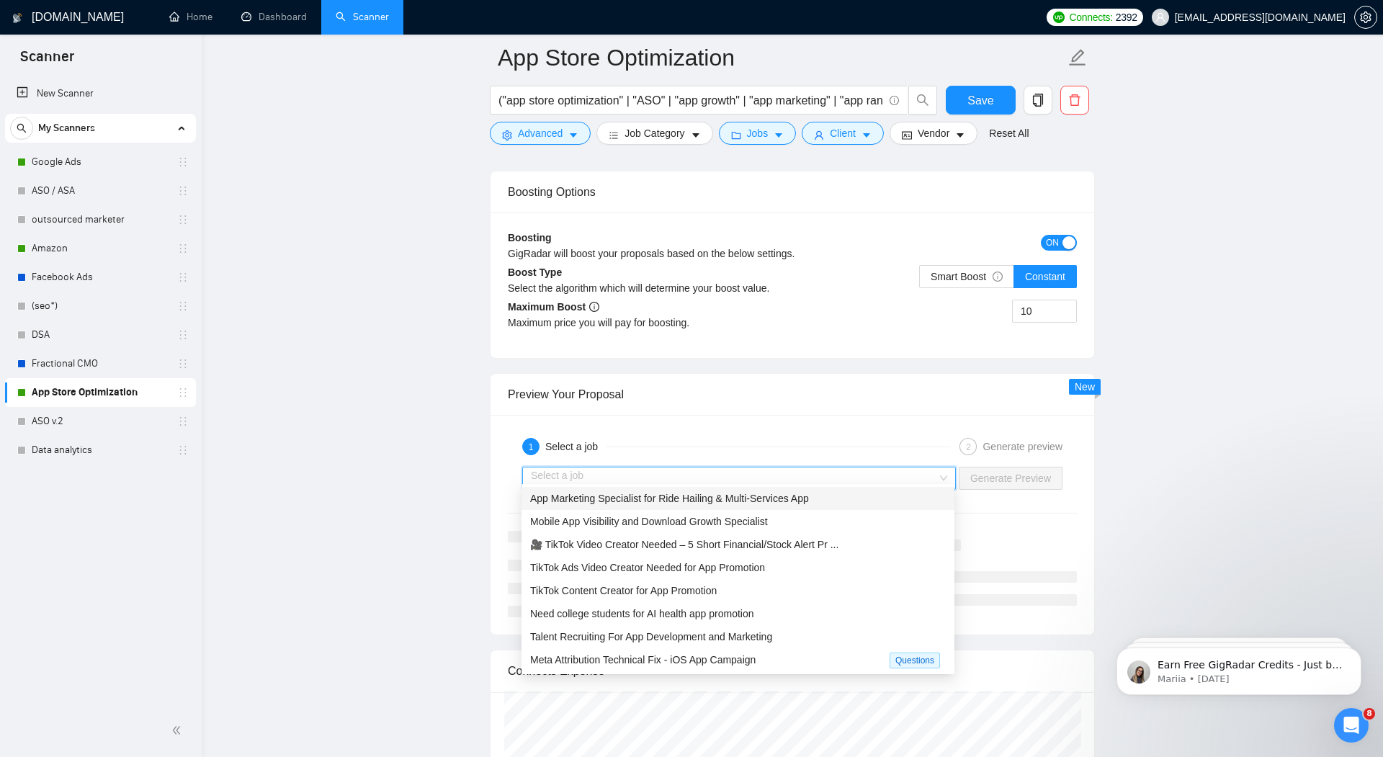
click at [653, 499] on span "App Marketing Specialist for Ride Hailing & Multi-Services App" at bounding box center [669, 499] width 279 height 12
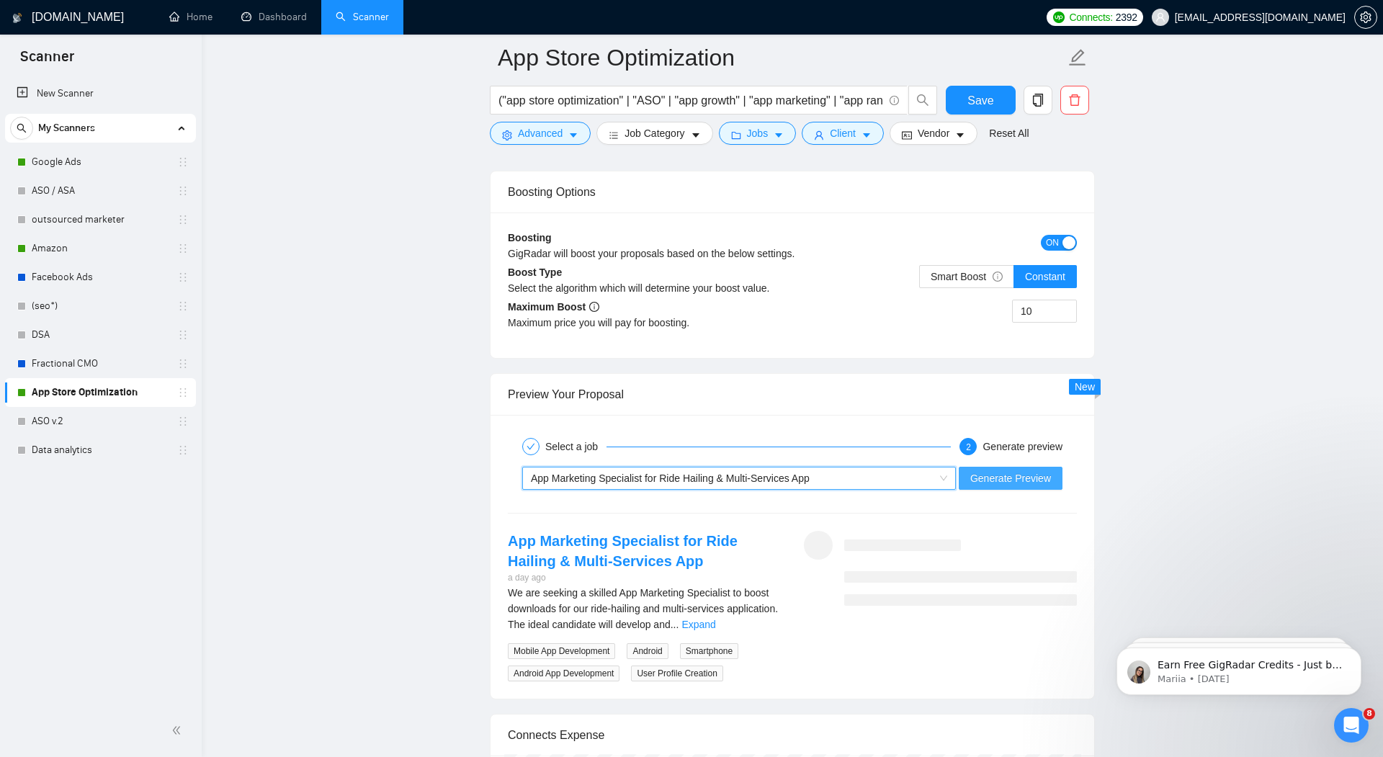
click at [1010, 473] on span "Generate Preview" at bounding box center [1010, 478] width 81 height 16
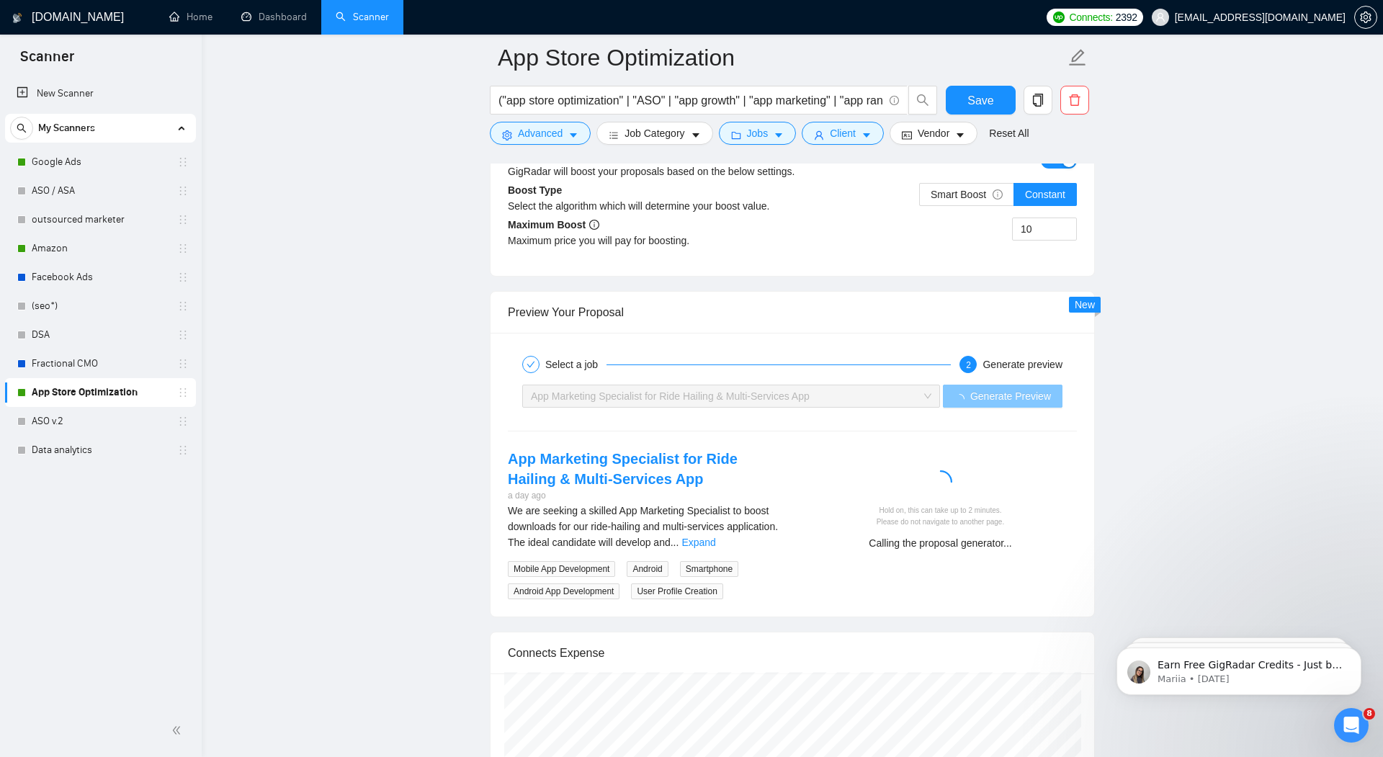
scroll to position [2693, 0]
